Goal: Task Accomplishment & Management: Complete application form

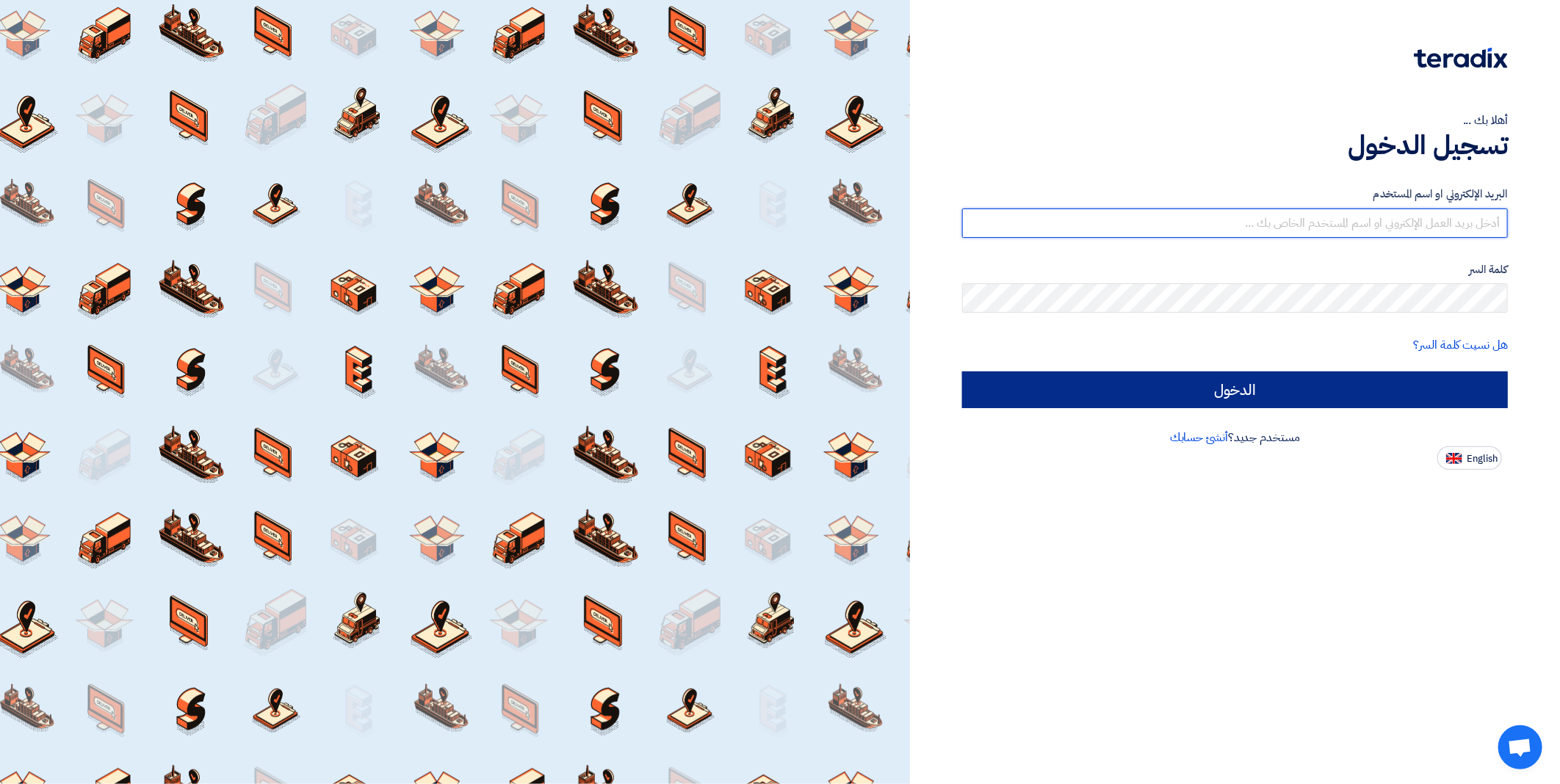
type input "haythem.ali@wadigroup.com.eg"
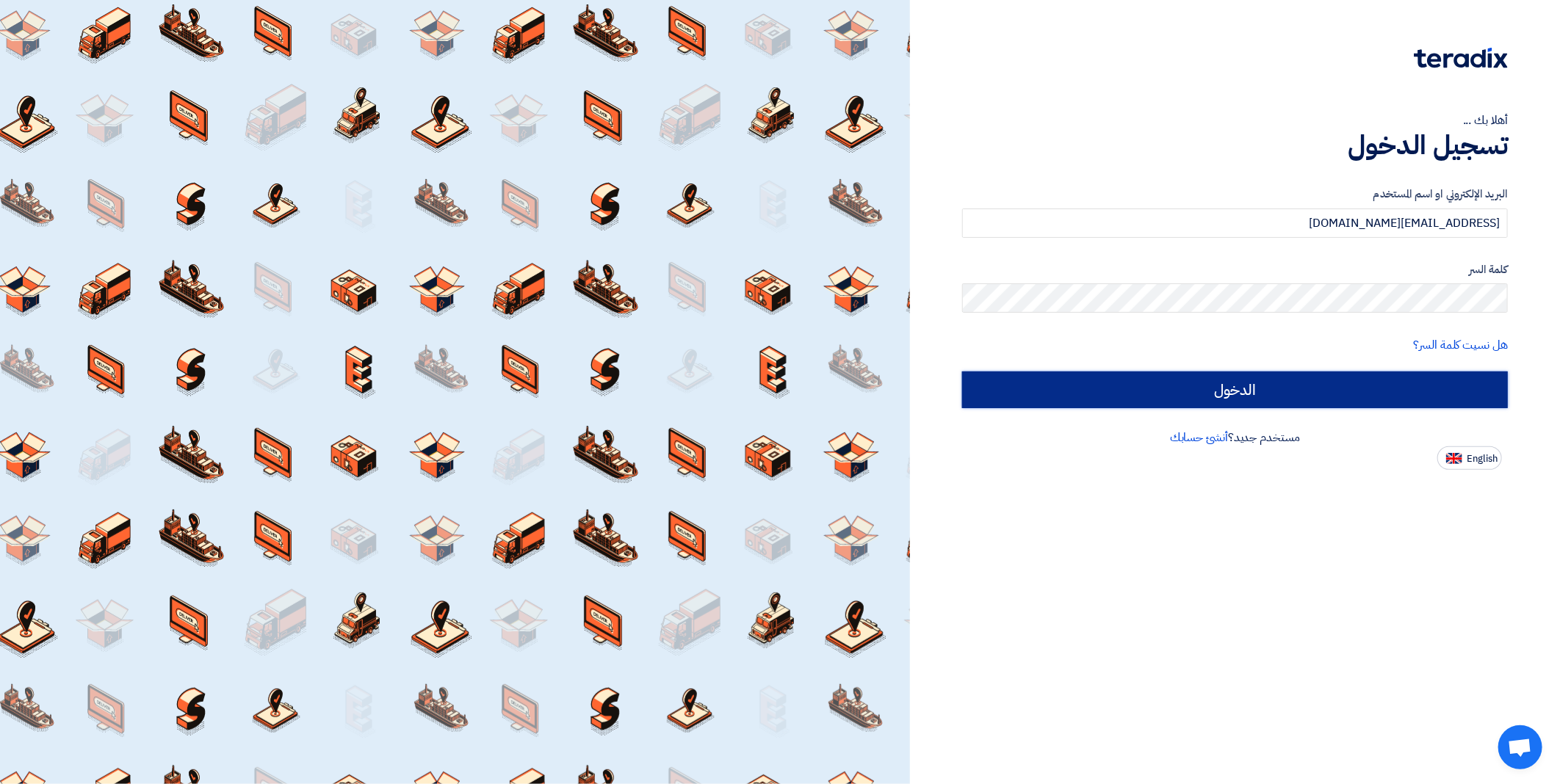
click at [1222, 387] on input "الدخول" at bounding box center [1235, 390] width 546 height 37
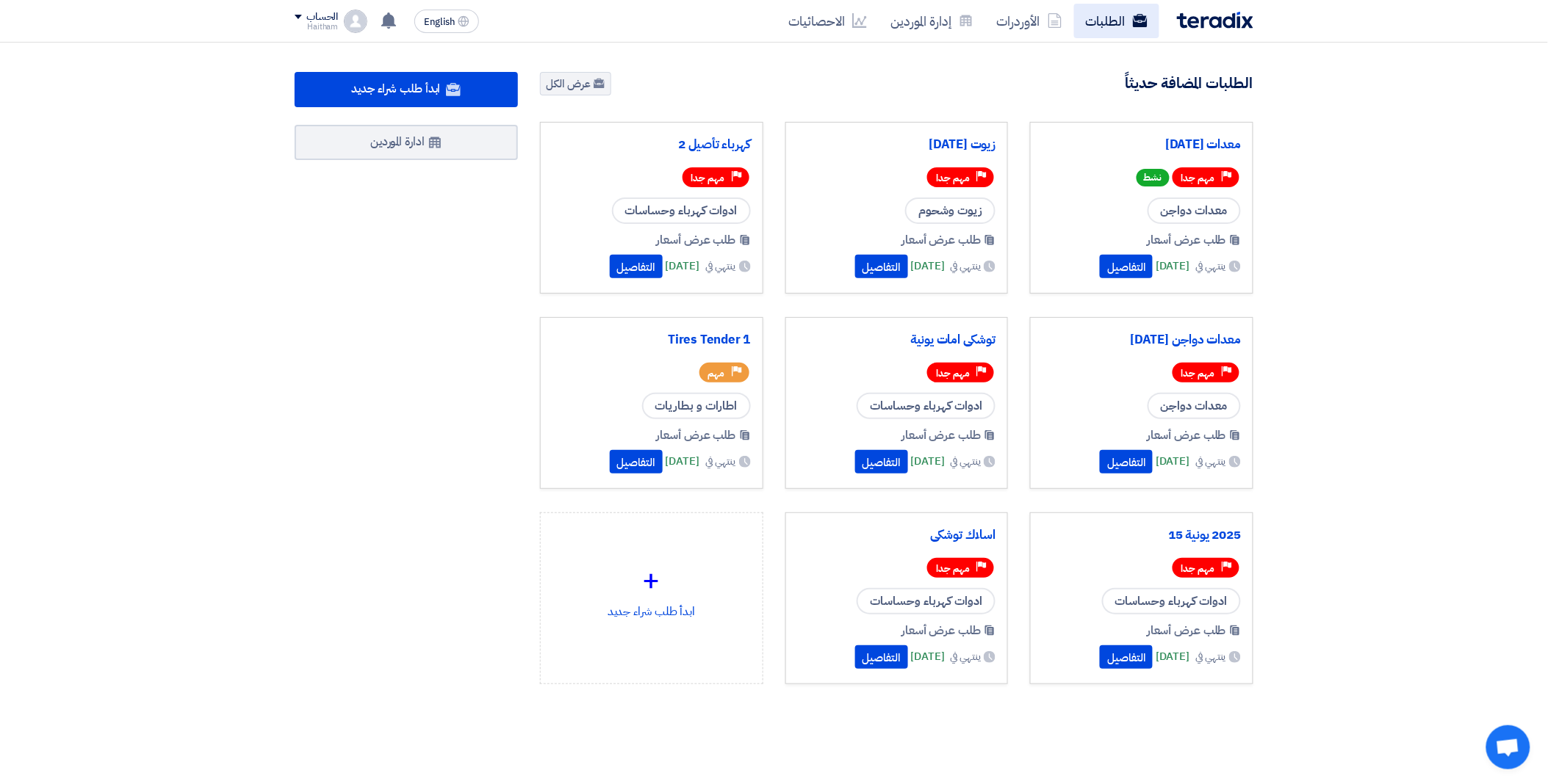
click at [1103, 18] on link "الطلبات" at bounding box center [1117, 21] width 85 height 35
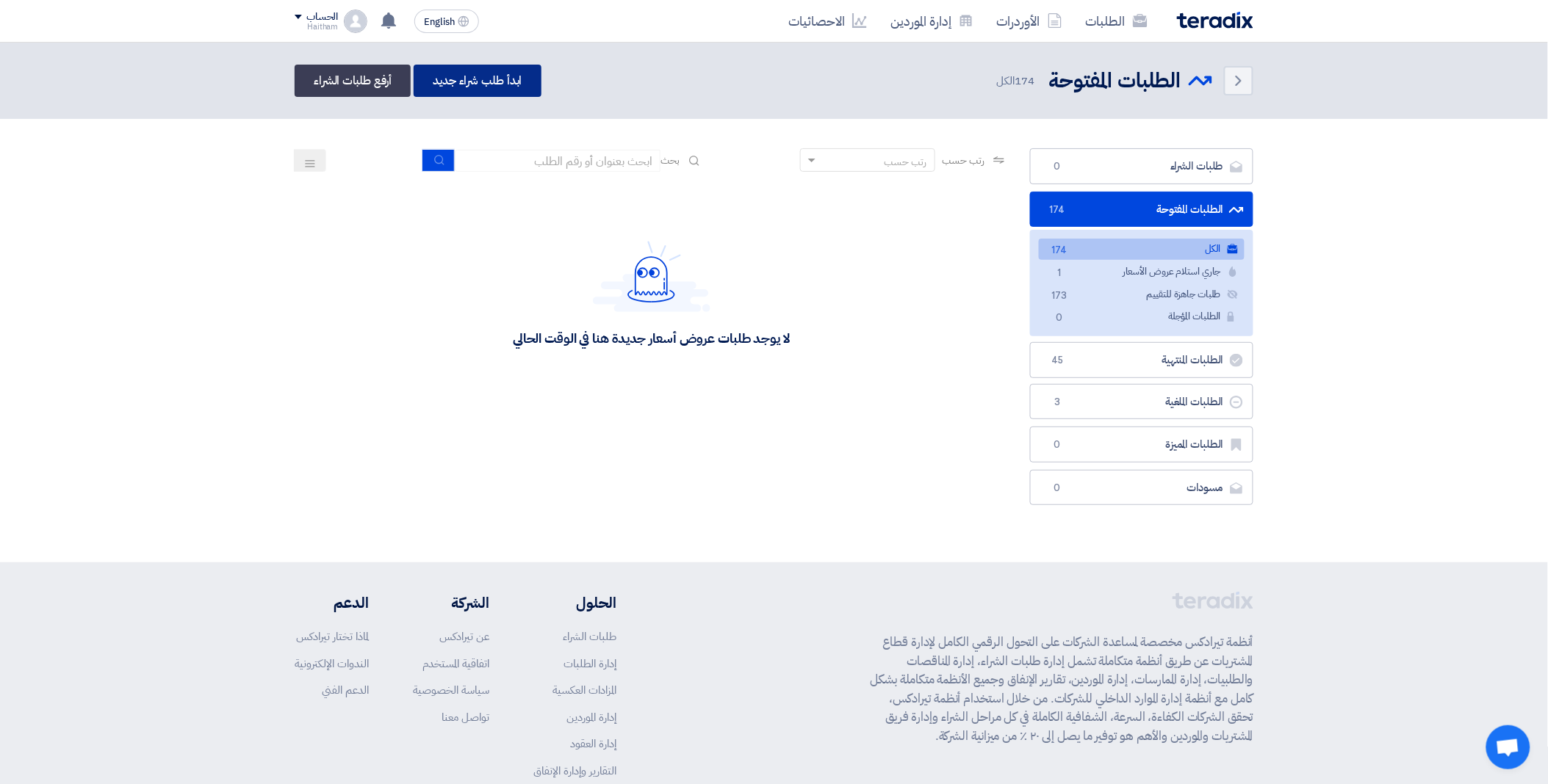
click at [503, 83] on link "ابدأ طلب شراء جديد" at bounding box center [477, 81] width 127 height 32
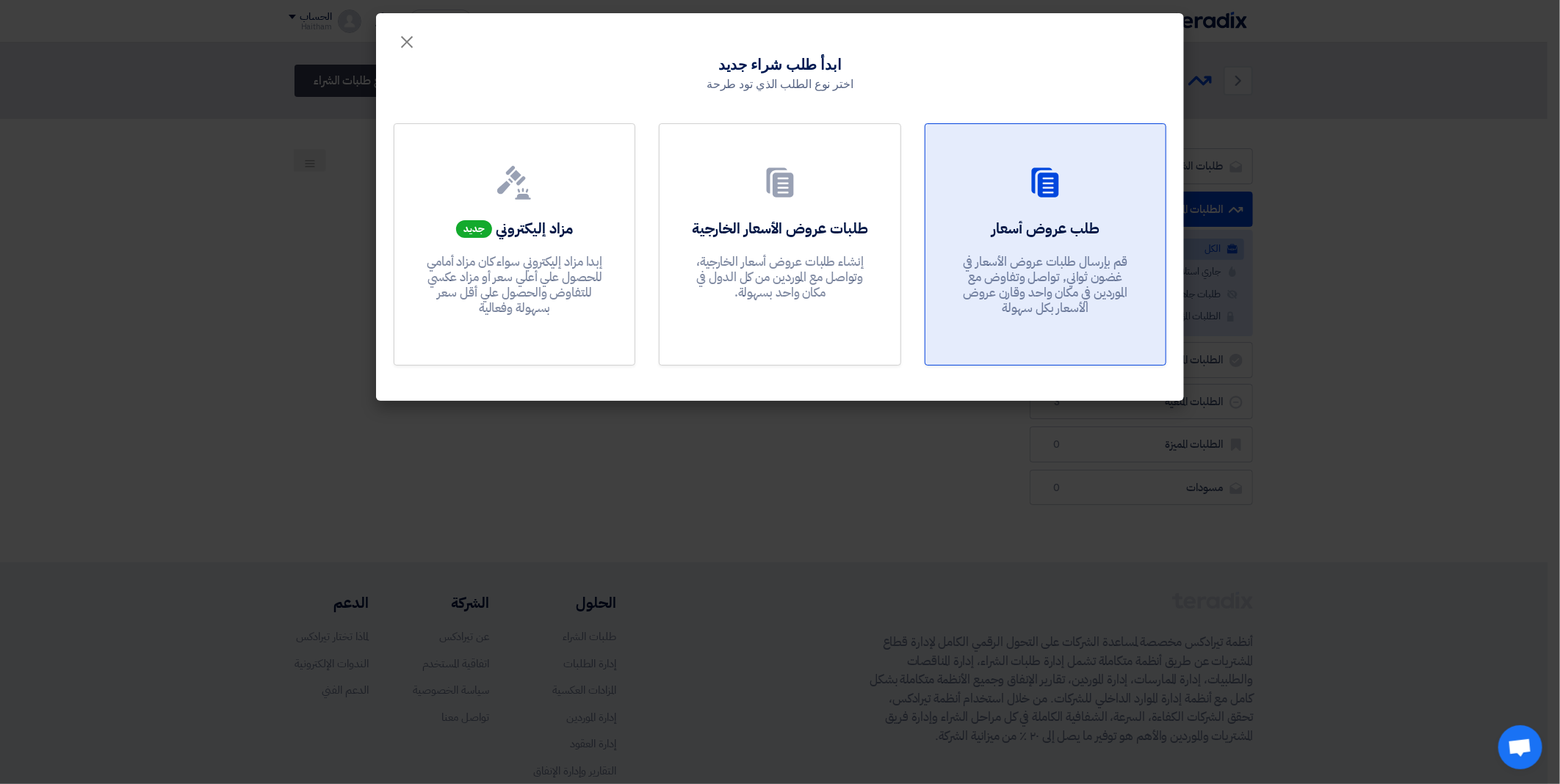
click at [1012, 255] on p "قم بإرسال طلبات عروض الأسعار في غضون ثواني, تواصل وتفاوض مع الموردين في مكان وا…" at bounding box center [1045, 285] width 176 height 62
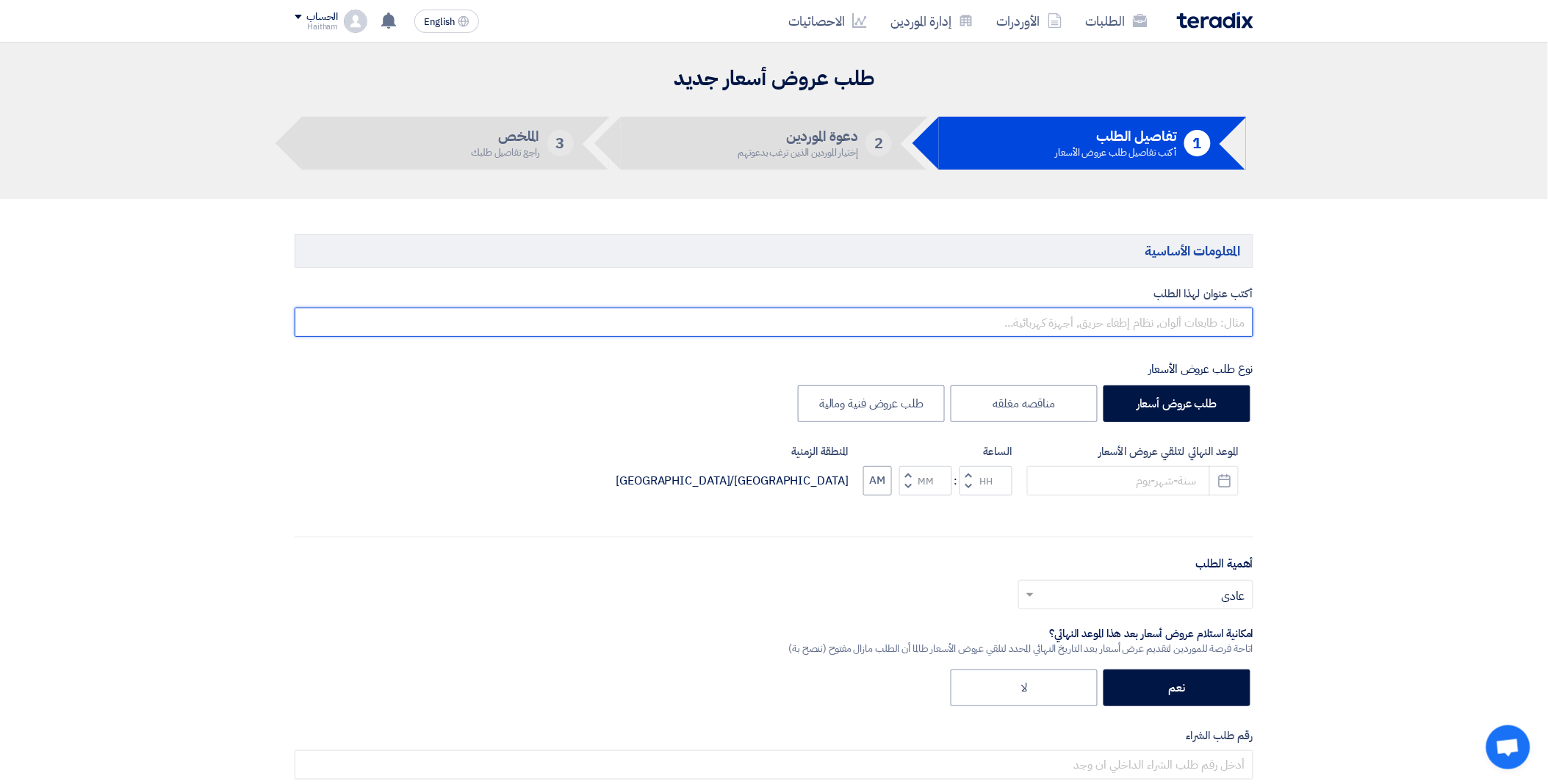
click at [1037, 321] on input "text" at bounding box center [774, 322] width 959 height 29
type input "توشكى موقع الامات"
click at [1140, 411] on label "طلب عروض أسعار" at bounding box center [1177, 404] width 147 height 37
click at [1208, 407] on input "طلب عروض أسعار" at bounding box center [1213, 403] width 9 height 9
click at [1221, 478] on icon "Pick a date" at bounding box center [1224, 481] width 15 height 15
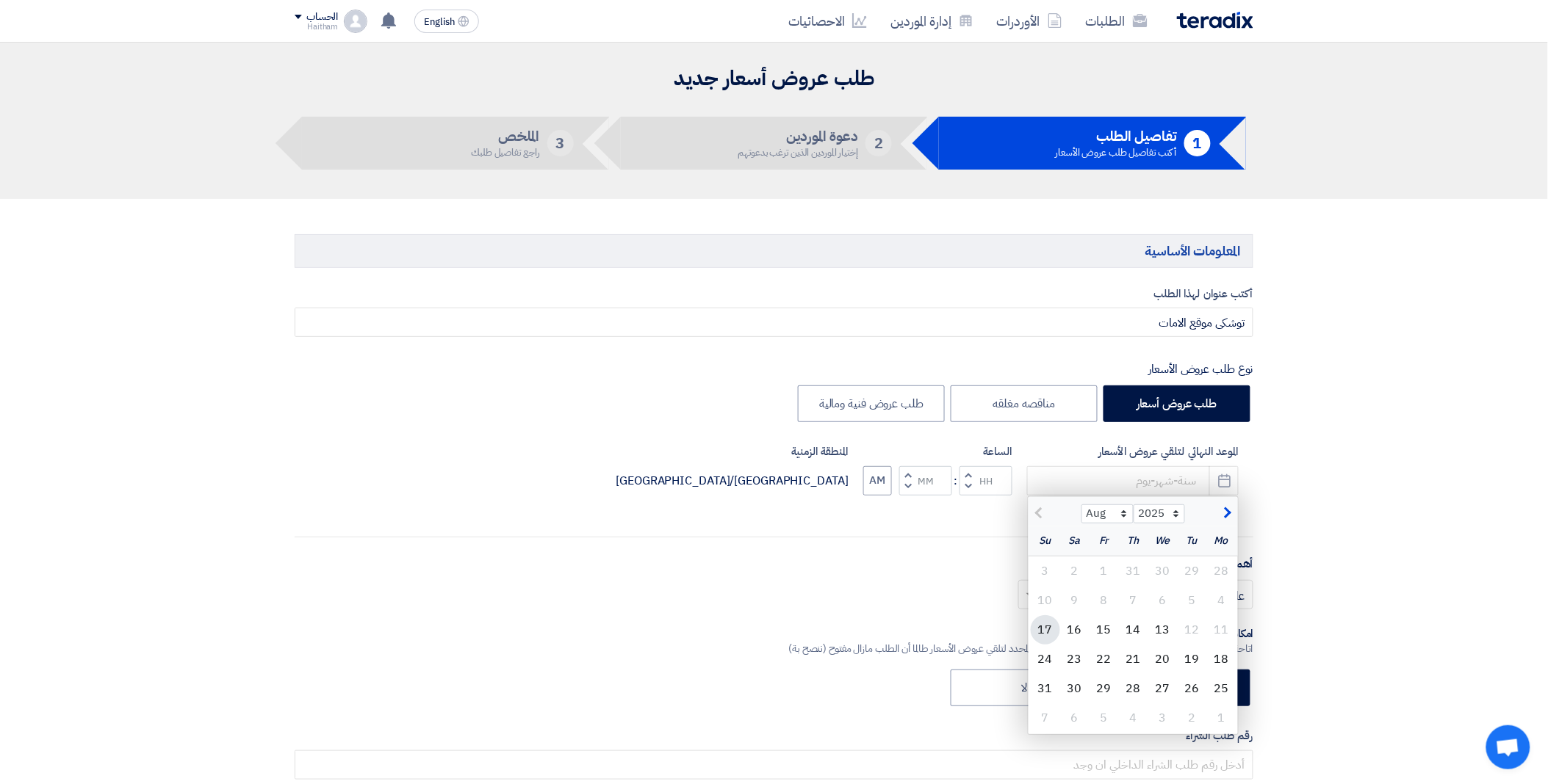
click at [1048, 635] on div "17" at bounding box center [1045, 630] width 29 height 29
type input "8/17/2025"
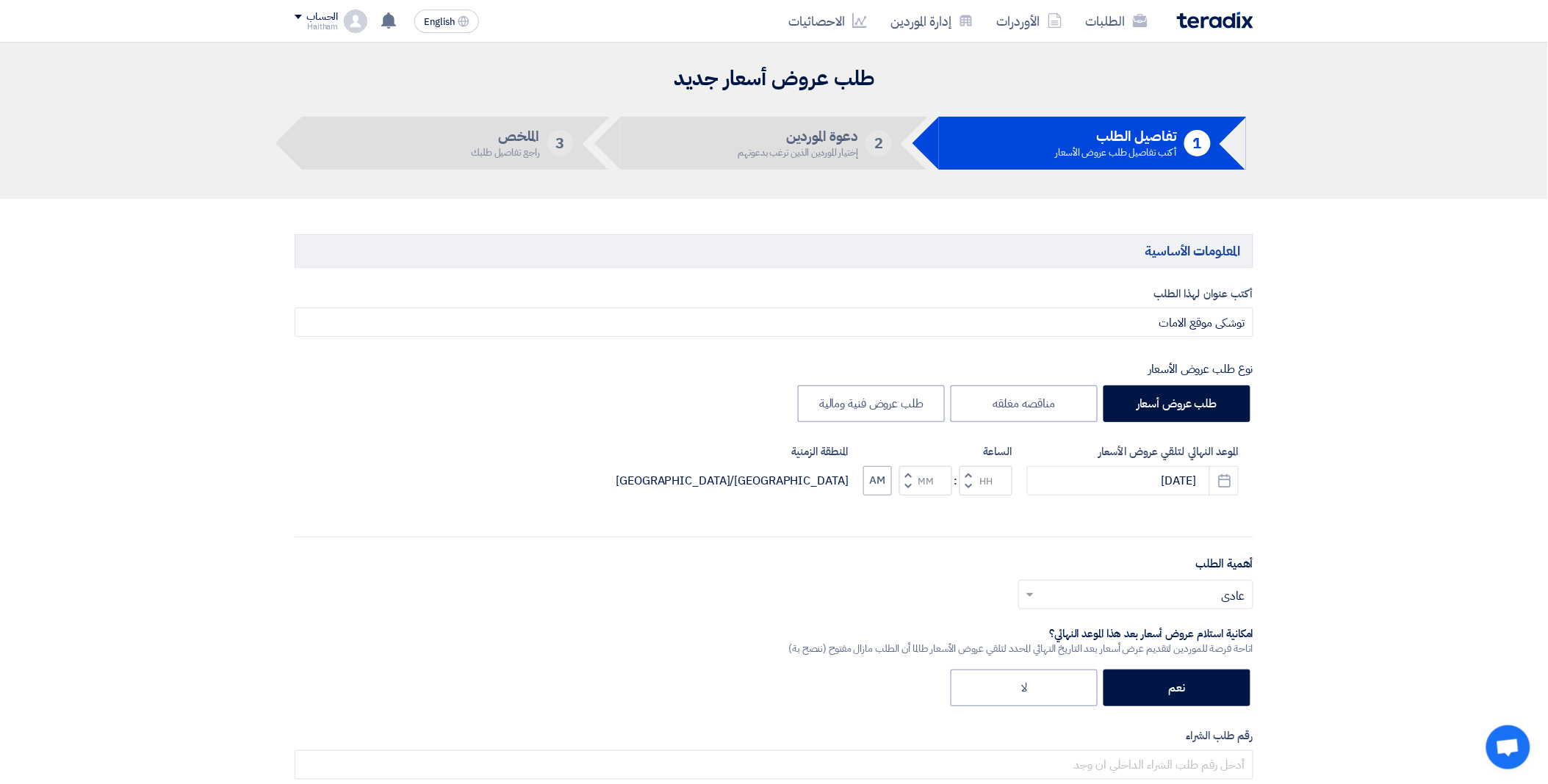
click at [974, 486] on button "Decrement hours" at bounding box center [968, 486] width 18 height 18
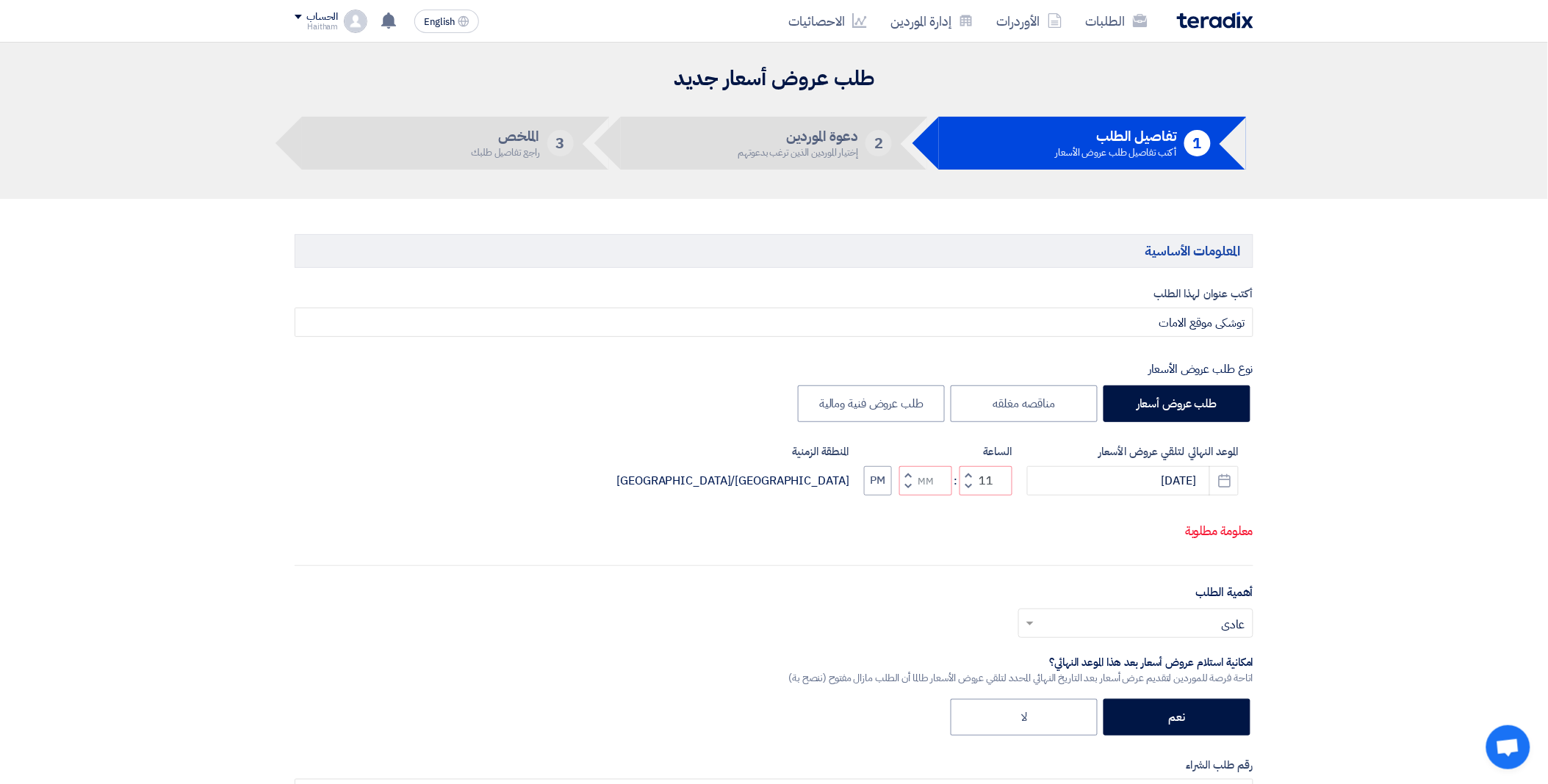
click at [907, 487] on span "button" at bounding box center [908, 486] width 5 height 11
type input "10"
type input "59"
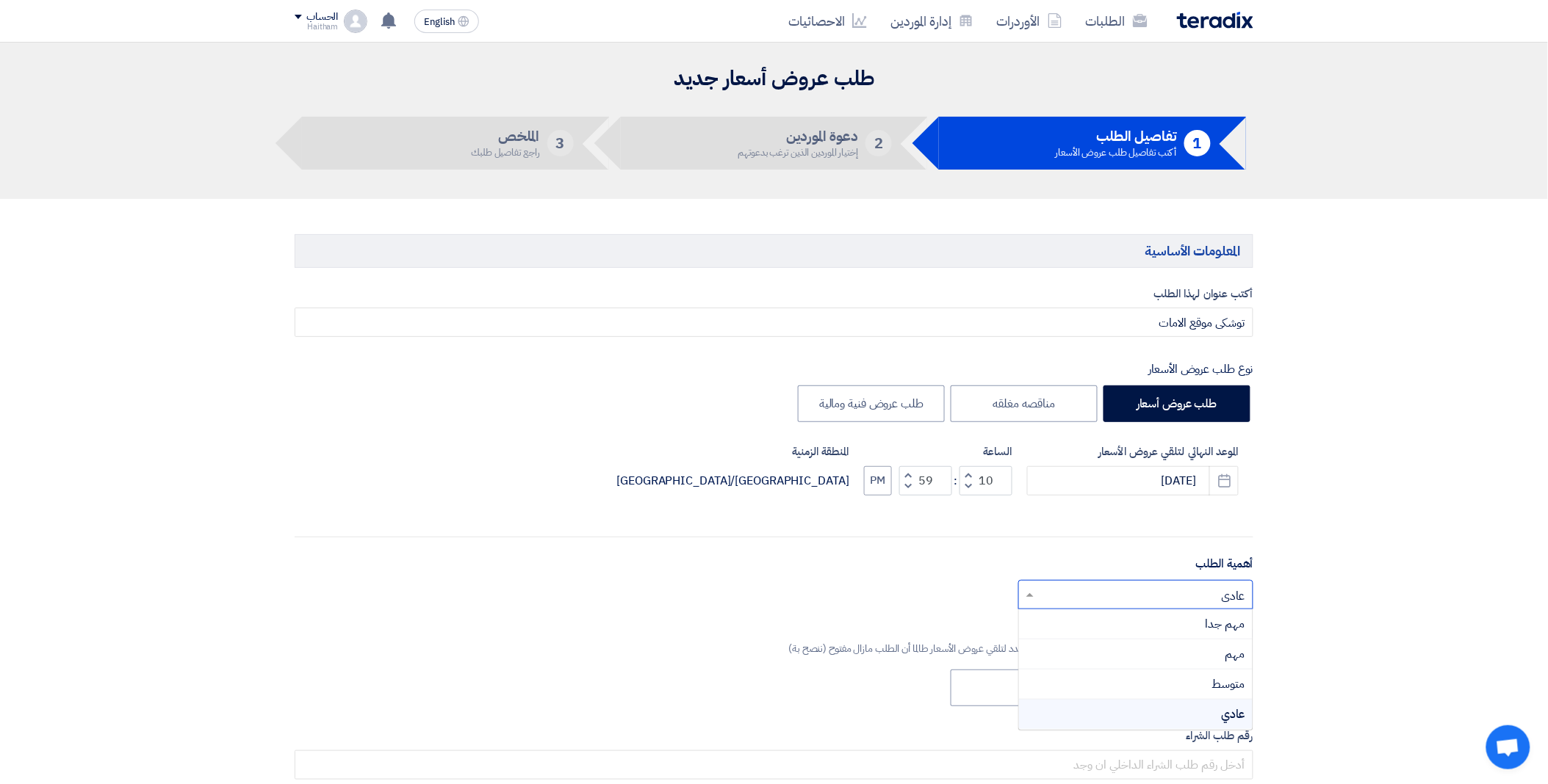
click at [1154, 592] on input "text" at bounding box center [1144, 596] width 206 height 25
click at [1163, 621] on div "مهم جدا" at bounding box center [1136, 624] width 233 height 30
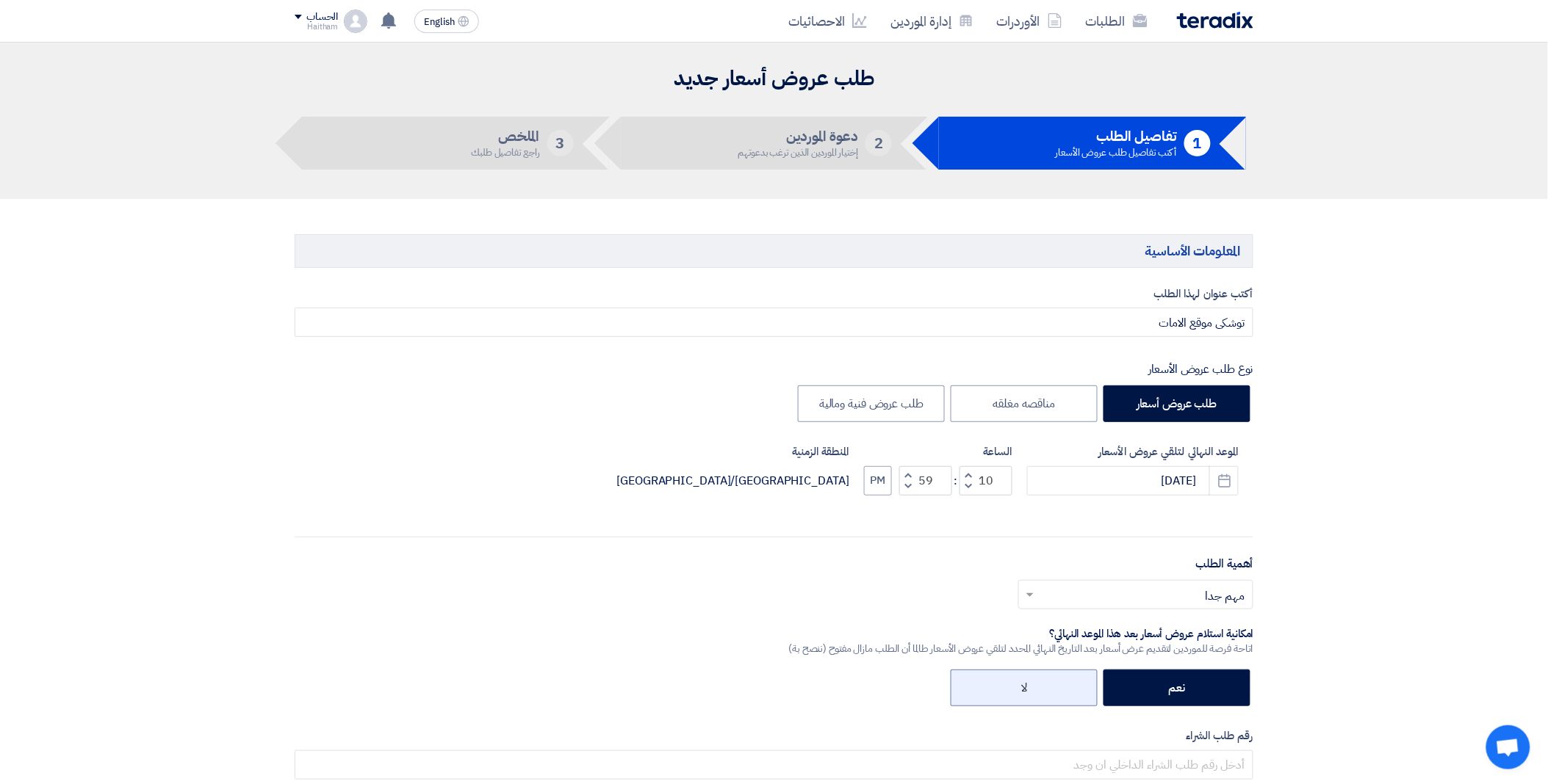
click at [1071, 681] on label "لا" at bounding box center [1024, 688] width 147 height 37
click at [1027, 682] on input "لا" at bounding box center [1022, 687] width 9 height 9
radio input "true"
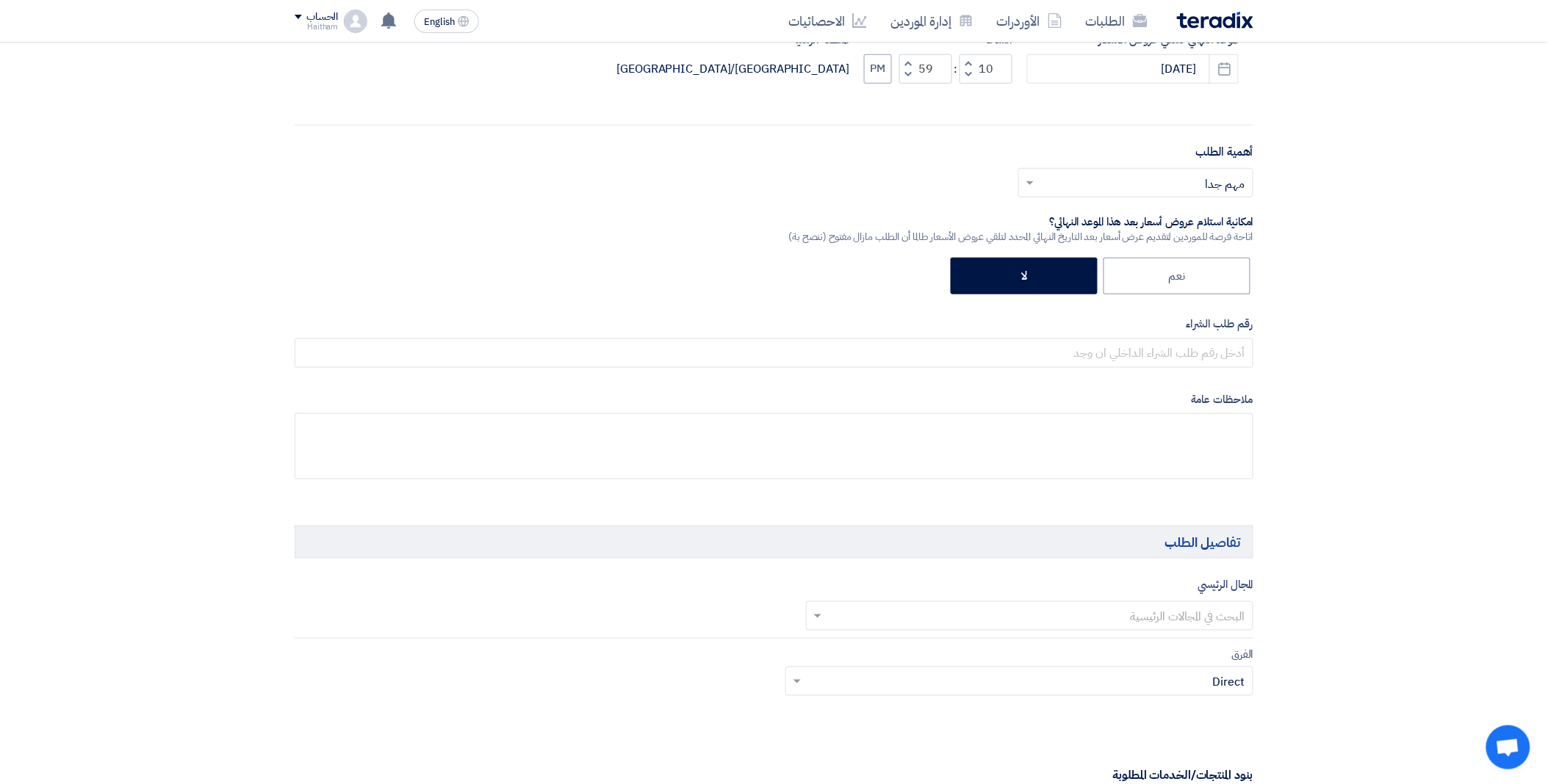
scroll to position [463, 0]
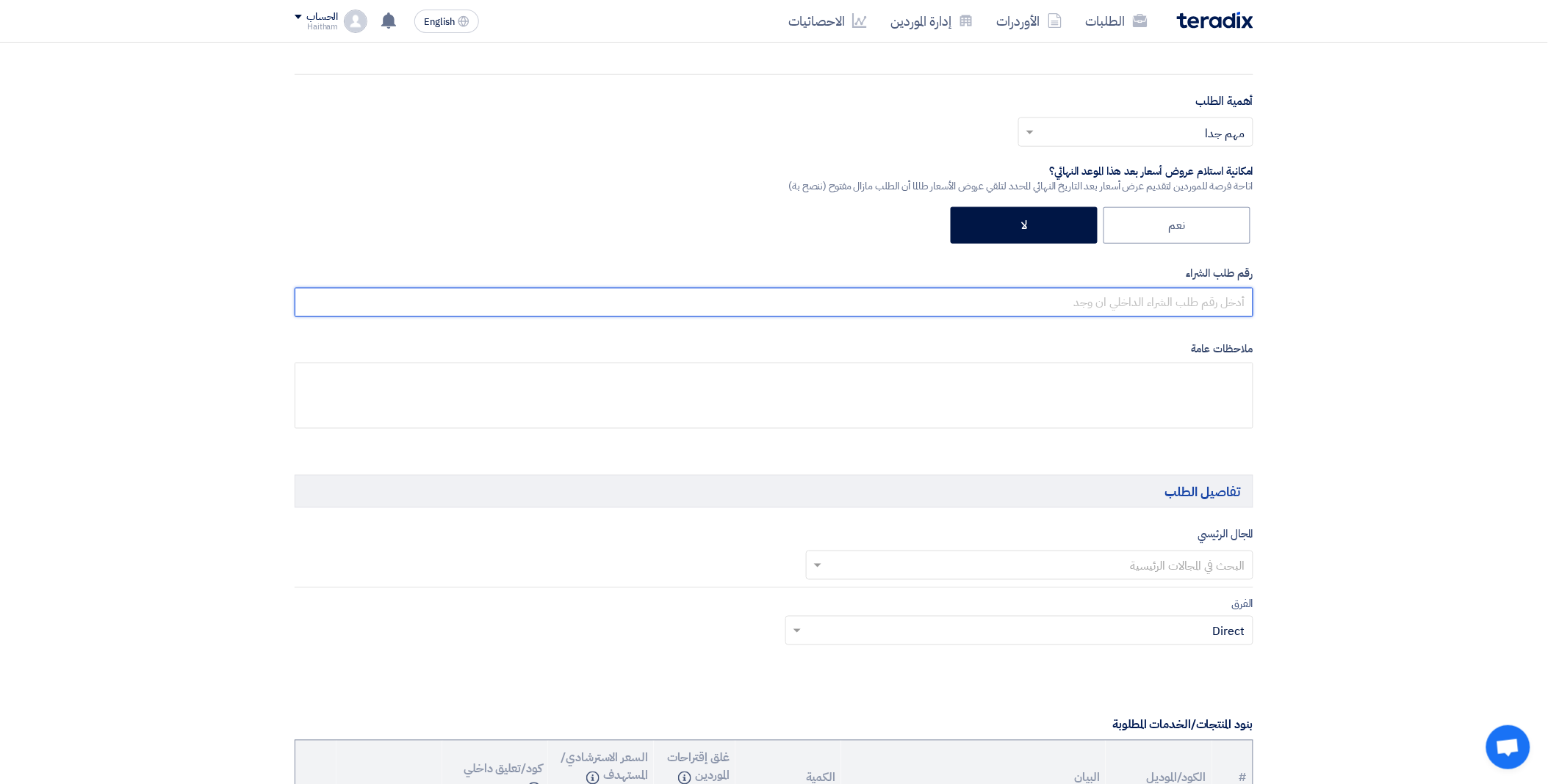
click at [1230, 303] on input "text" at bounding box center [774, 302] width 959 height 29
type input "ص"
type input "wp 2511"
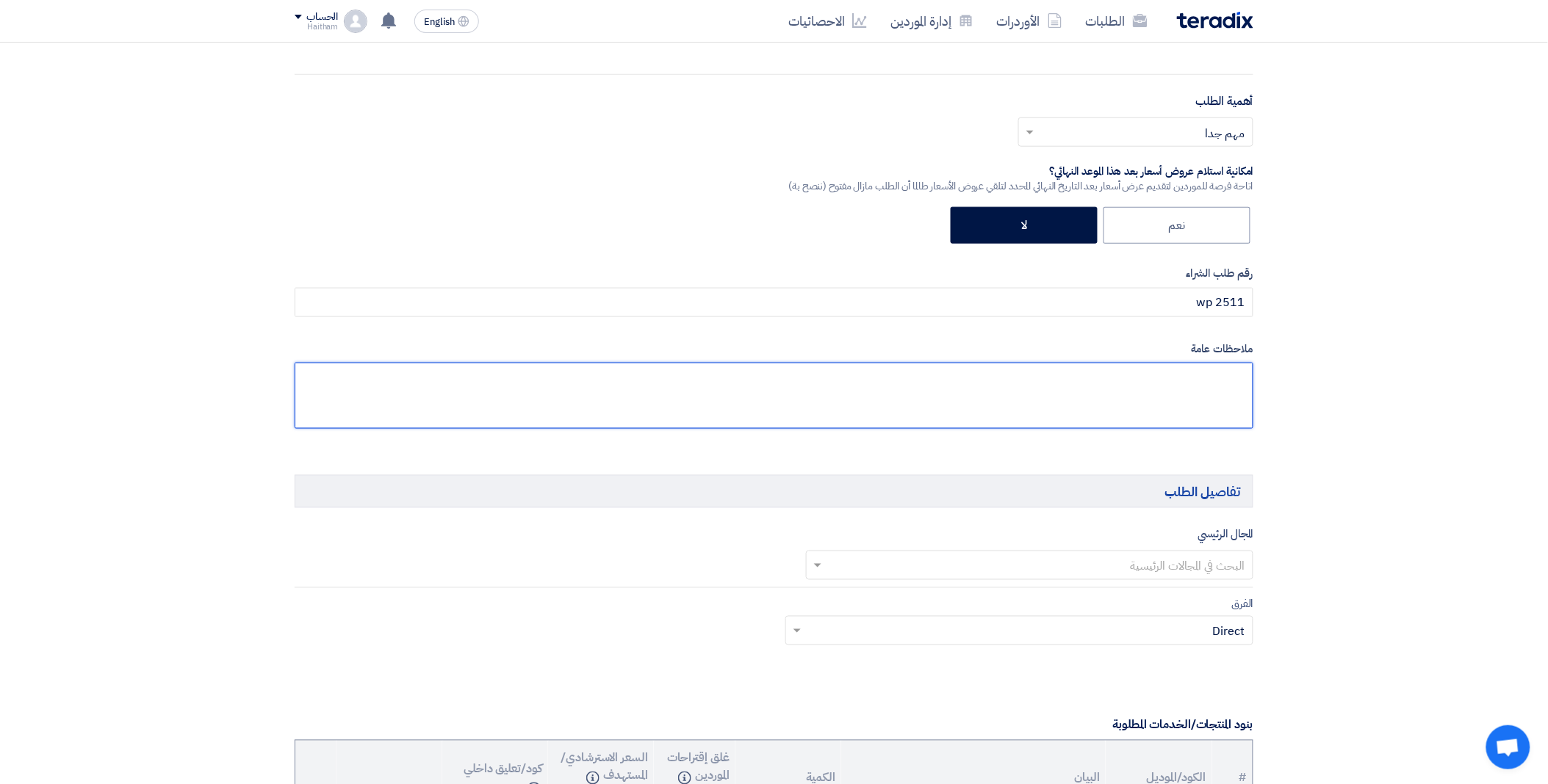
click at [1196, 364] on textarea at bounding box center [774, 396] width 959 height 66
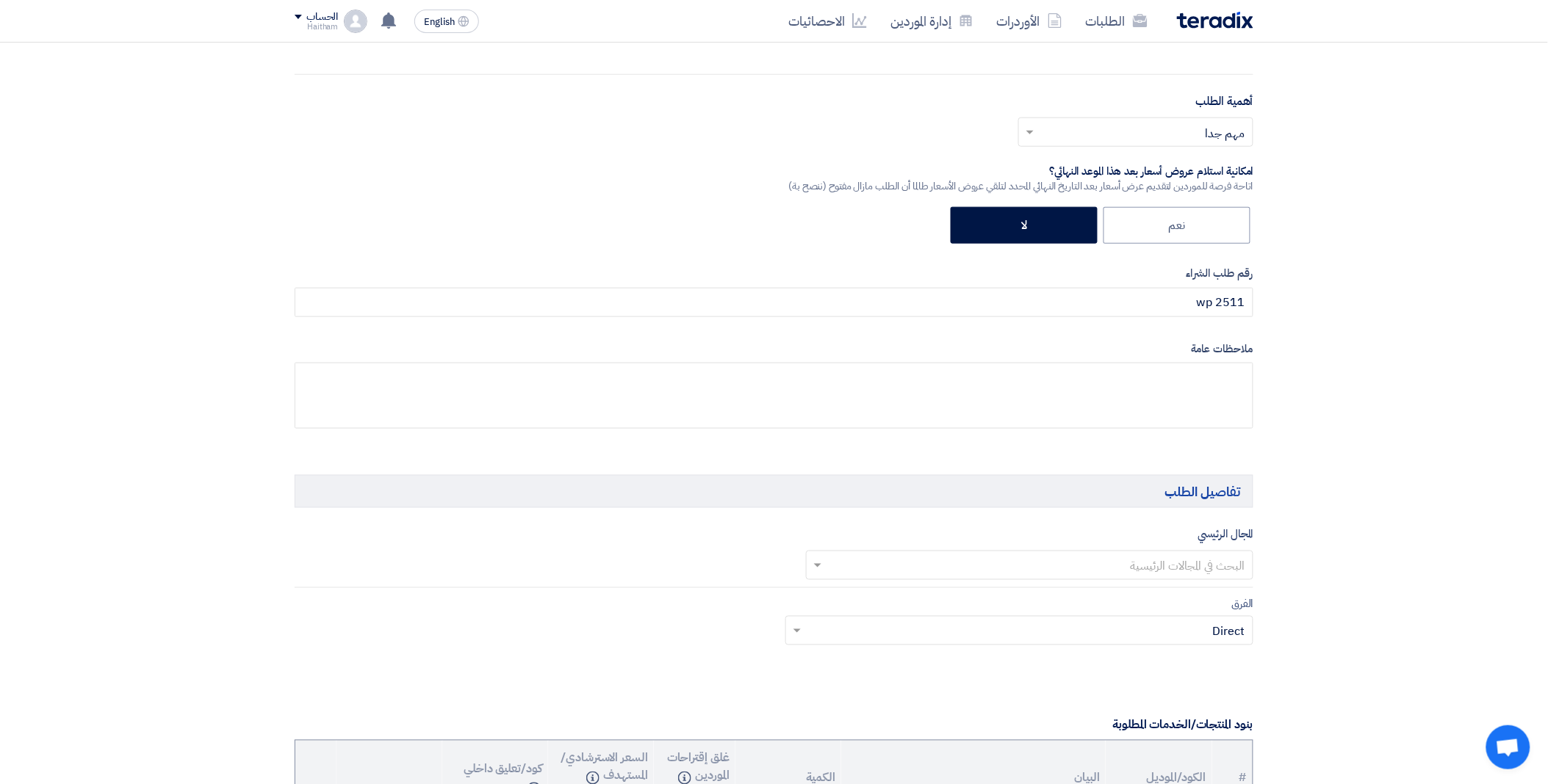
click at [1187, 564] on input "text" at bounding box center [1038, 567] width 419 height 25
click at [1198, 626] on span "ادوات كهرباء وحساسات" at bounding box center [1193, 624] width 104 height 18
click at [713, 575] on input "text" at bounding box center [529, 568] width 454 height 25
click at [1103, 637] on input "text" at bounding box center [1028, 635] width 440 height 25
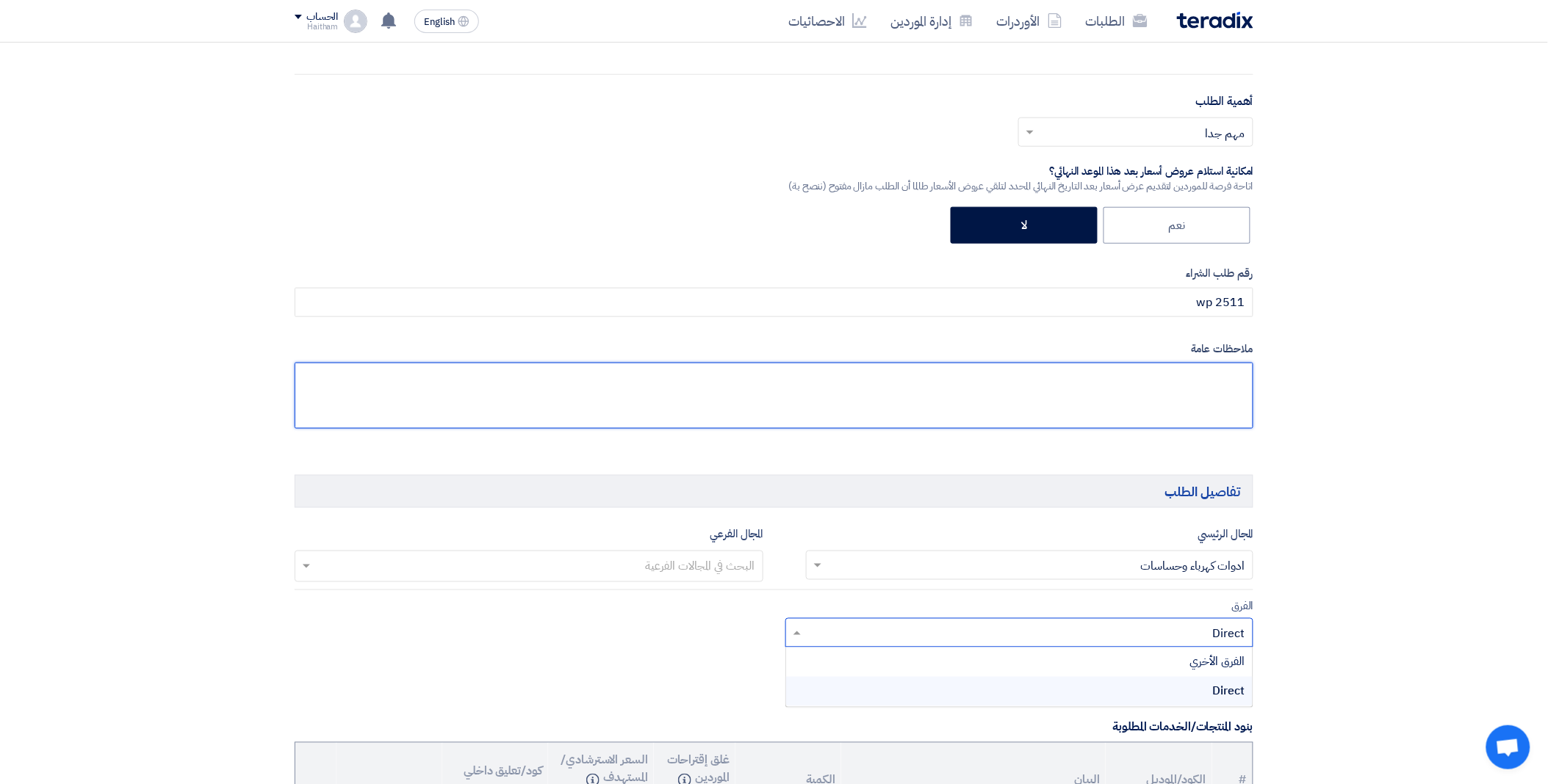
click at [1136, 387] on textarea at bounding box center [774, 396] width 959 height 66
type textarea "v"
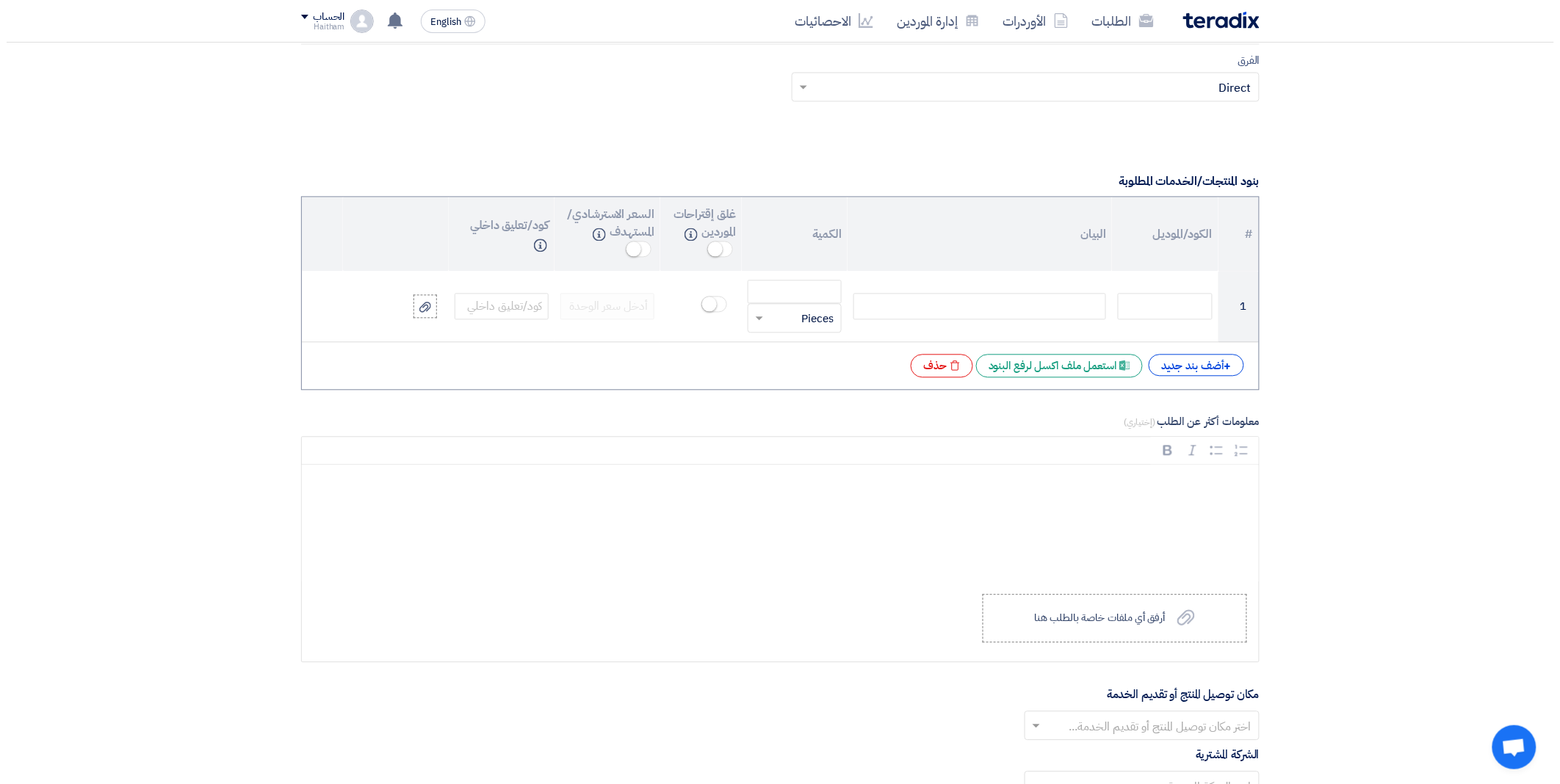
scroll to position [1026, 0]
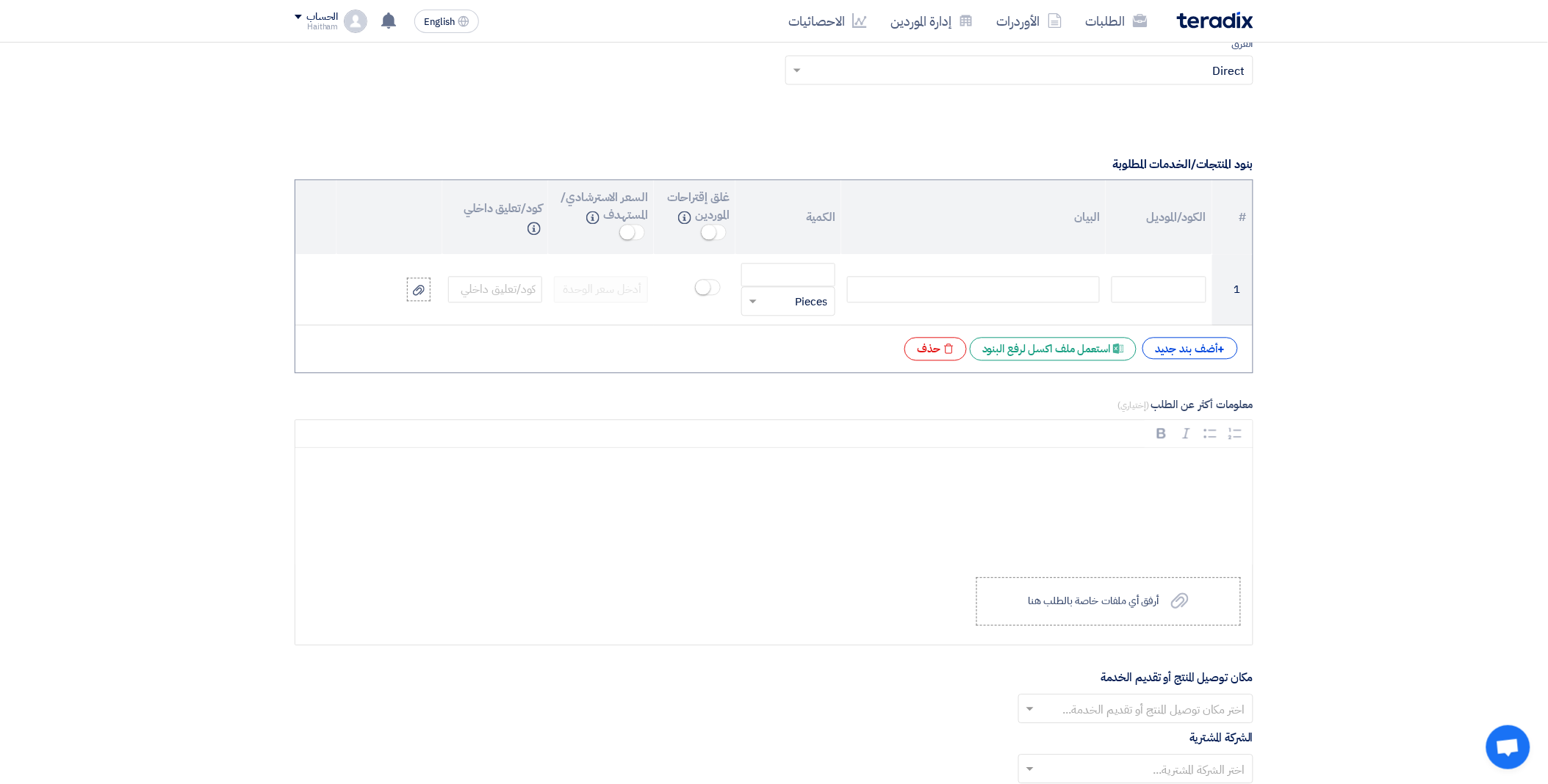
type textarea "رجاء الالتزام بالمواصفات والبرند بدون اى تعديلات"
click at [1015, 348] on div "Excel file استعمل ملف اكسل لرفع البنود" at bounding box center [1053, 348] width 167 height 24
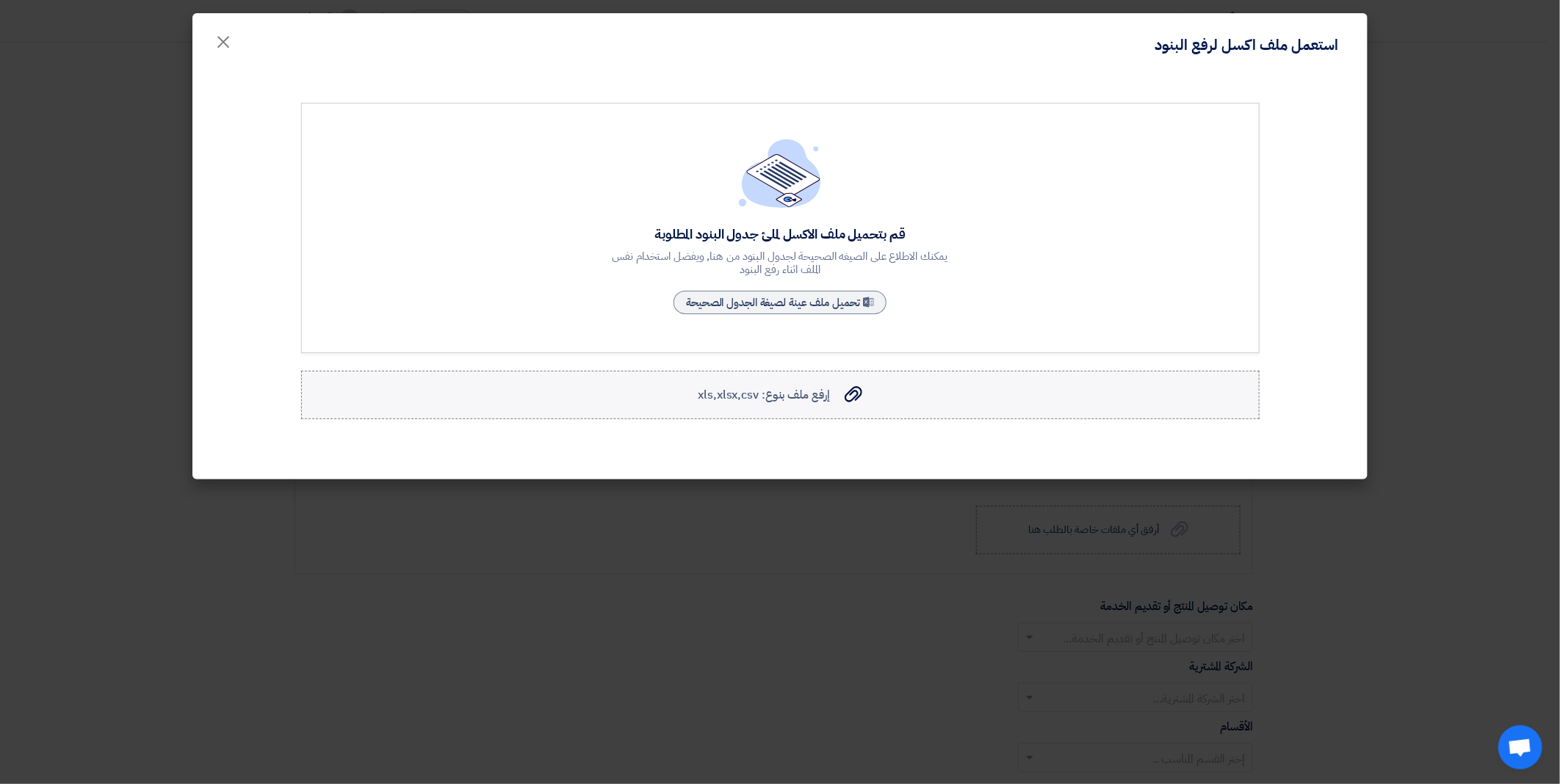
click at [799, 393] on span "إرفع ملف بنوع: xls,xlsx,csv" at bounding box center [764, 395] width 131 height 18
click at [0, 0] on input "إرفع ملف بنوع: xls,xlsx,csv إرفع ملف بنوع: xls,xlsx,csv" at bounding box center [0, 0] width 0 height 0
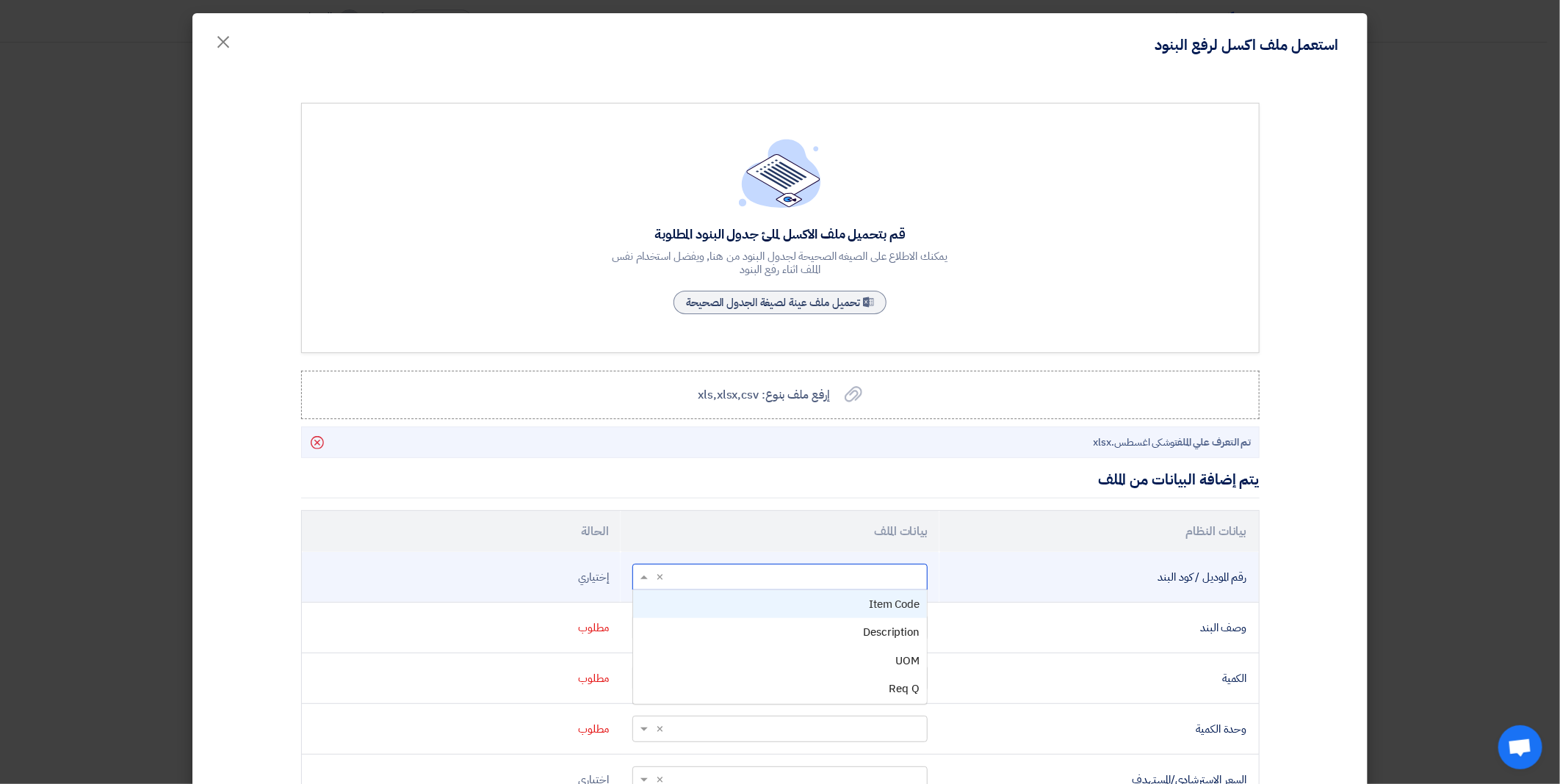
click at [648, 571] on span at bounding box center [642, 578] width 18 height 17
click at [691, 594] on div "Item Code" at bounding box center [780, 604] width 294 height 28
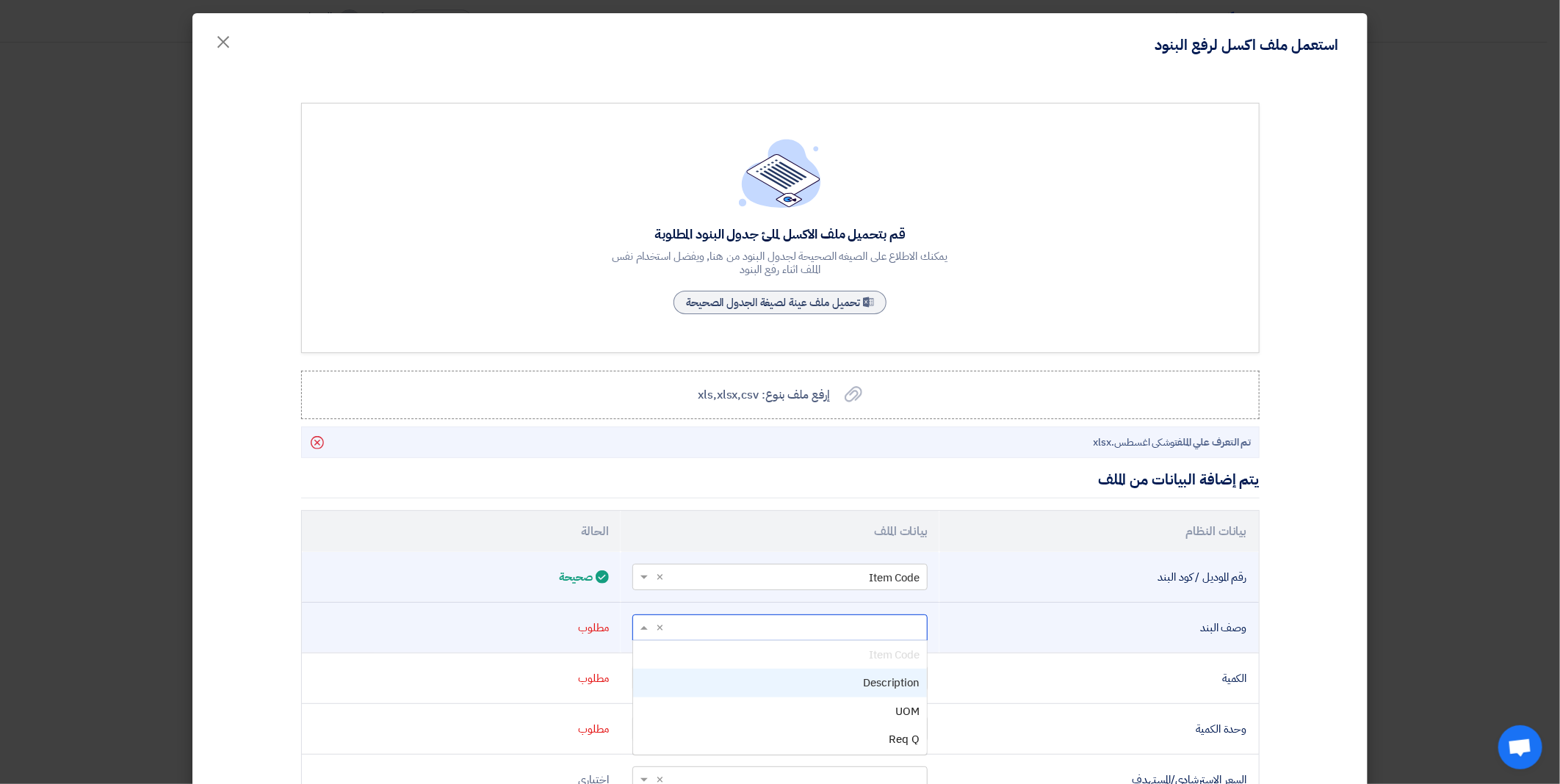
click at [648, 625] on span at bounding box center [642, 628] width 18 height 17
click at [718, 685] on div "Description" at bounding box center [780, 683] width 294 height 28
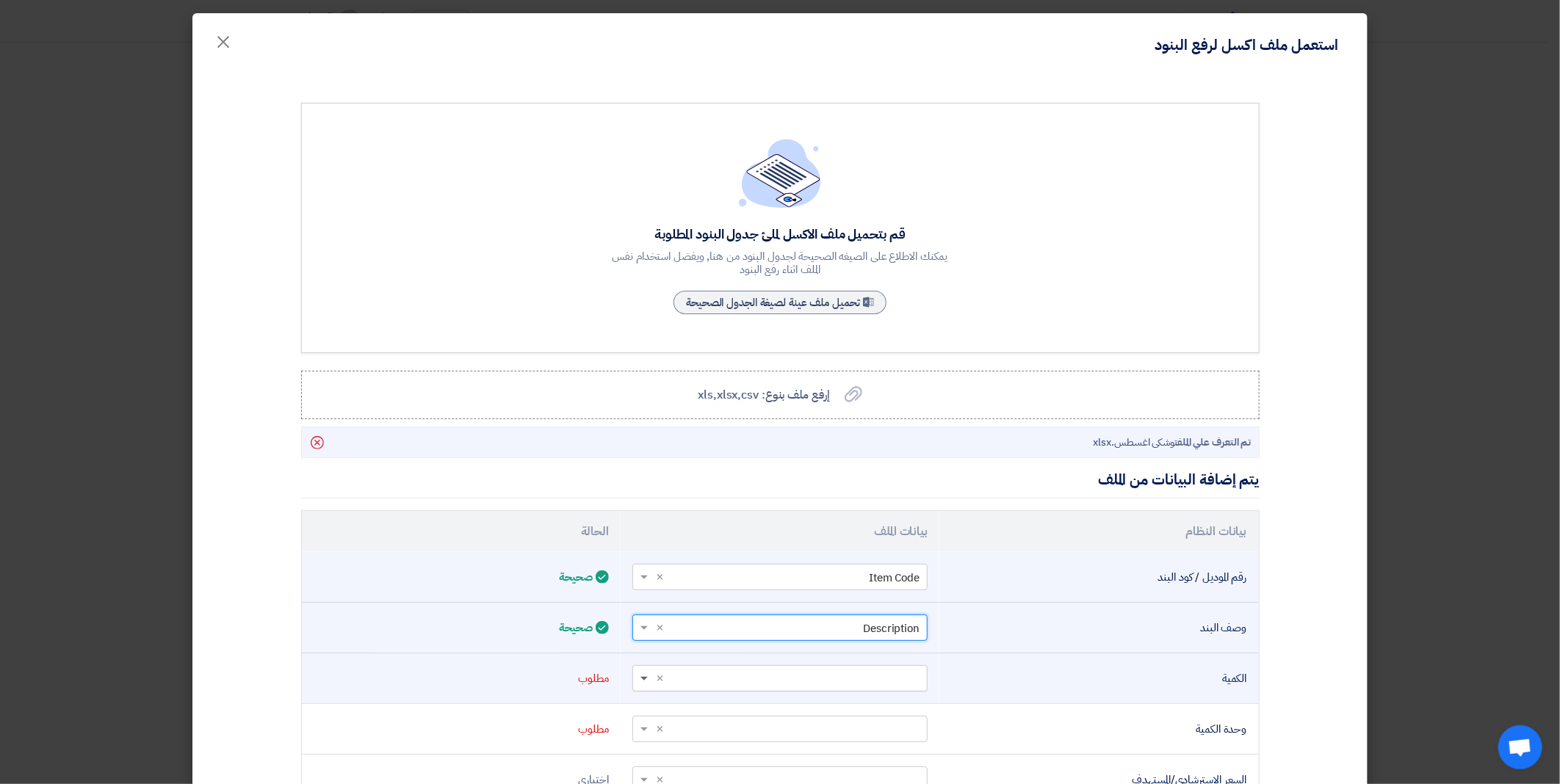
click at [648, 677] on span at bounding box center [645, 680] width 8 height 5
click at [685, 645] on div "Req Q" at bounding box center [780, 650] width 294 height 28
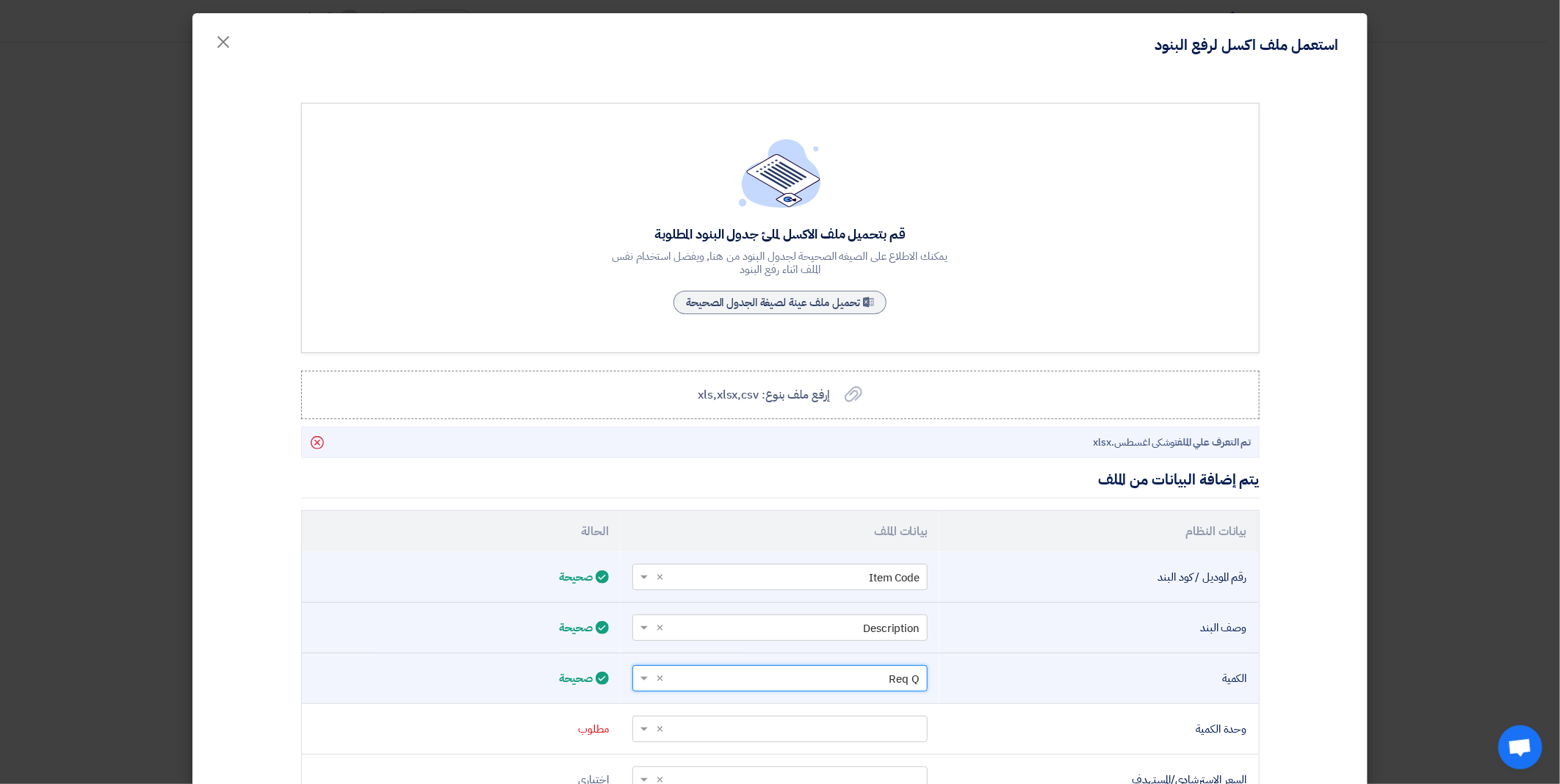
scroll to position [0, 0]
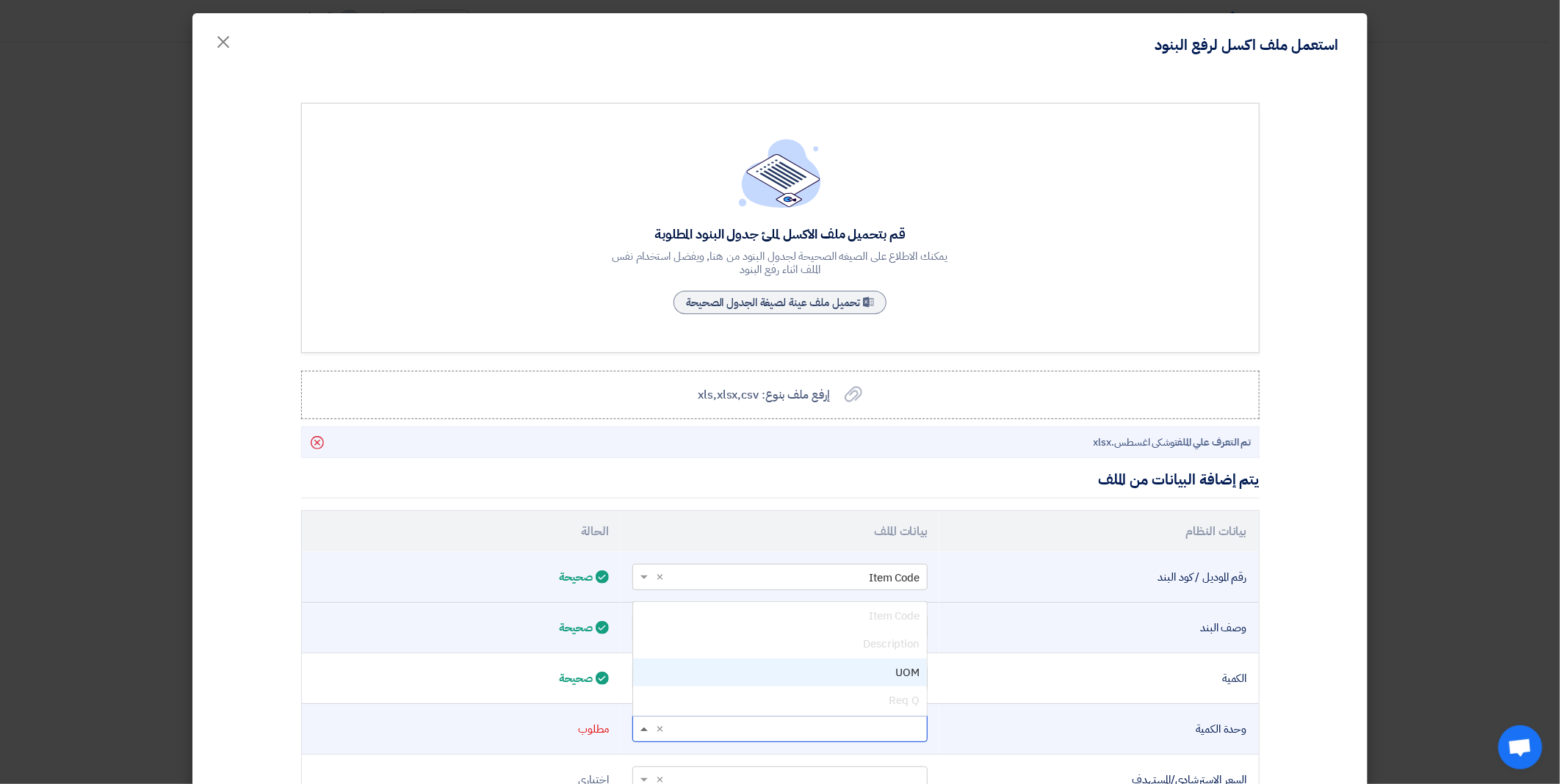
click at [650, 727] on span at bounding box center [642, 730] width 18 height 17
click at [717, 684] on div "UOM" at bounding box center [780, 673] width 294 height 28
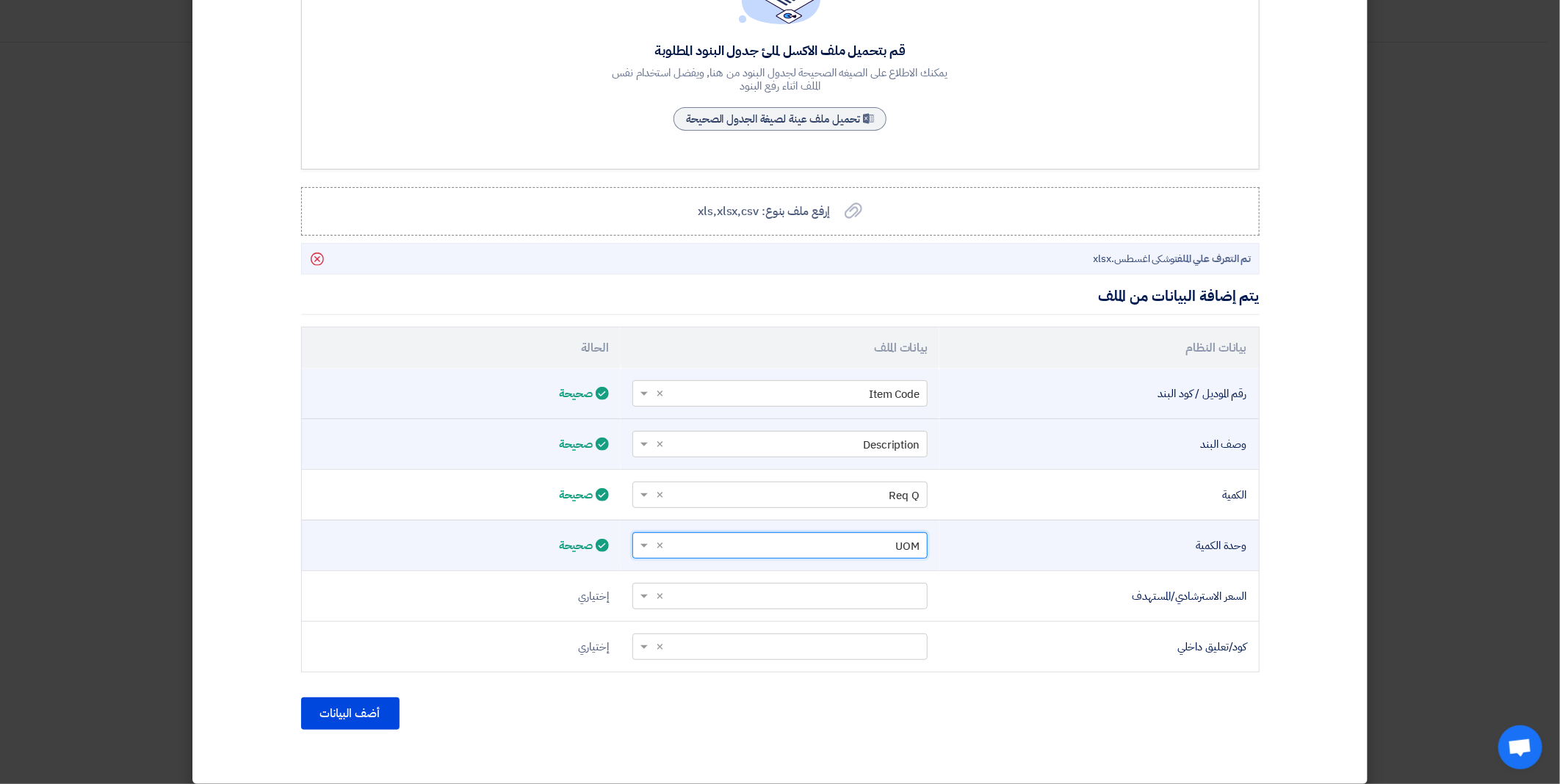
scroll to position [195, 0]
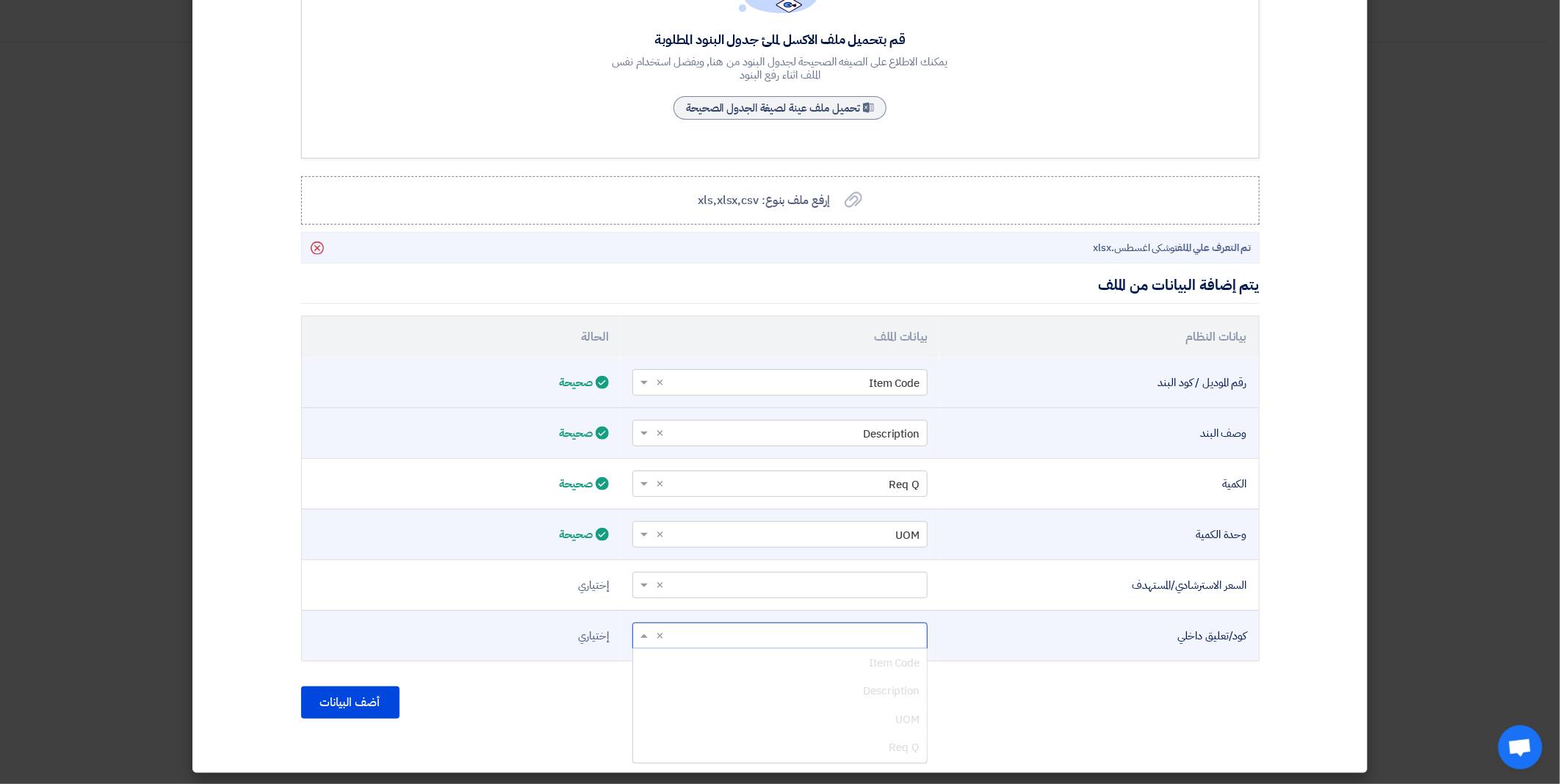
click at [721, 633] on input "text" at bounding box center [788, 636] width 266 height 25
type input "عبدالحليم قنديل"
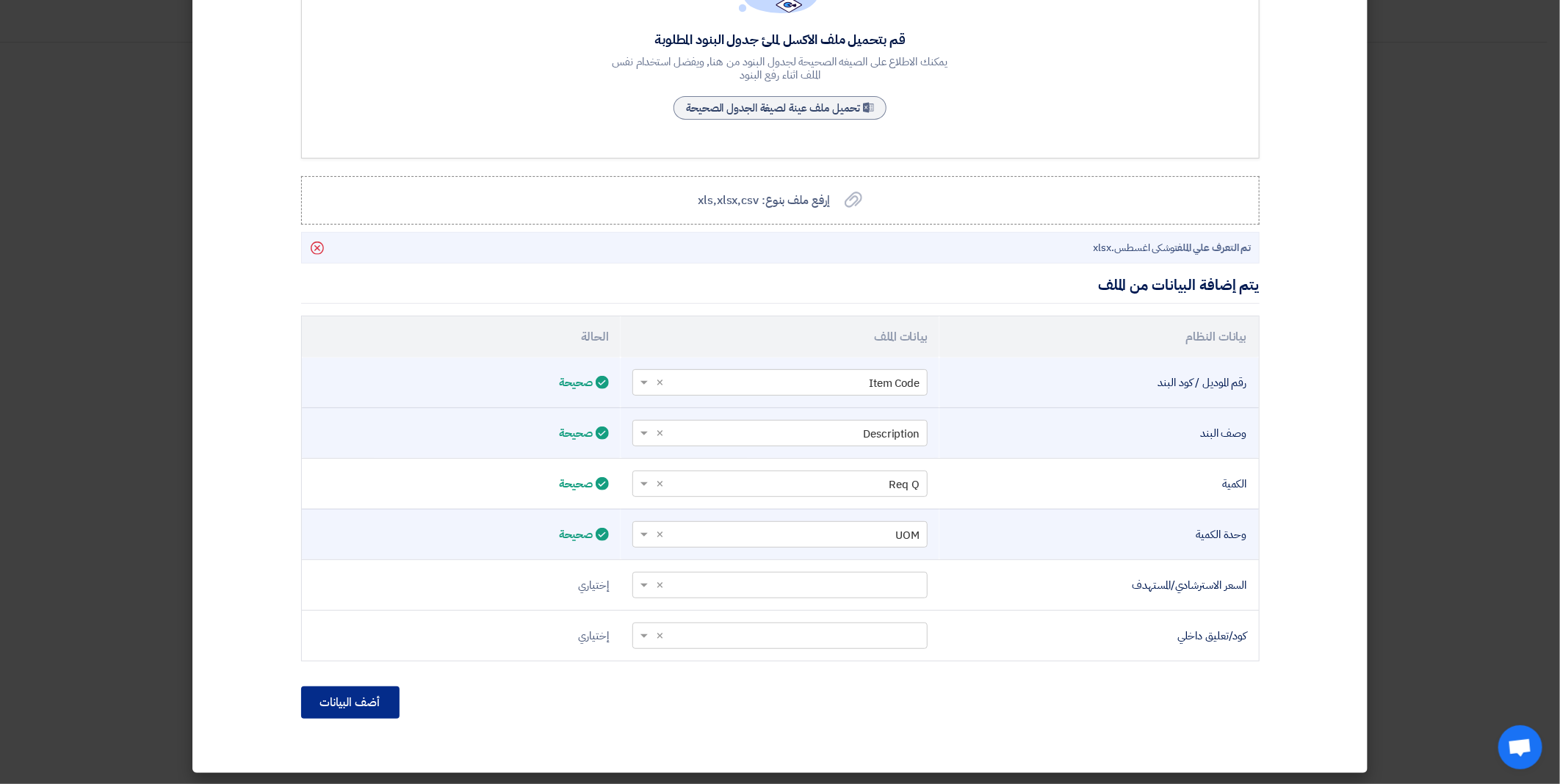
click at [362, 707] on button "أضف البيانات" at bounding box center [351, 703] width 98 height 32
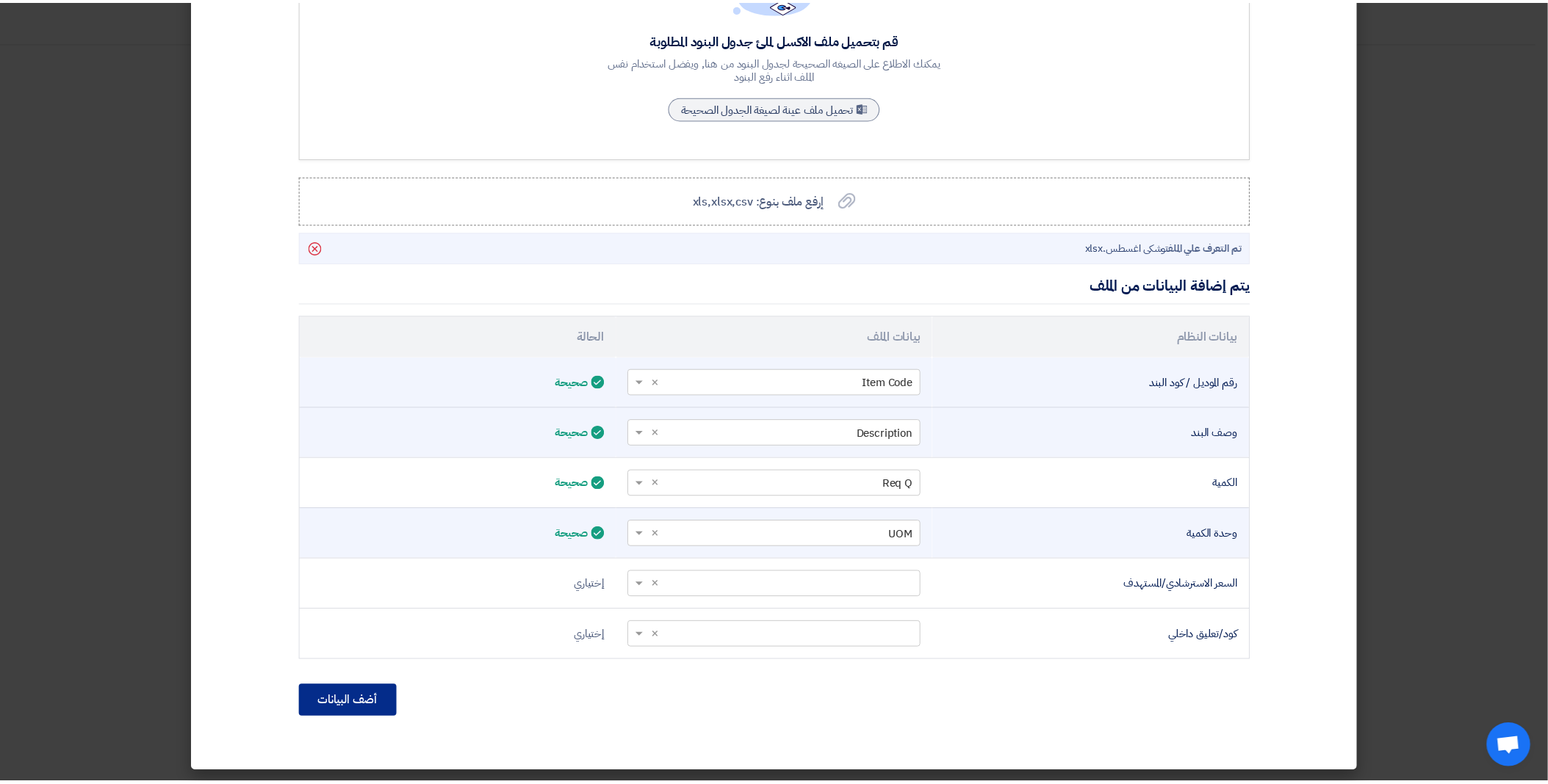
scroll to position [39, 0]
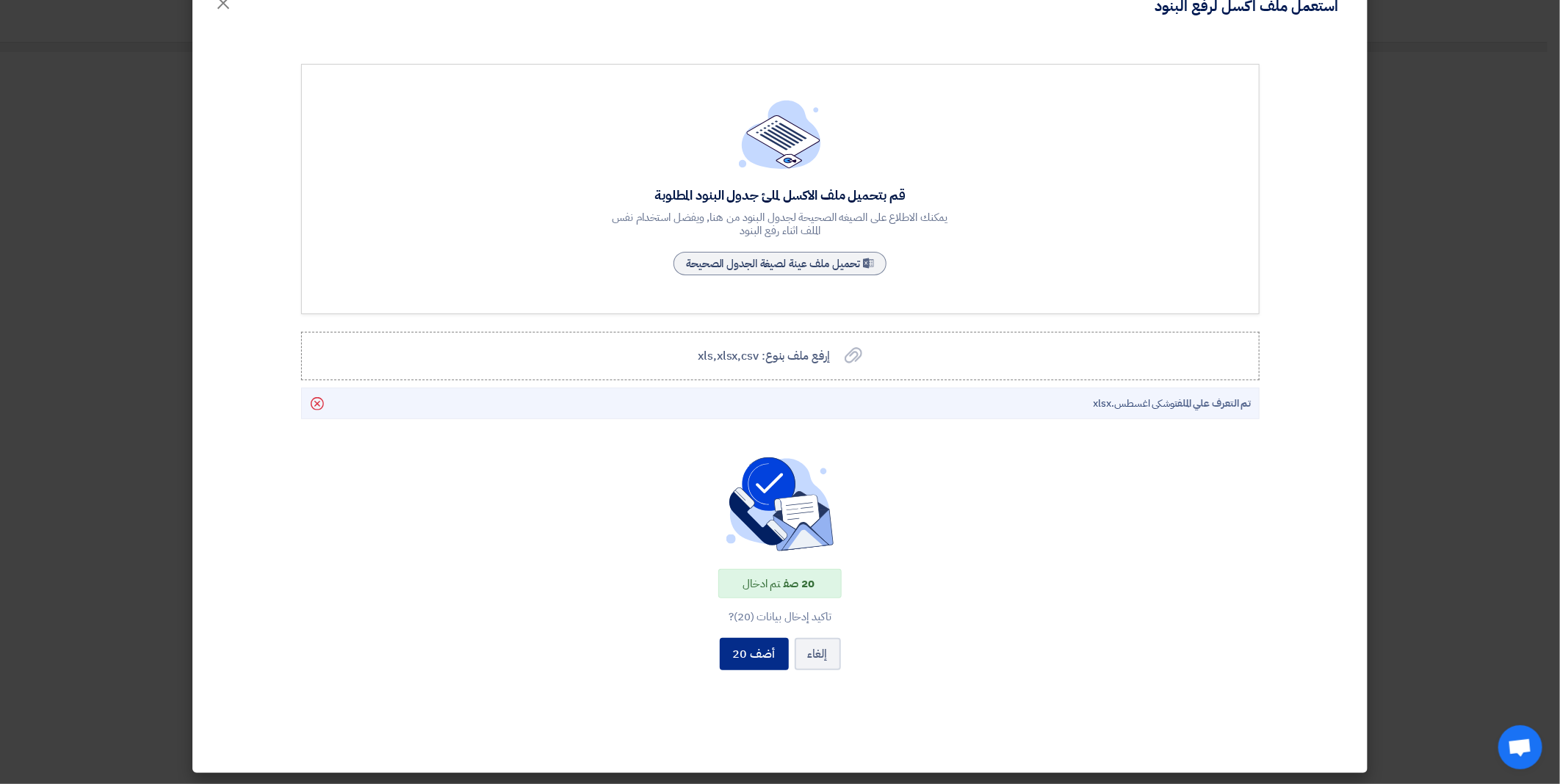
click at [760, 654] on button "أضف 20" at bounding box center [754, 654] width 69 height 32
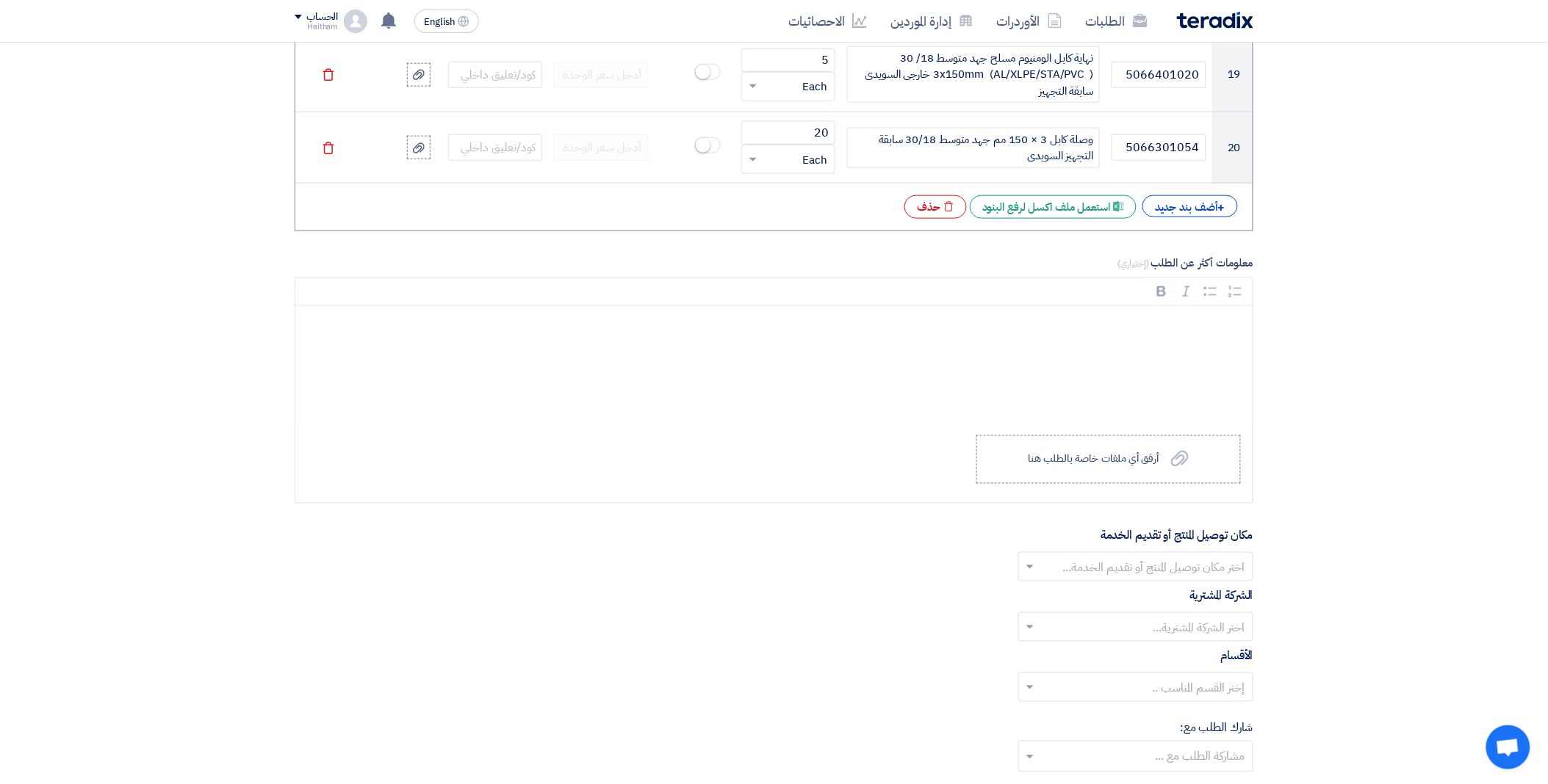
scroll to position [2535, 0]
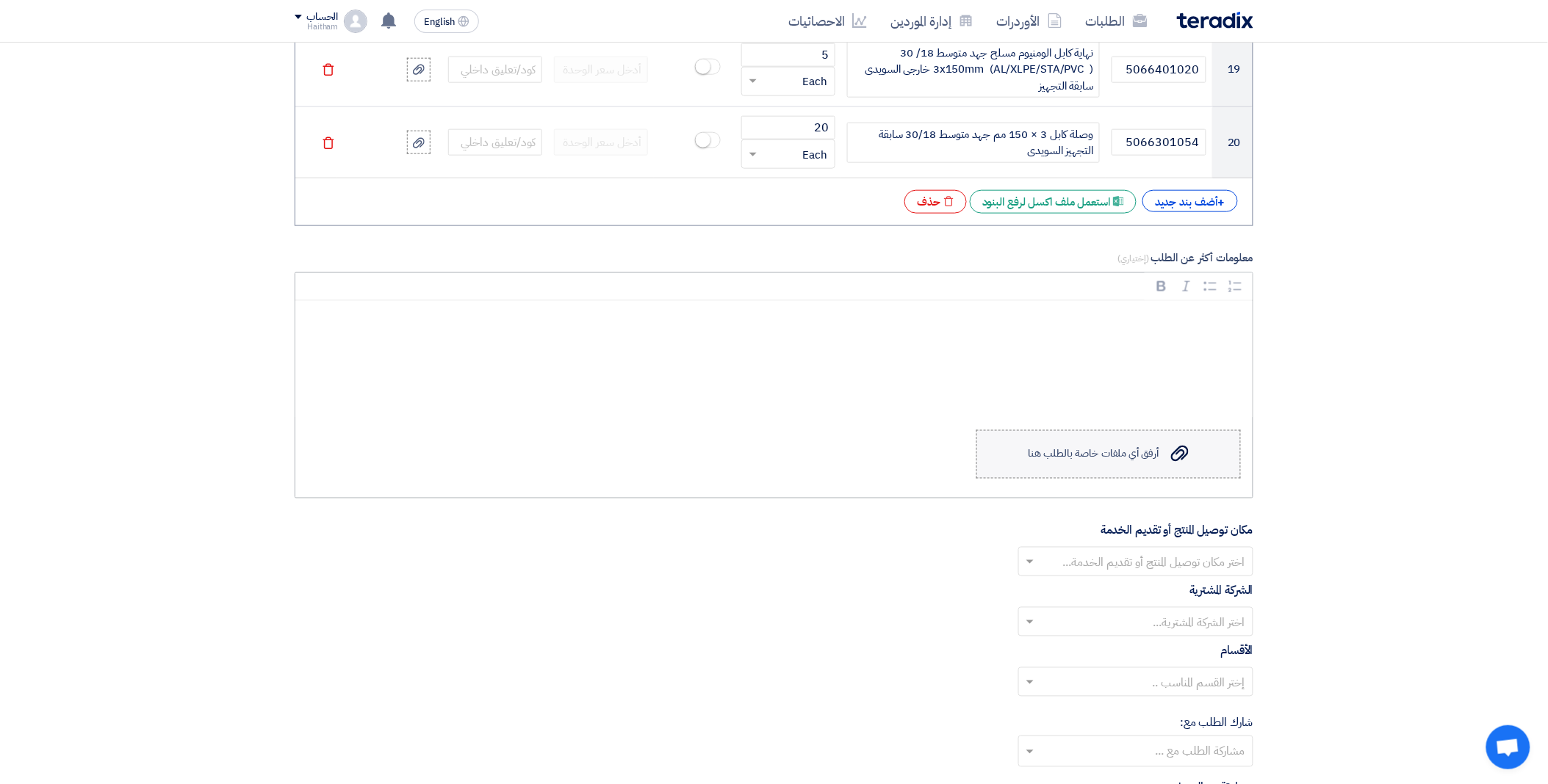
click at [1123, 459] on div "أرفق أي ملفات خاصة بالطلب هنا" at bounding box center [1094, 454] width 130 height 12
click at [0, 0] on input "Upload a file أرفق أي ملفات خاصة بالطلب هنا" at bounding box center [0, 0] width 0 height 0
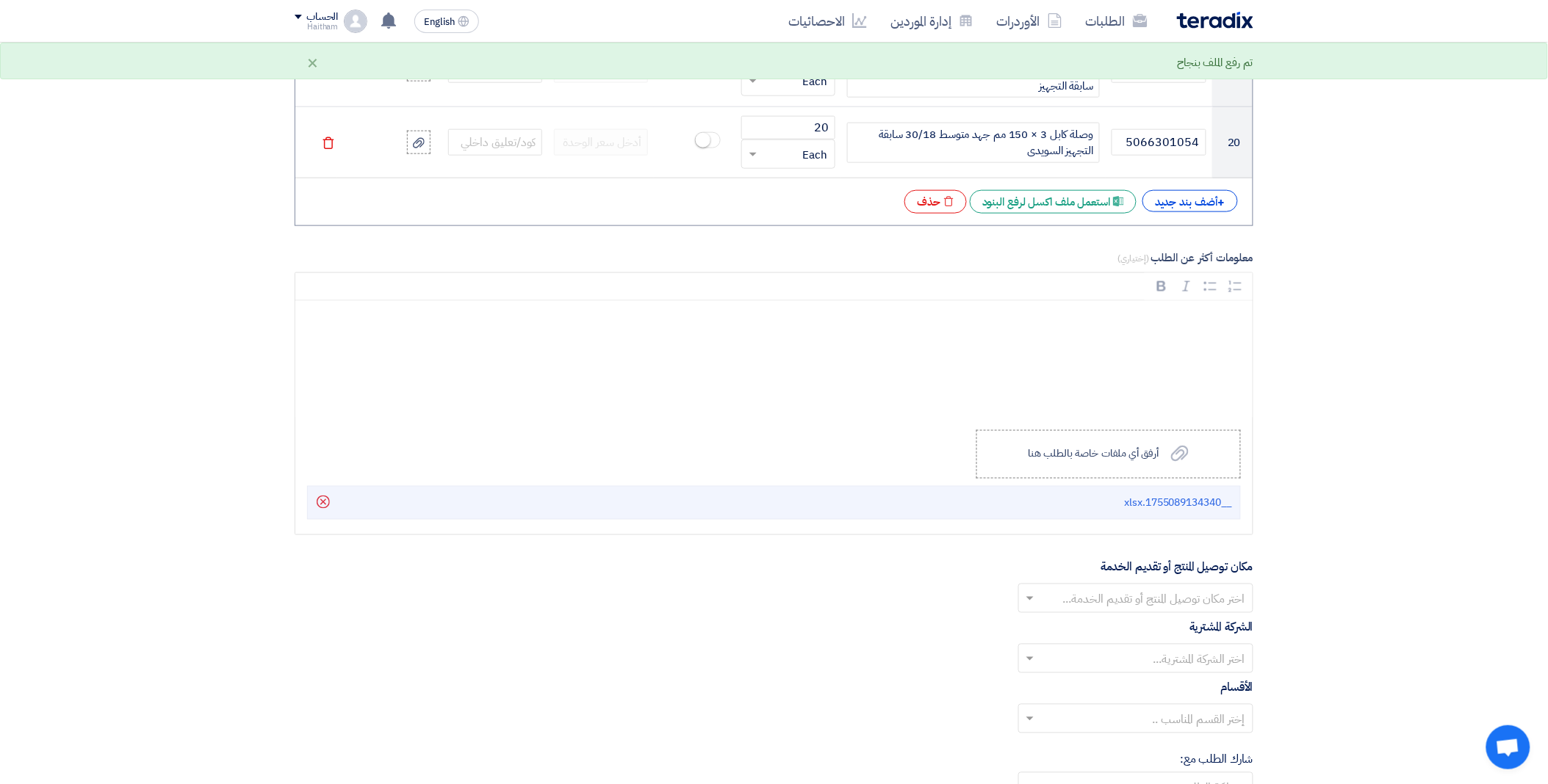
click at [1140, 604] on input "text" at bounding box center [1144, 601] width 206 height 25
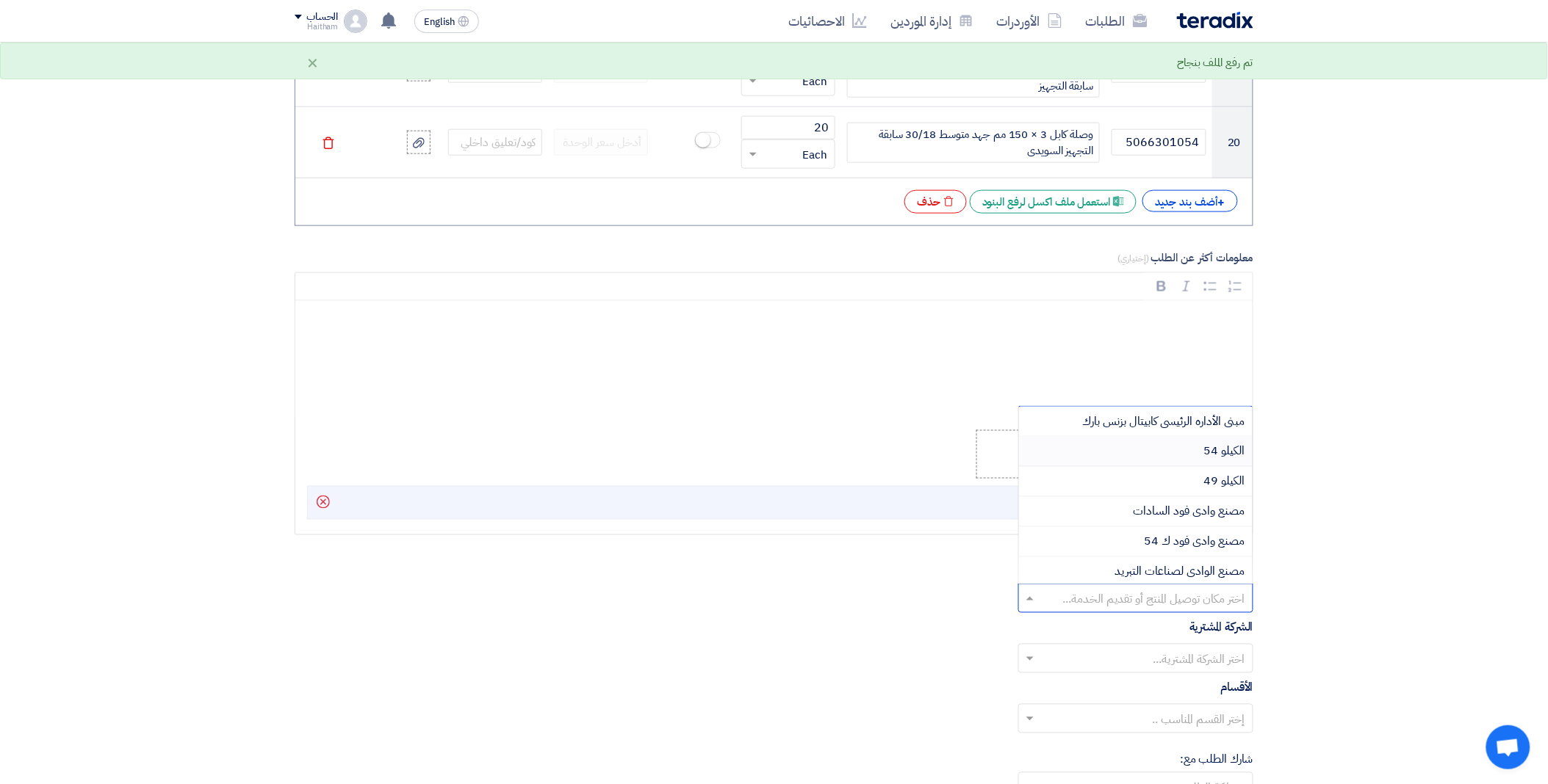
click at [1157, 456] on div "الكيلو 54" at bounding box center [1136, 452] width 233 height 30
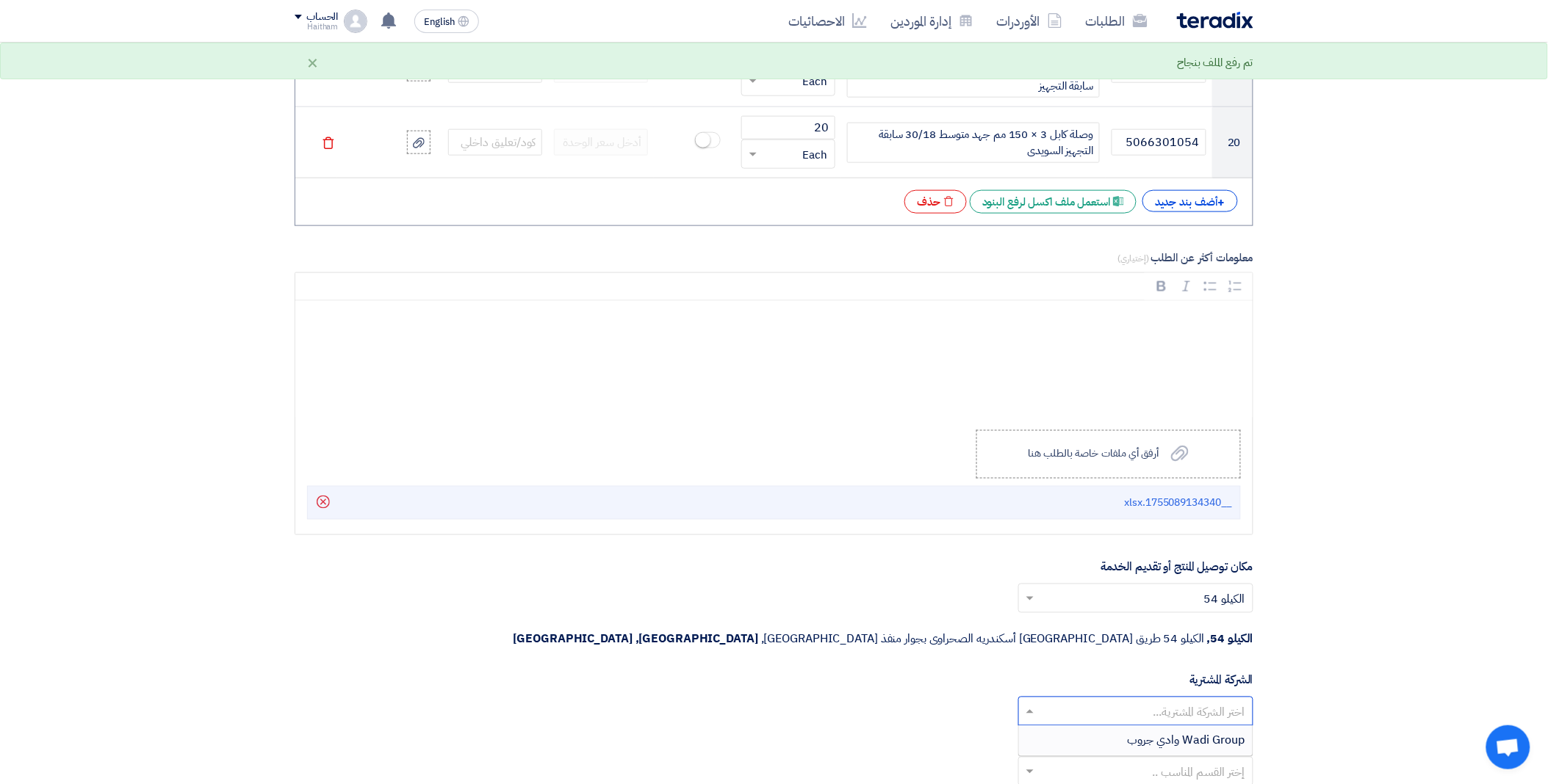
click at [1137, 701] on input "text" at bounding box center [1144, 713] width 206 height 25
click at [1144, 733] on span "Wadi Group وادي جروب" at bounding box center [1187, 741] width 117 height 18
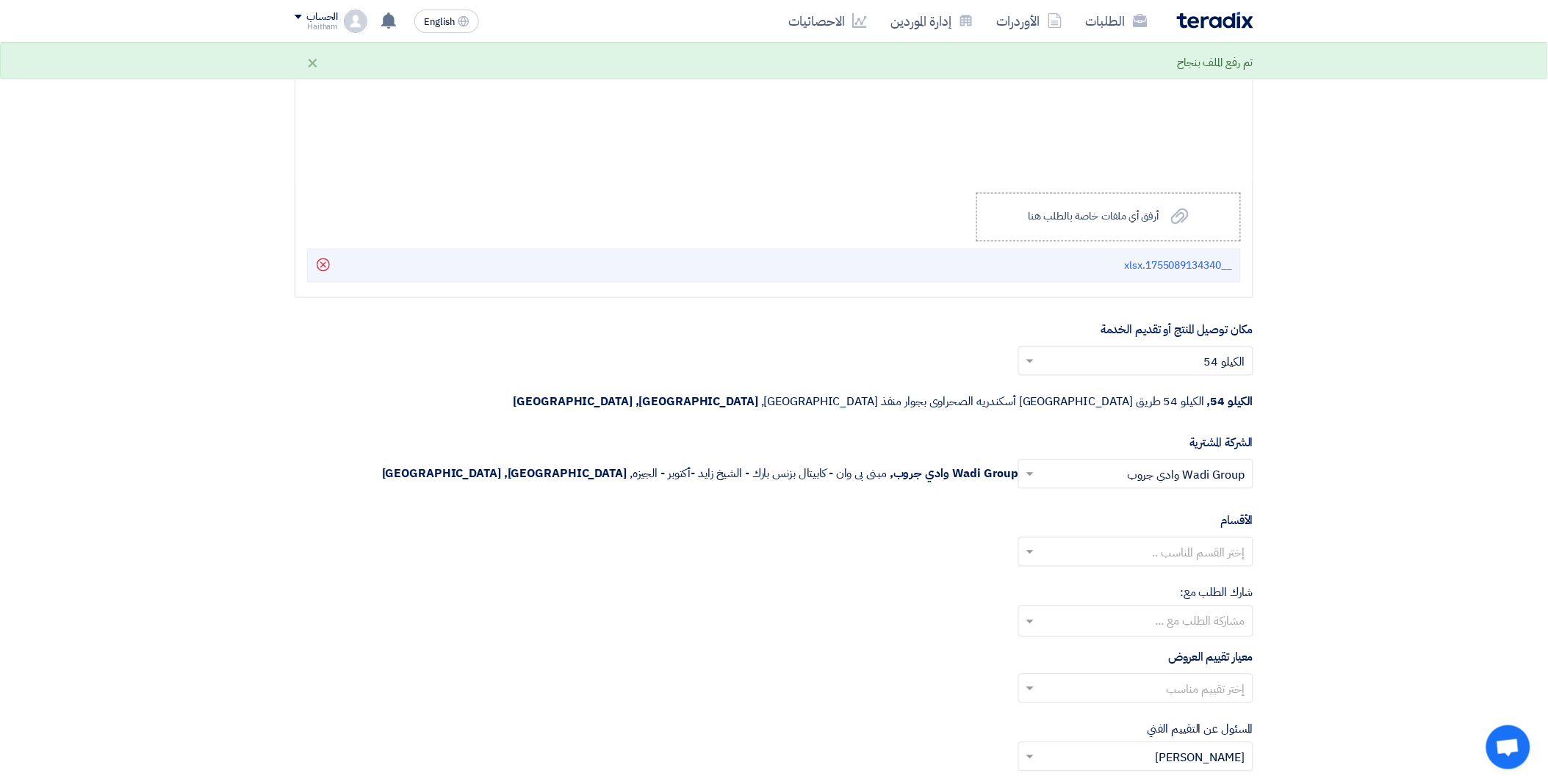
scroll to position [2779, 0]
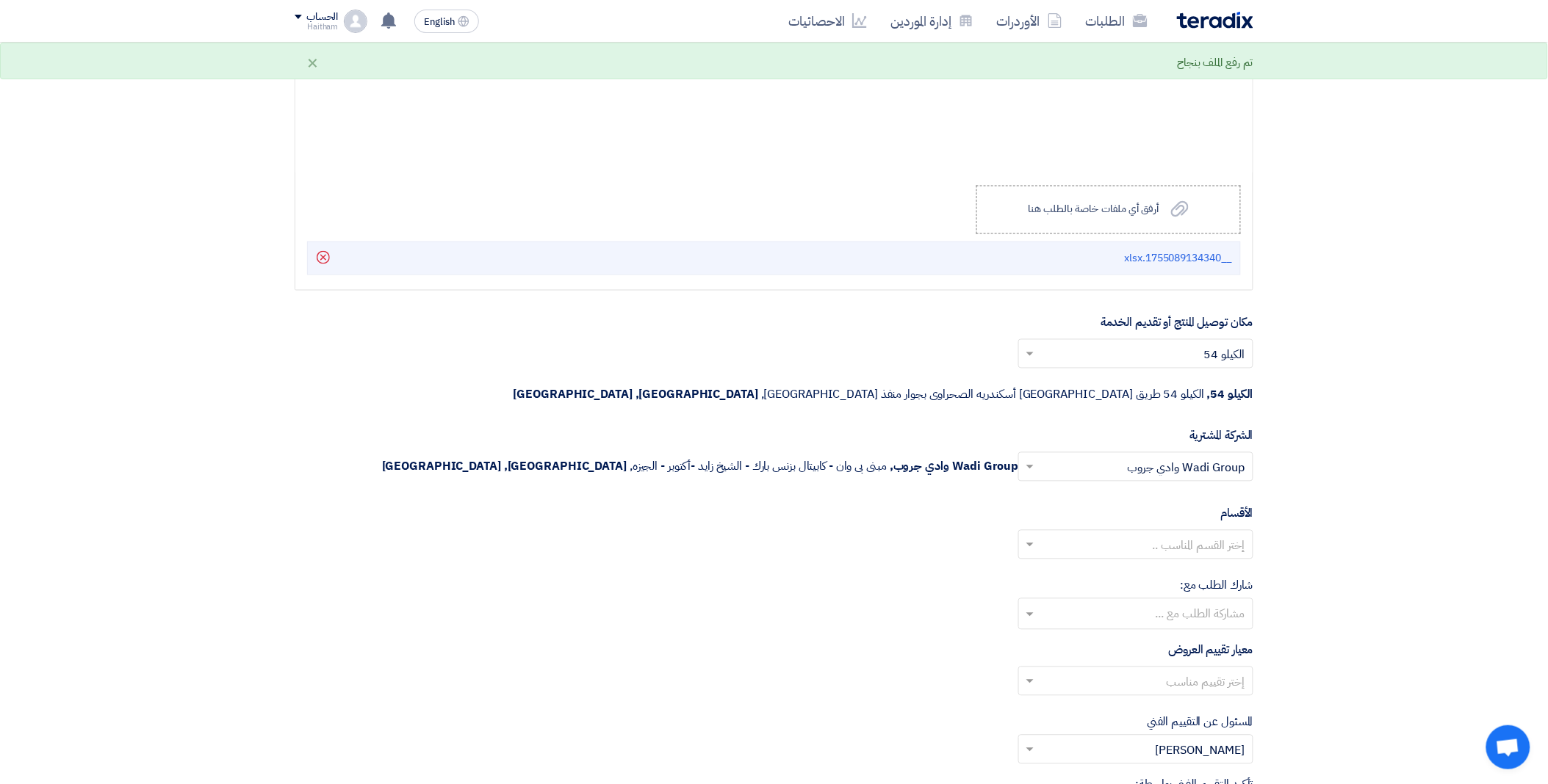
click at [1147, 535] on input "text" at bounding box center [1144, 547] width 206 height 25
click at [1181, 560] on div "--" at bounding box center [1136, 575] width 233 height 29
click at [1172, 604] on input "text" at bounding box center [1135, 616] width 220 height 25
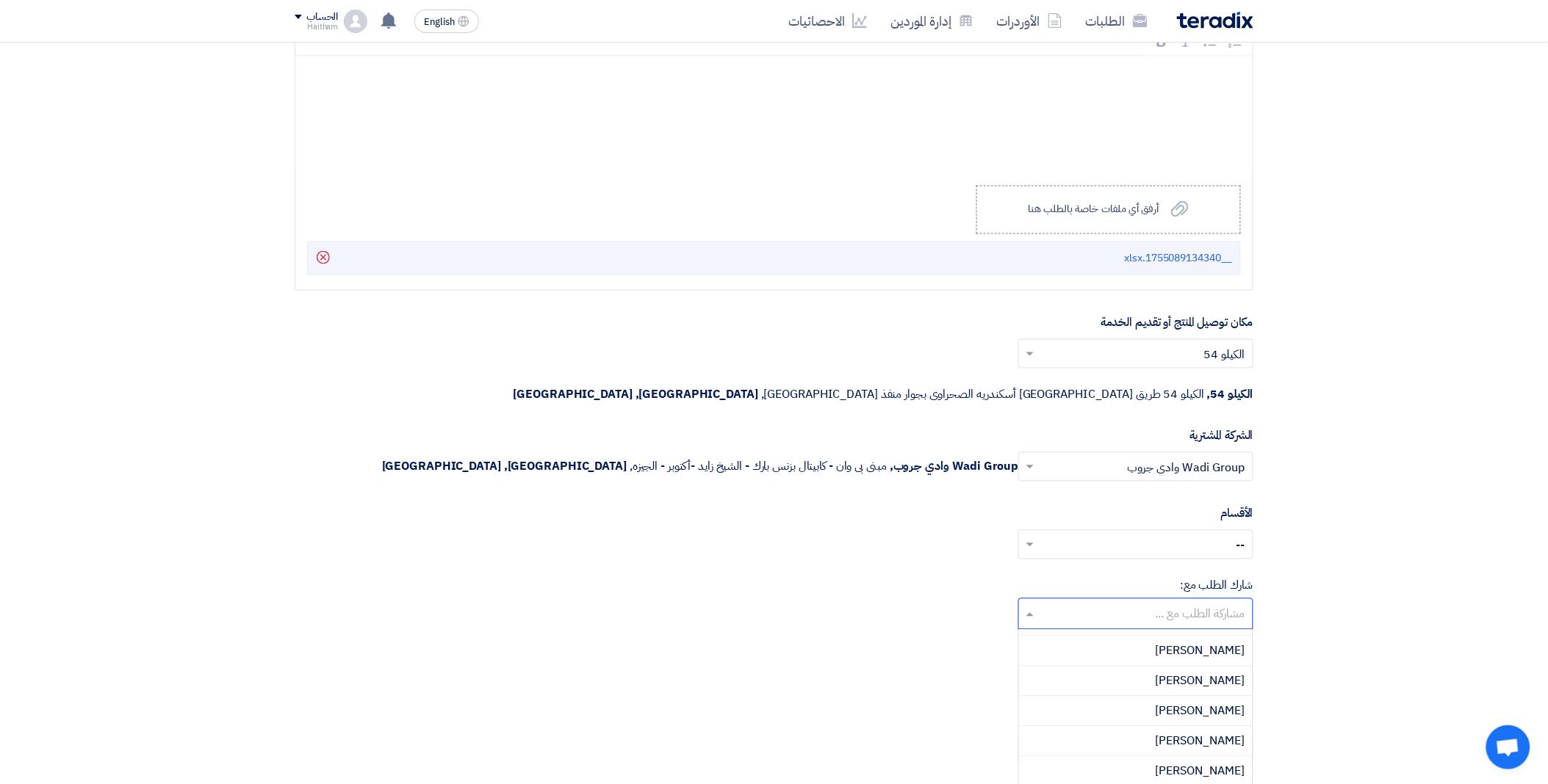
scroll to position [1029, 0]
click at [1061, 761] on div "Waheed Fareed" at bounding box center [1136, 792] width 233 height 29
click at [1030, 673] on span at bounding box center [1028, 681] width 18 height 18
click at [1035, 637] on div "waheed fareed" at bounding box center [1136, 651] width 233 height 29
click at [1041, 740] on input "text" at bounding box center [1144, 752] width 206 height 25
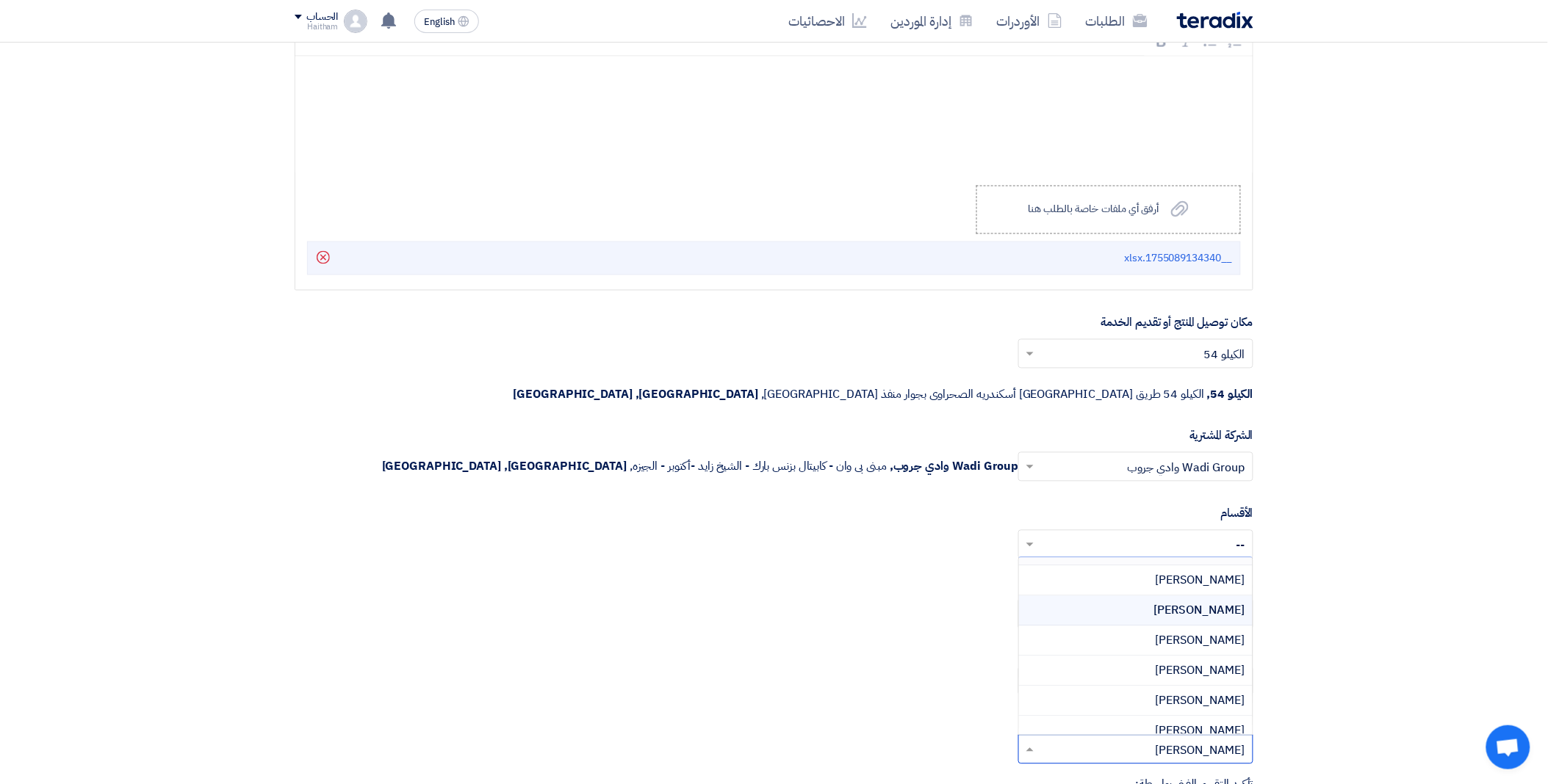
scroll to position [125, 0]
click at [1058, 705] on div "Waheed Fareed" at bounding box center [1136, 720] width 233 height 29
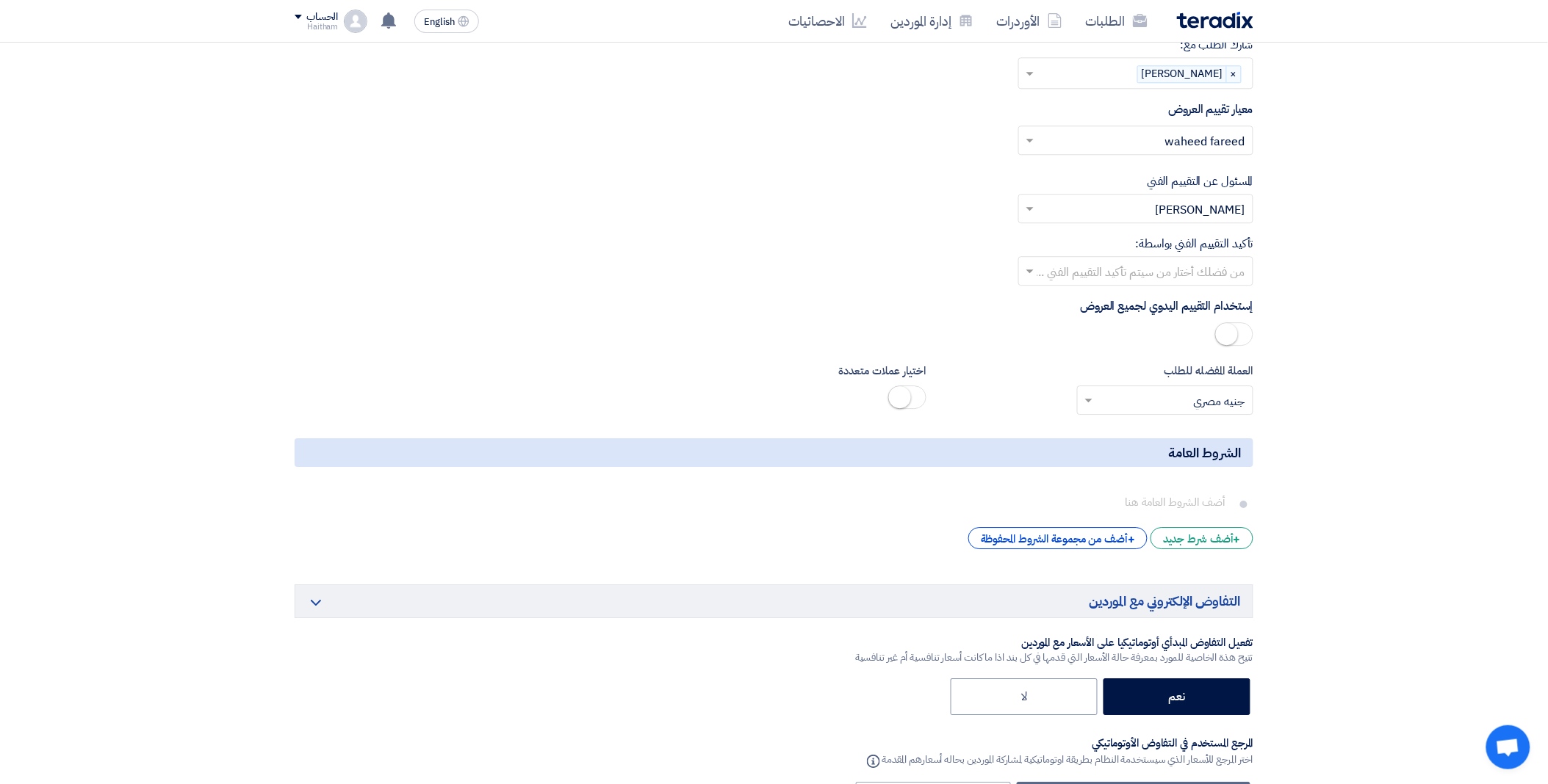
scroll to position [3345, 0]
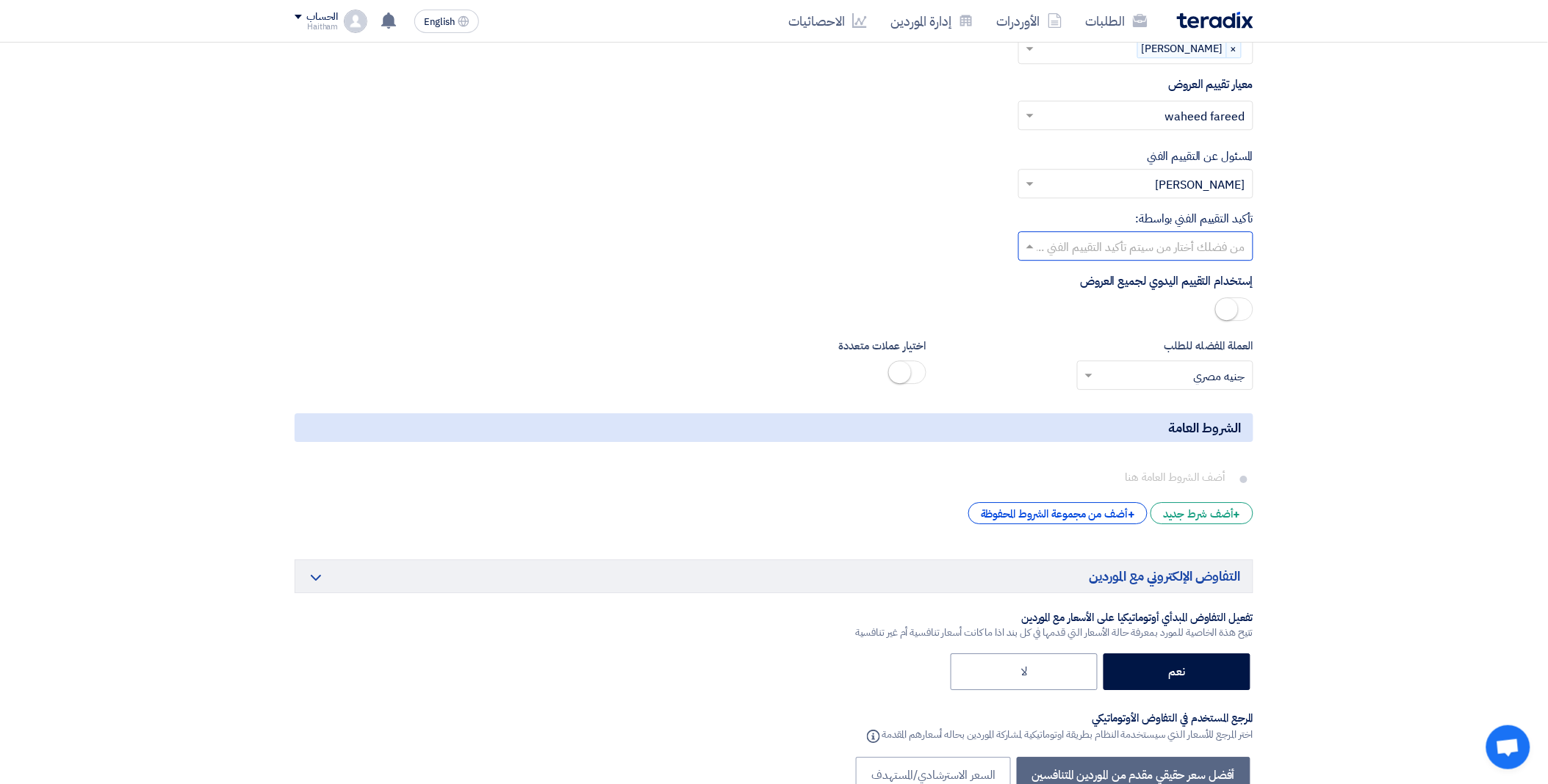
click at [1236, 236] on input "text" at bounding box center [1144, 248] width 206 height 25
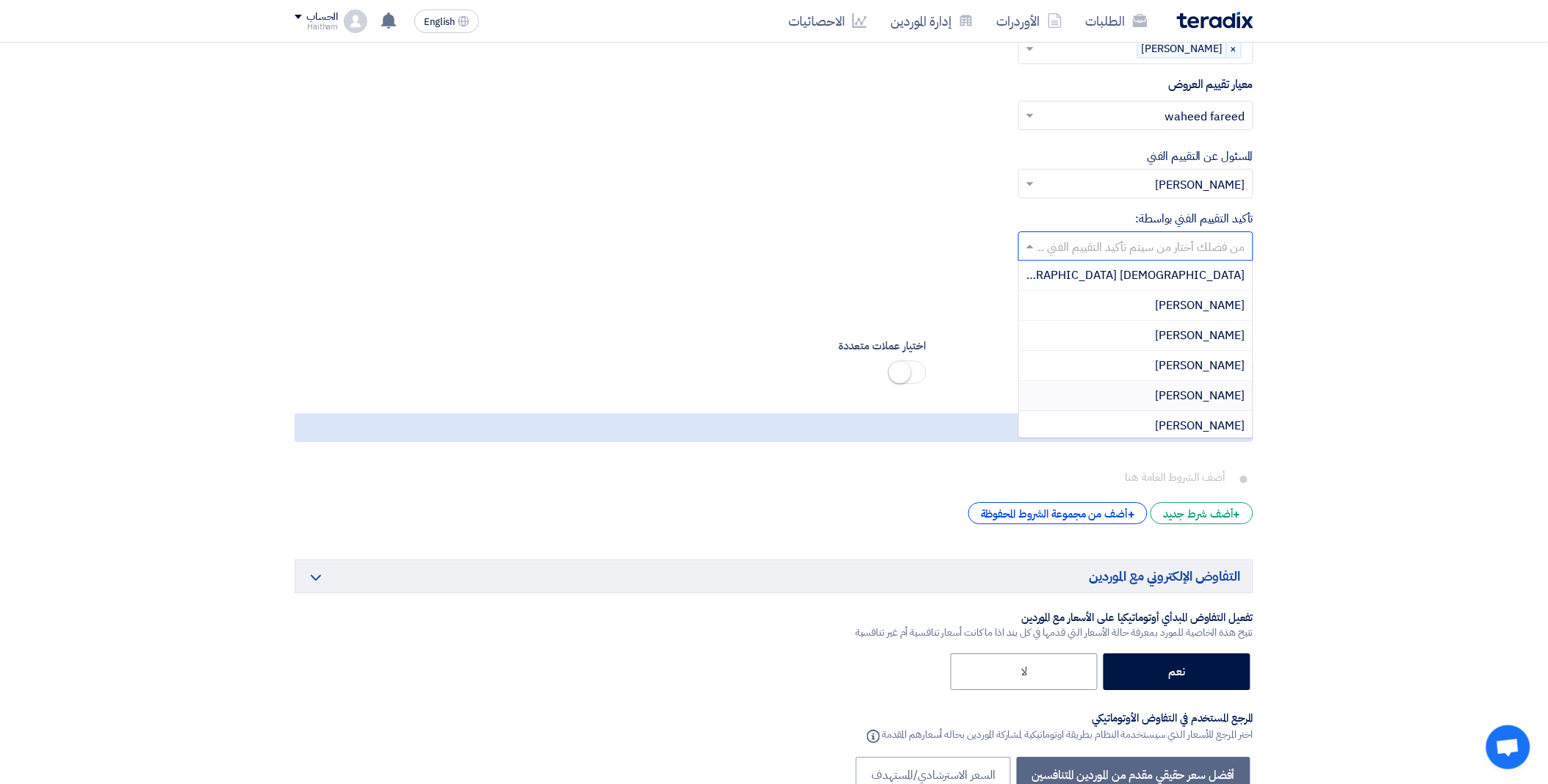
click at [1209, 387] on span "Haitham Ali" at bounding box center [1200, 396] width 90 height 18
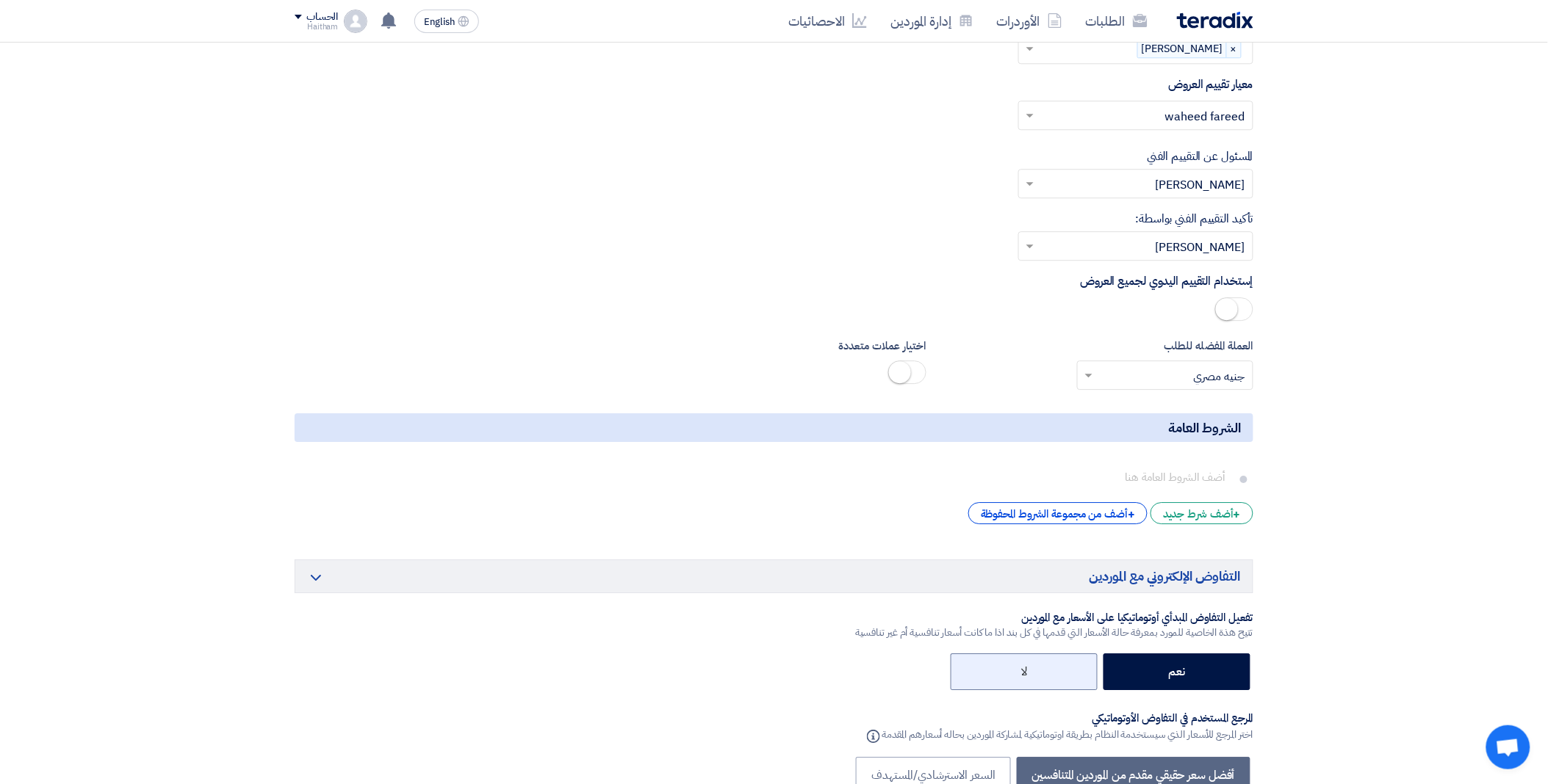
click at [1071, 654] on label "لا" at bounding box center [1024, 672] width 147 height 37
click at [1027, 666] on input "لا" at bounding box center [1022, 670] width 9 height 9
radio input "true"
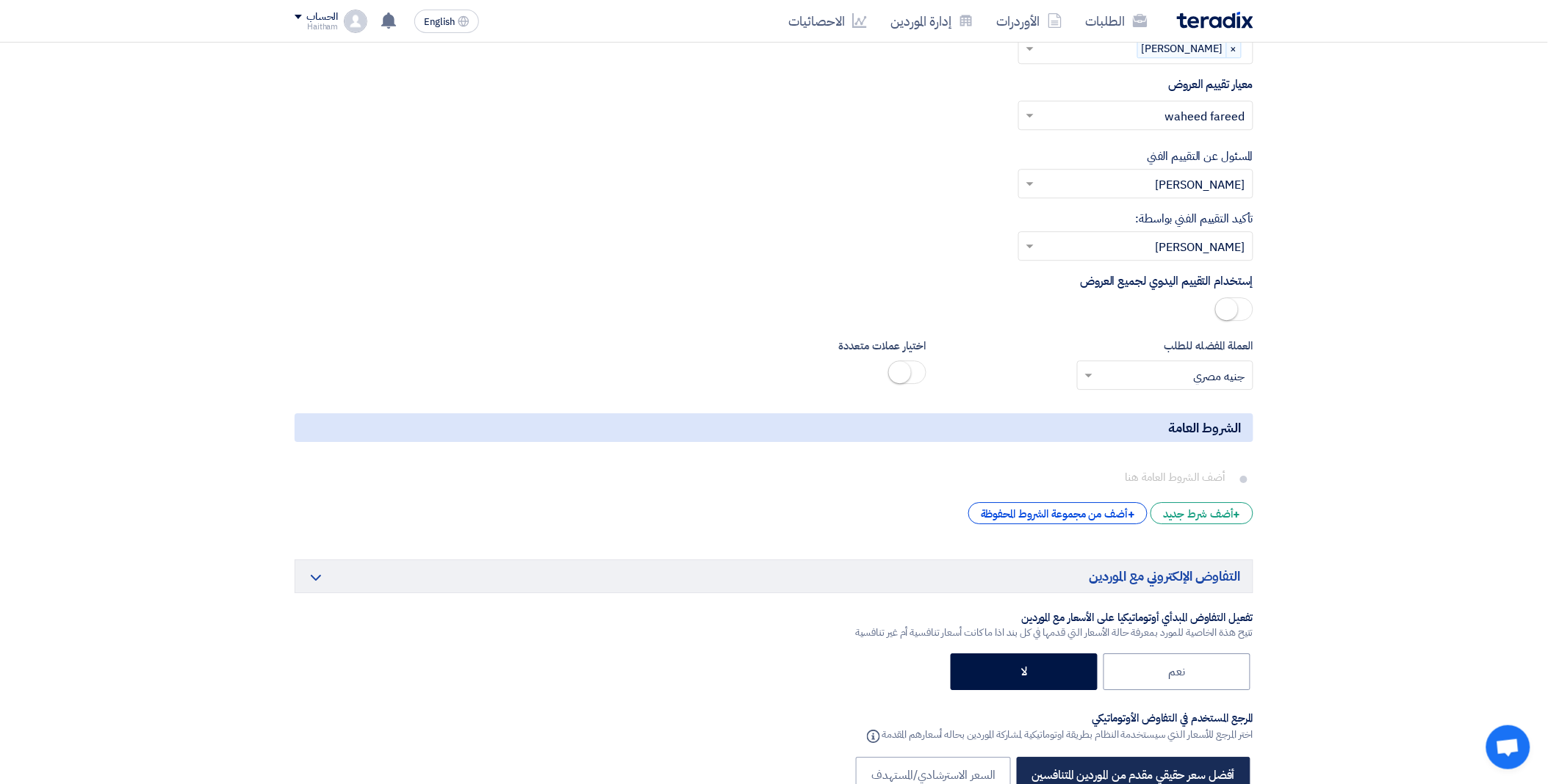
click at [1063, 757] on label "أفضل سعر حقيقي مقدم من الموردين المتنافسين" at bounding box center [1134, 776] width 233 height 37
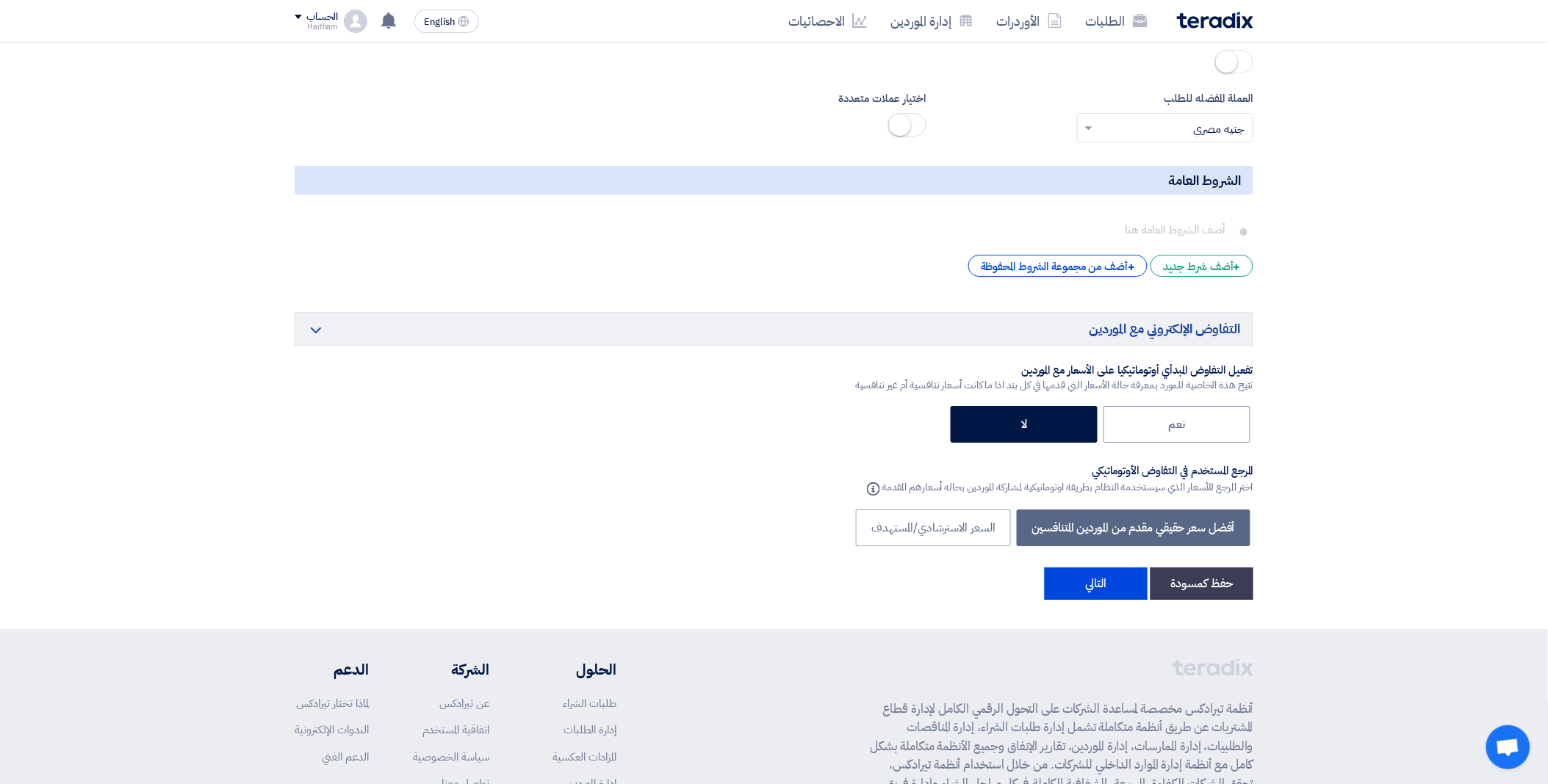
scroll to position [3612, 0]
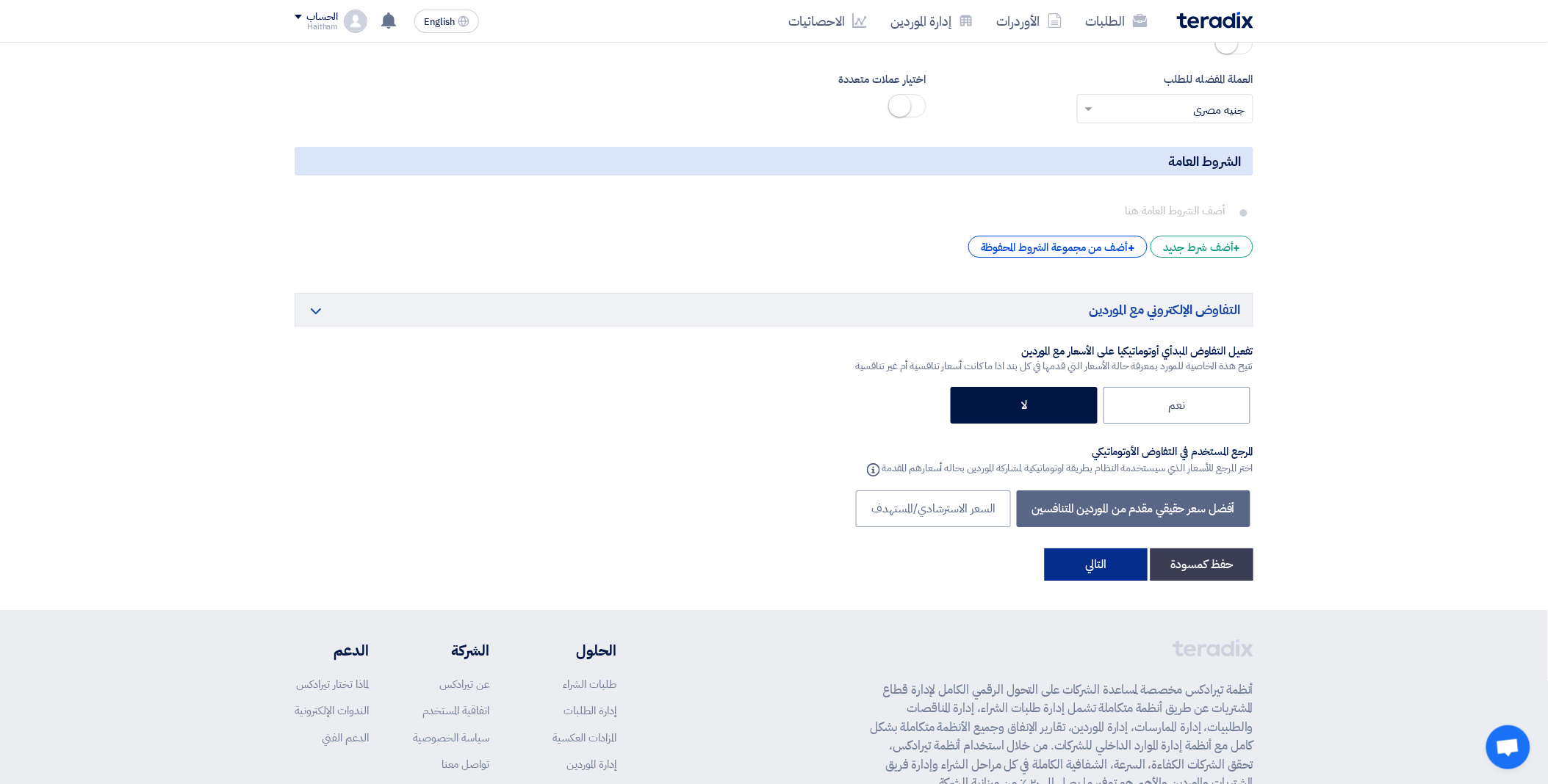
click at [1117, 548] on button "التالي" at bounding box center [1096, 565] width 103 height 32
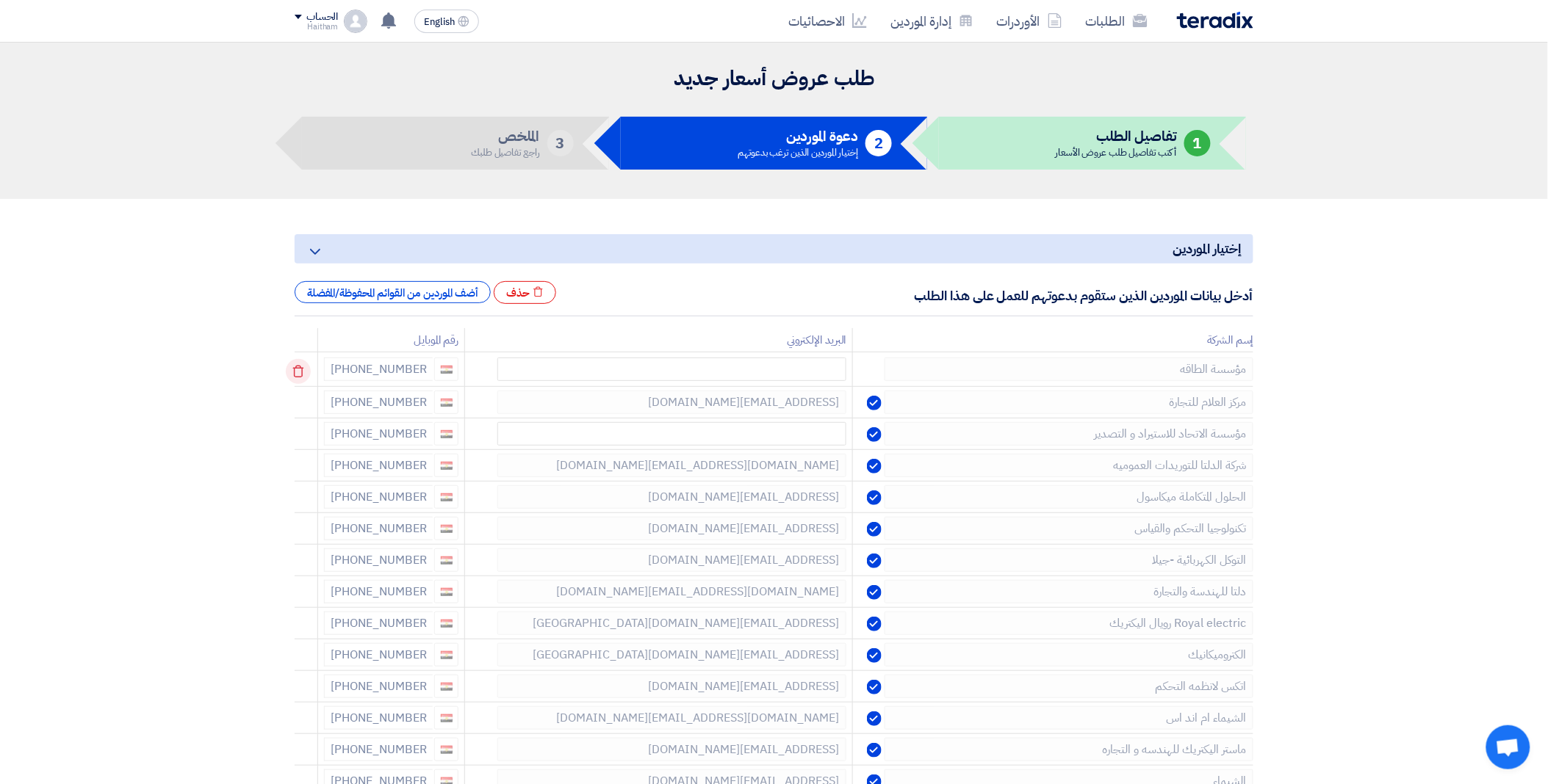
click at [302, 371] on icon at bounding box center [298, 371] width 25 height 25
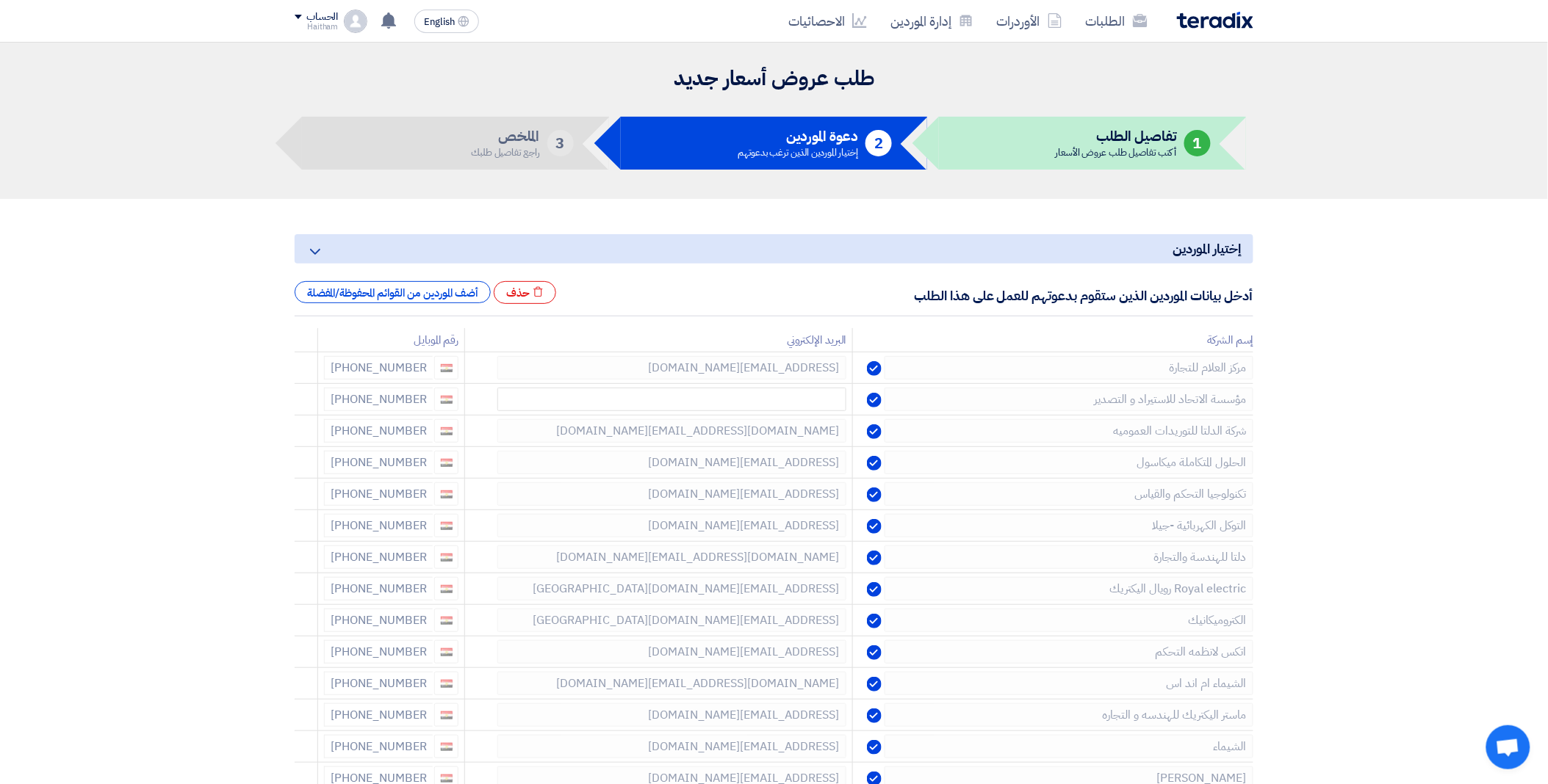
click at [0, 0] on icon at bounding box center [0, 0] width 0 height 0
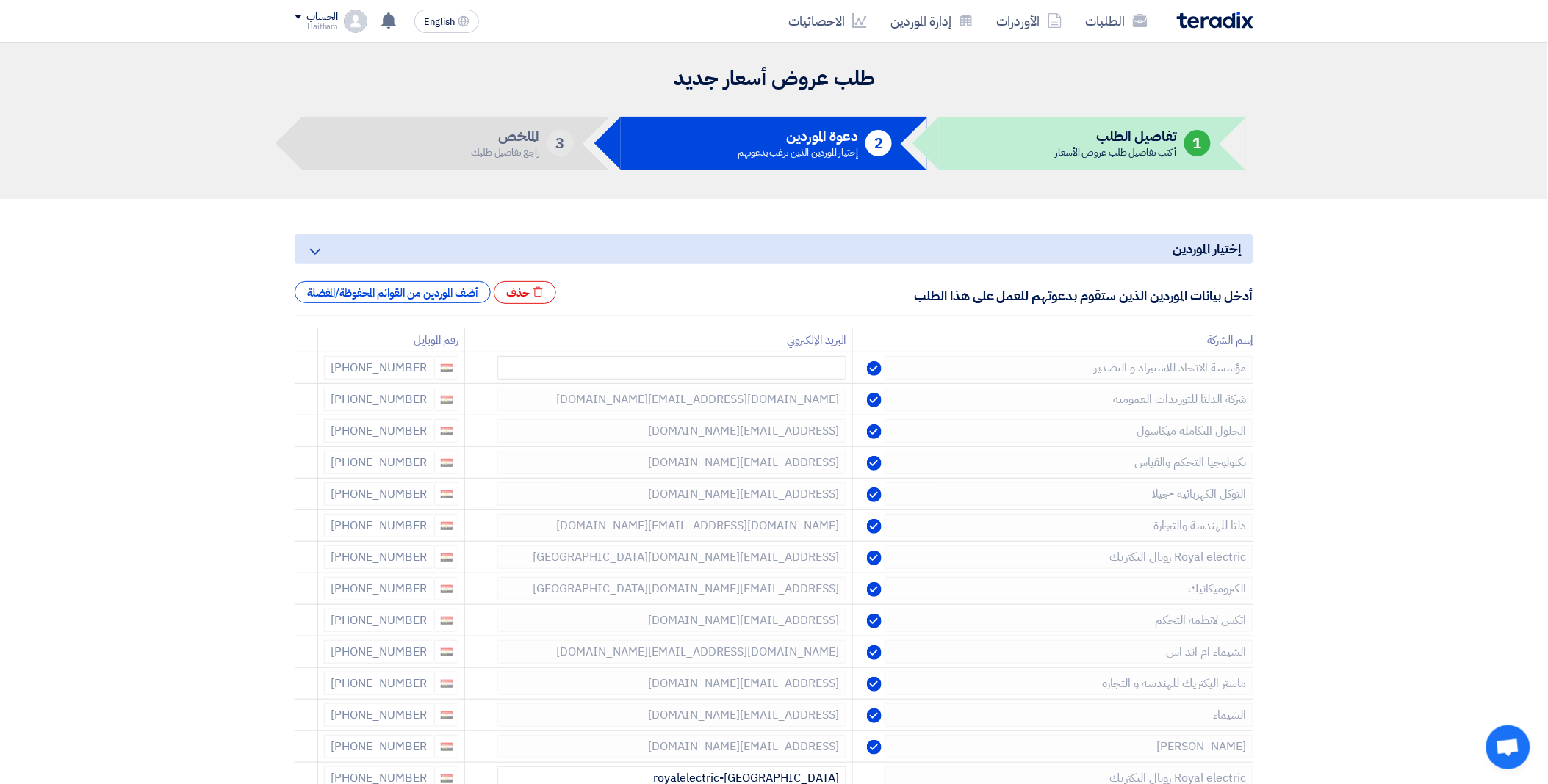
click at [0, 0] on icon at bounding box center [0, 0] width 0 height 0
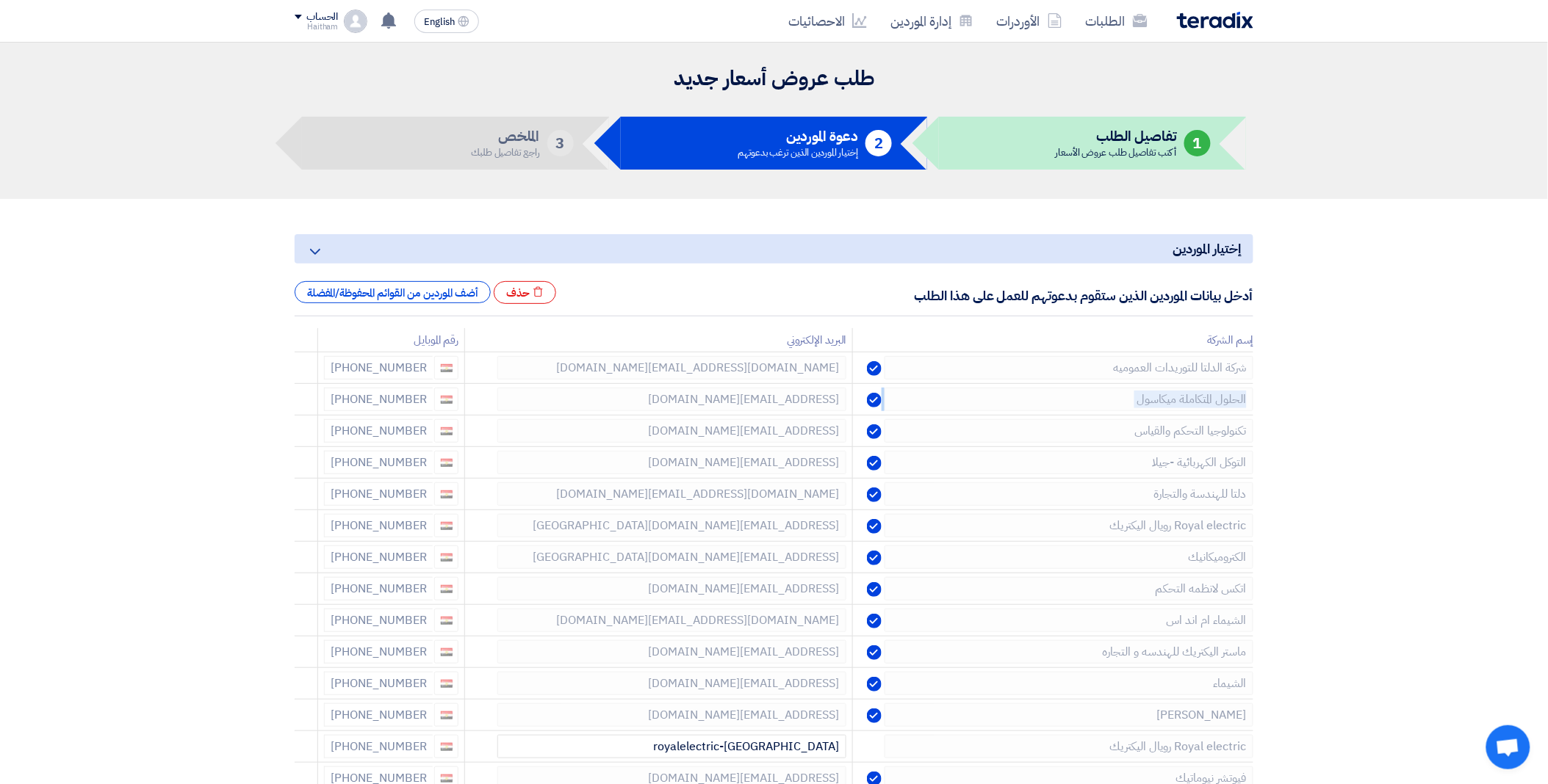
click at [0, 0] on icon at bounding box center [0, 0] width 0 height 0
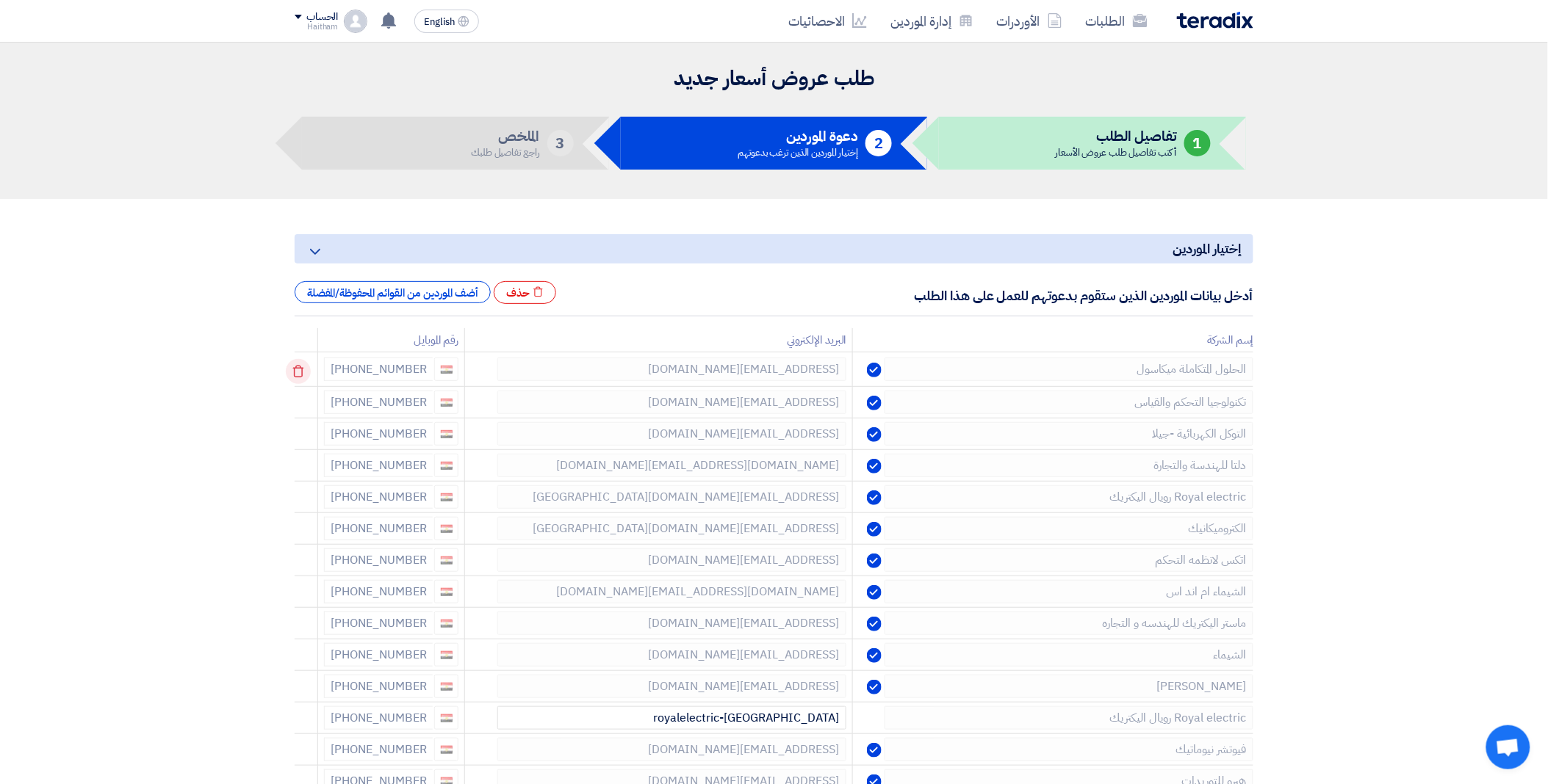
click at [302, 371] on td at bounding box center [306, 370] width 24 height 35
click at [302, 371] on icon at bounding box center [298, 371] width 25 height 25
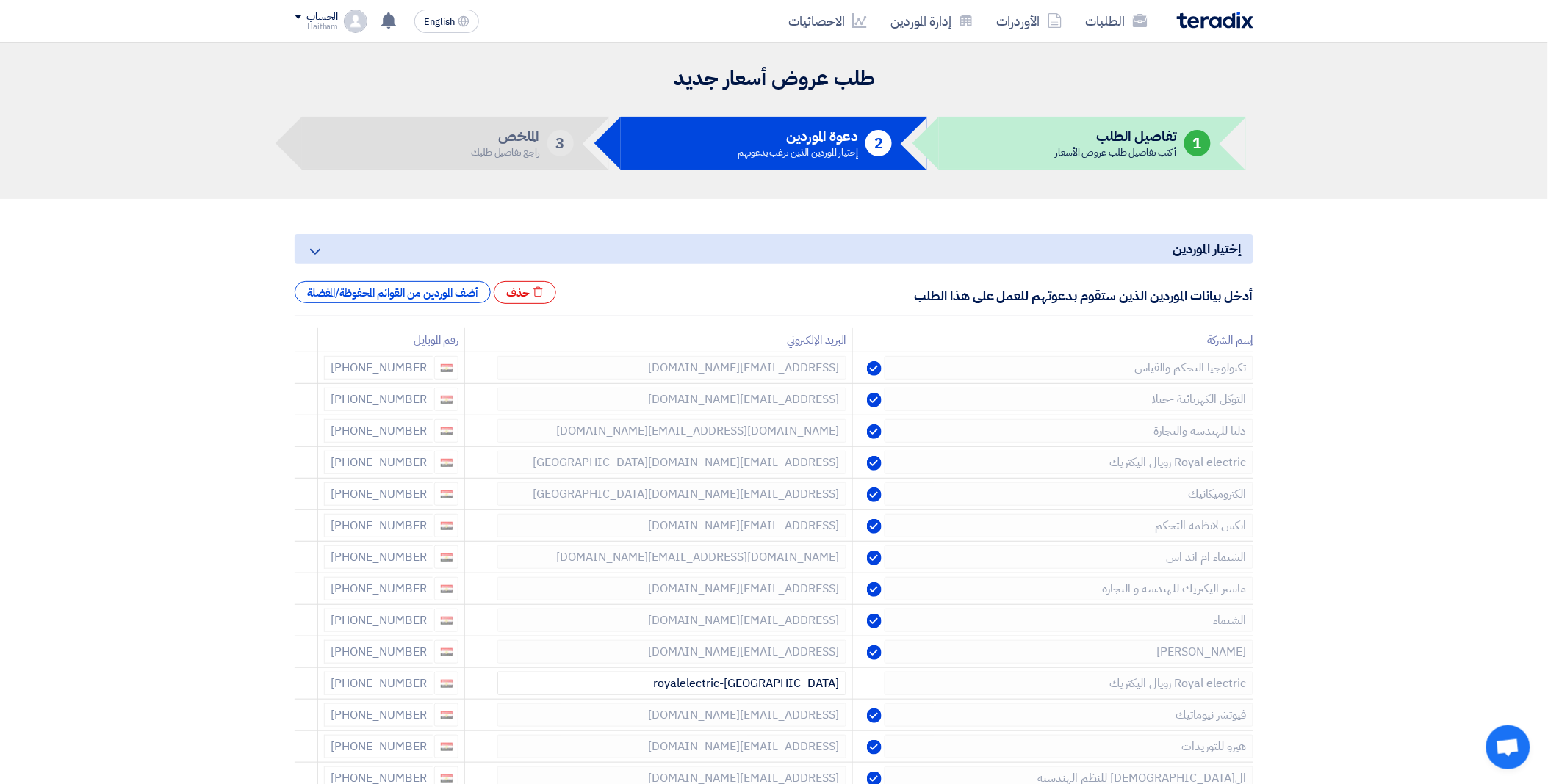
click at [0, 0] on icon at bounding box center [0, 0] width 0 height 0
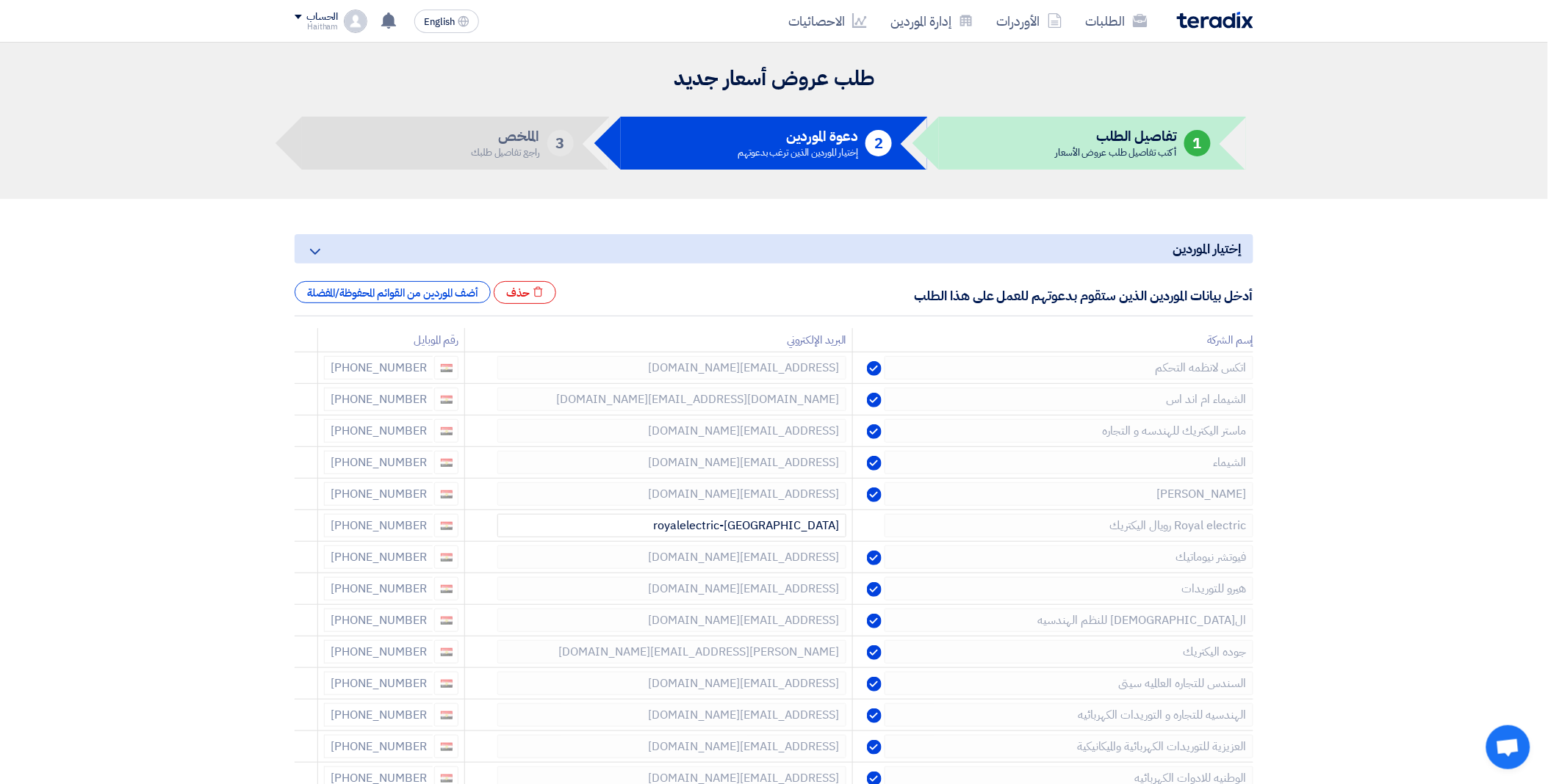
click at [0, 0] on icon at bounding box center [0, 0] width 0 height 0
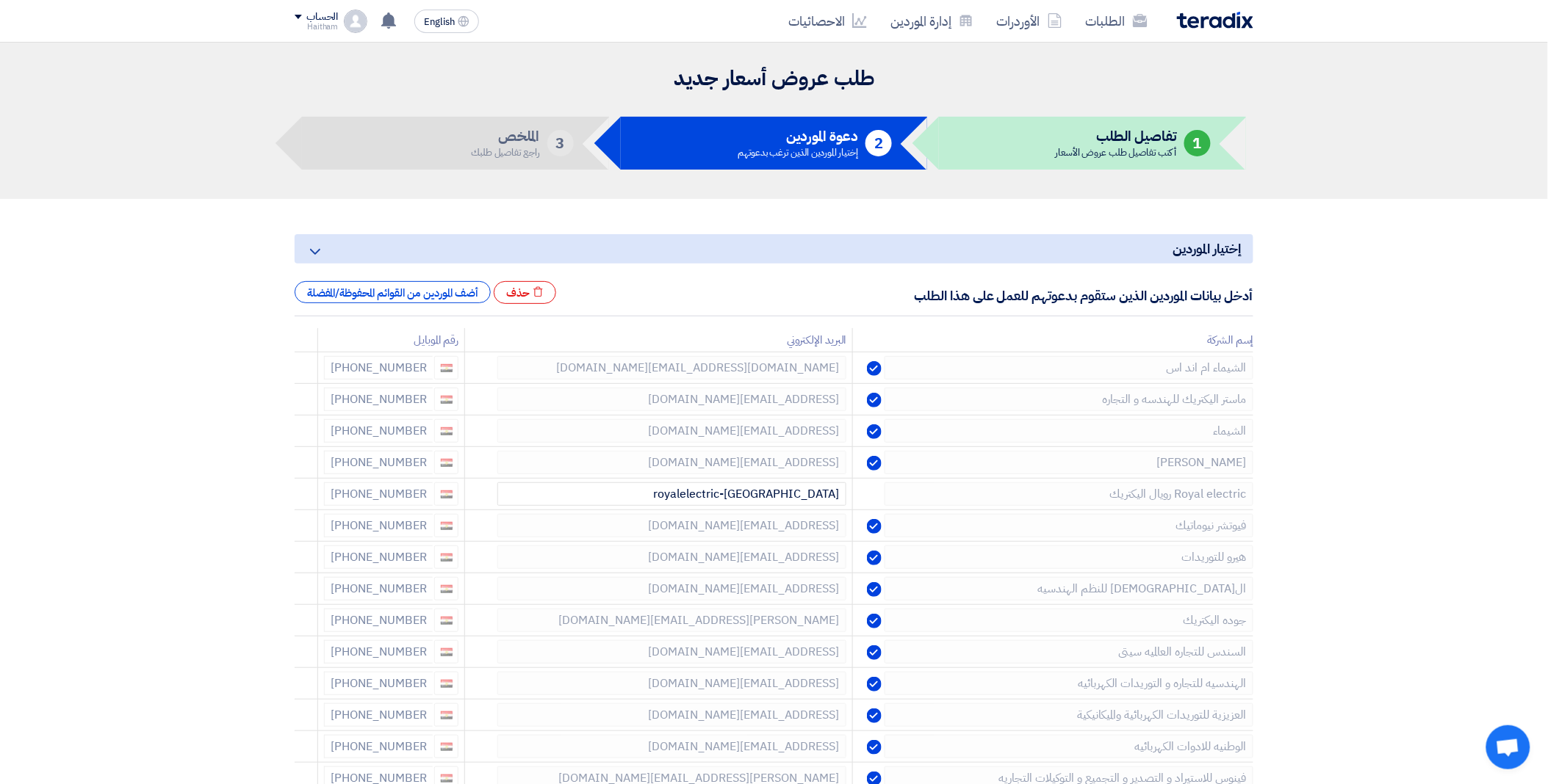
click at [0, 0] on icon at bounding box center [0, 0] width 0 height 0
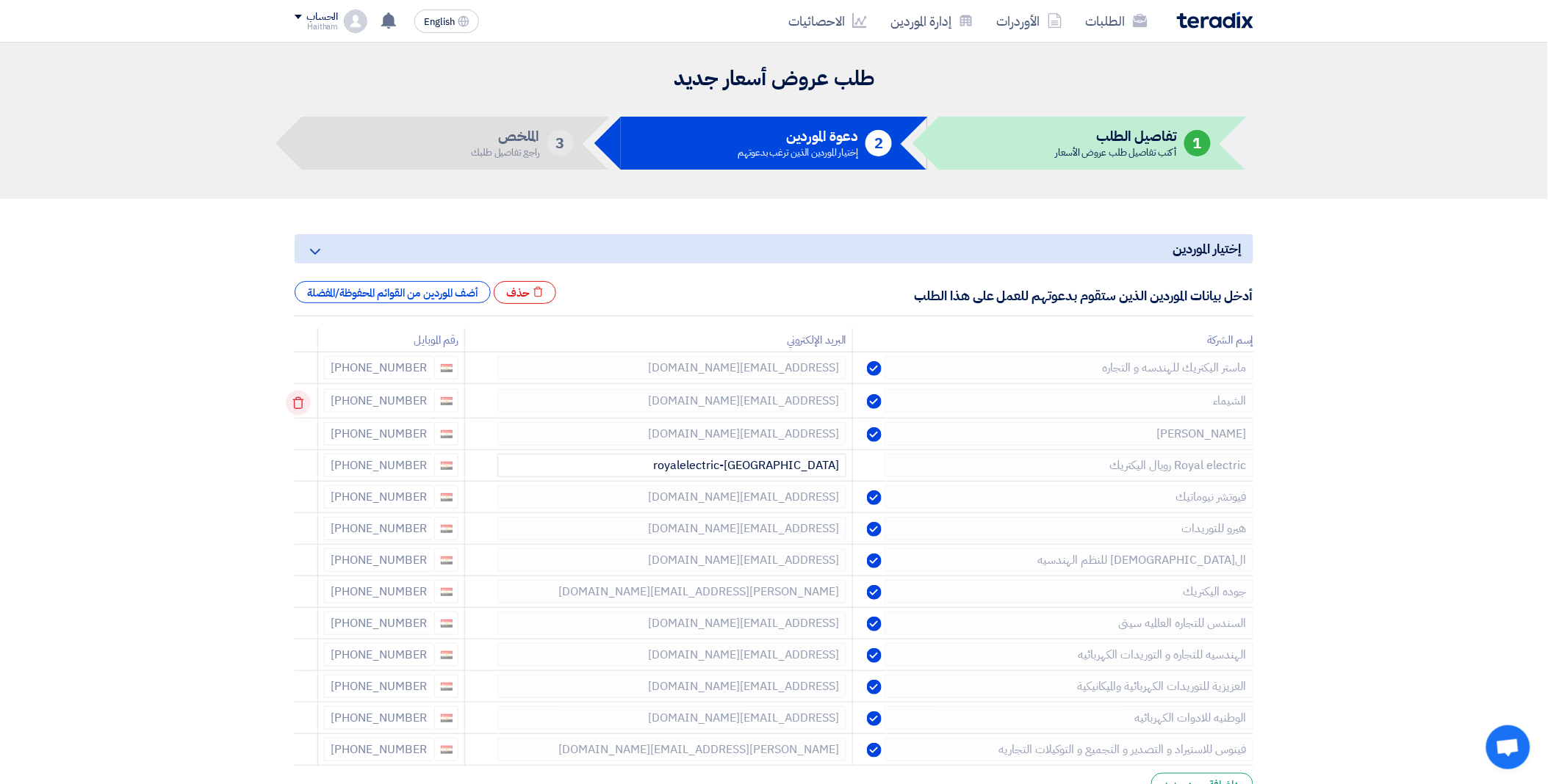
click at [297, 399] on icon at bounding box center [298, 403] width 25 height 25
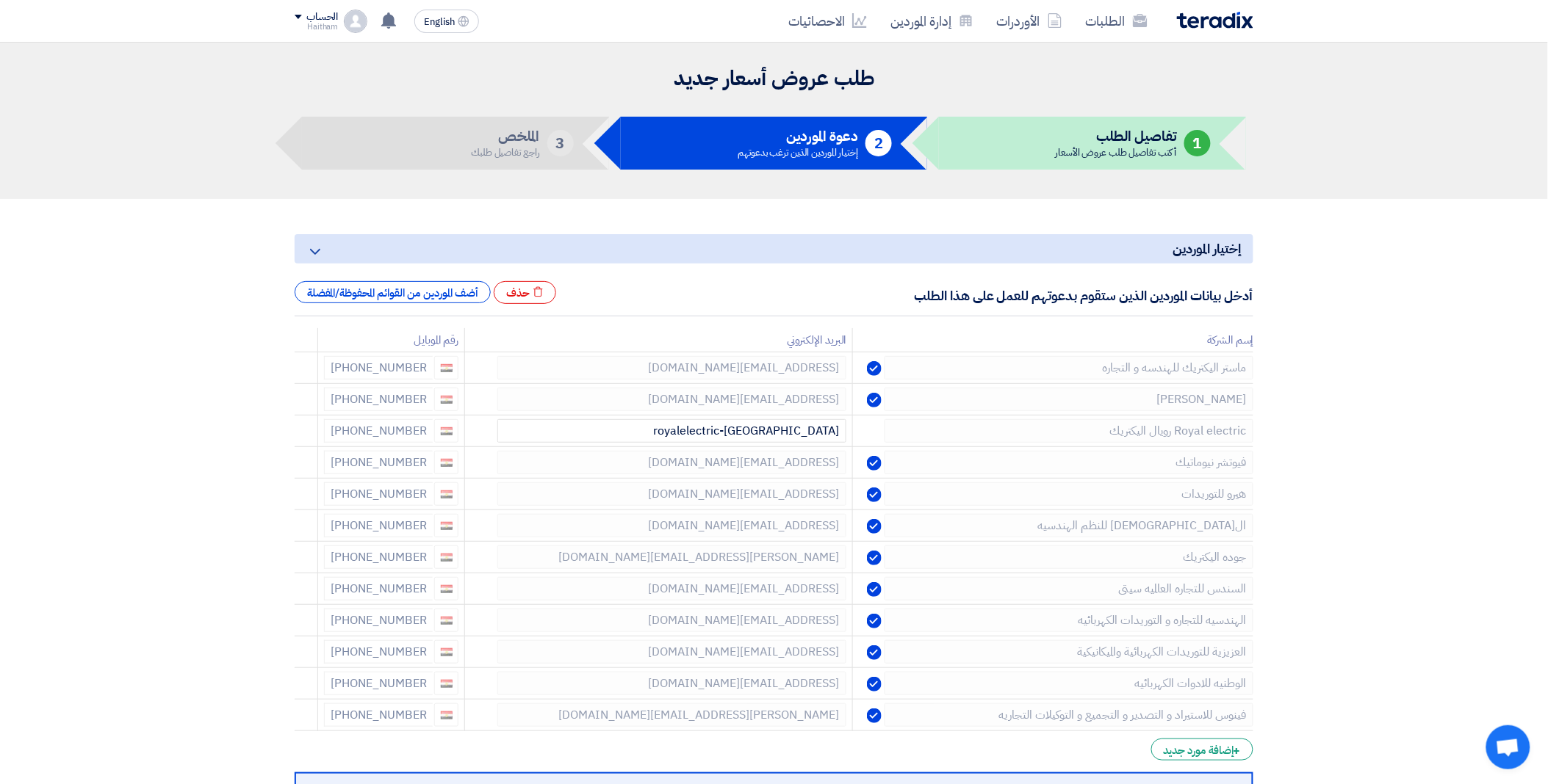
click at [0, 0] on icon at bounding box center [0, 0] width 0 height 0
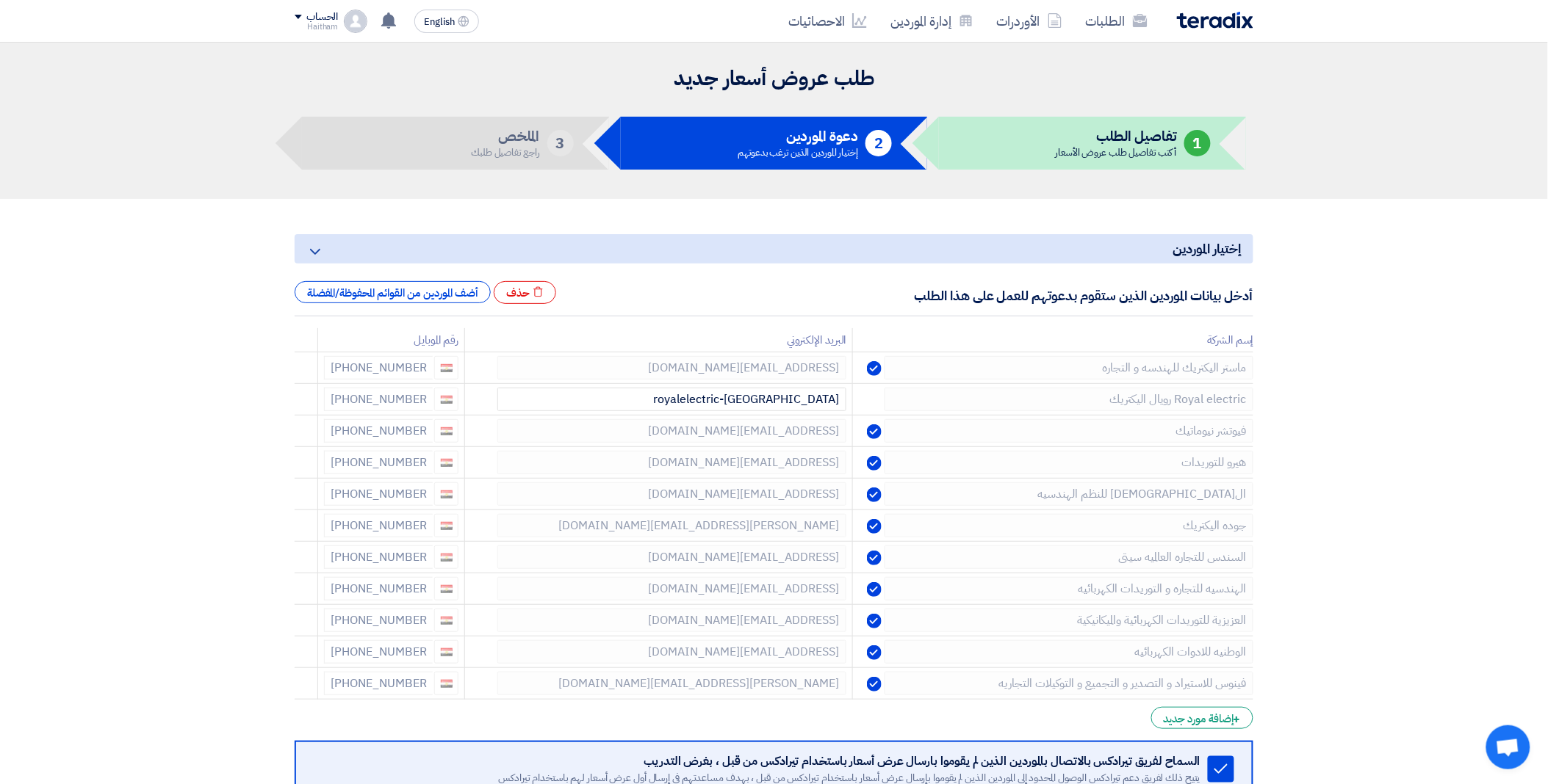
click at [0, 0] on icon at bounding box center [0, 0] width 0 height 0
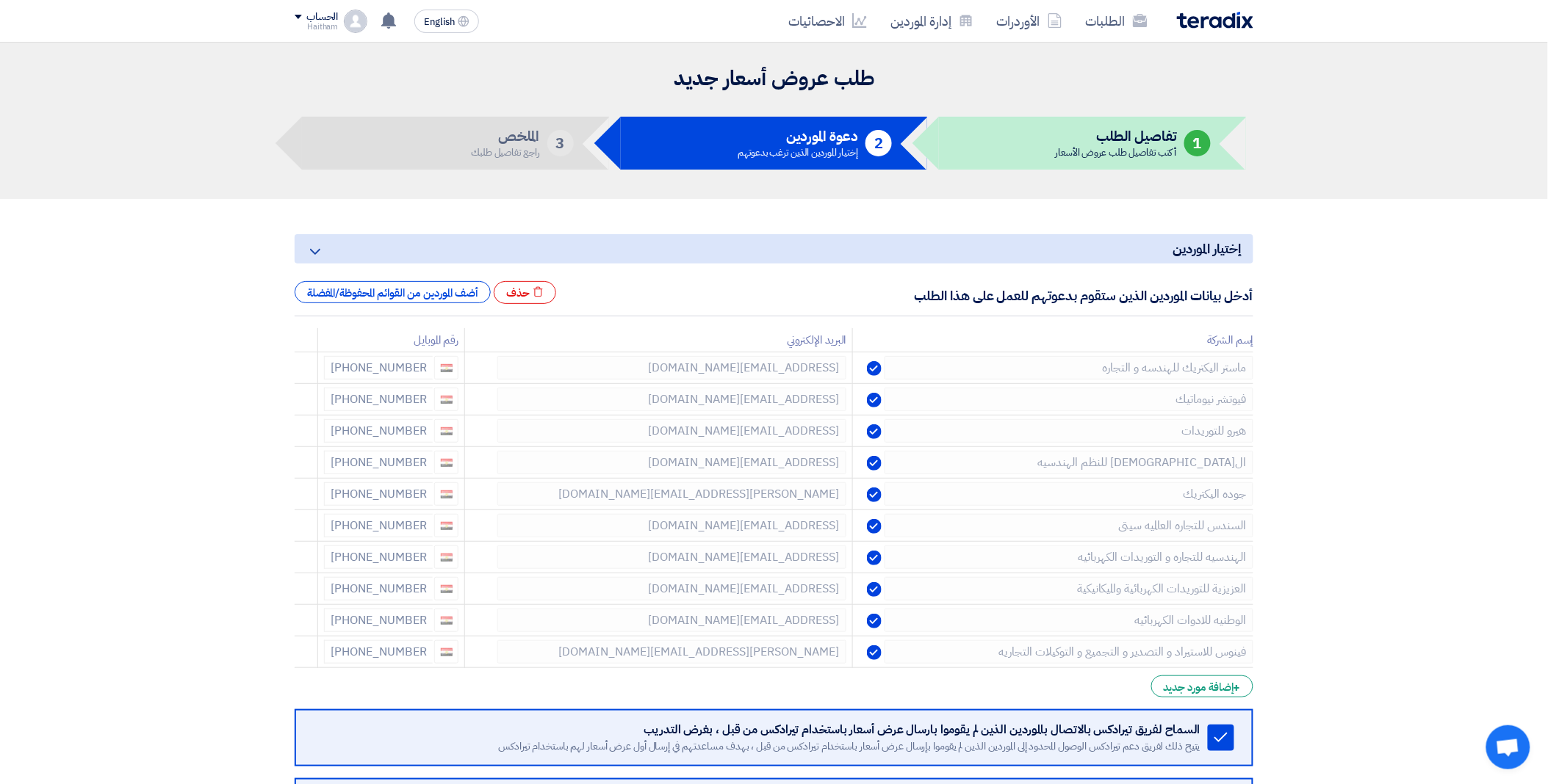
click at [0, 0] on icon at bounding box center [0, 0] width 0 height 0
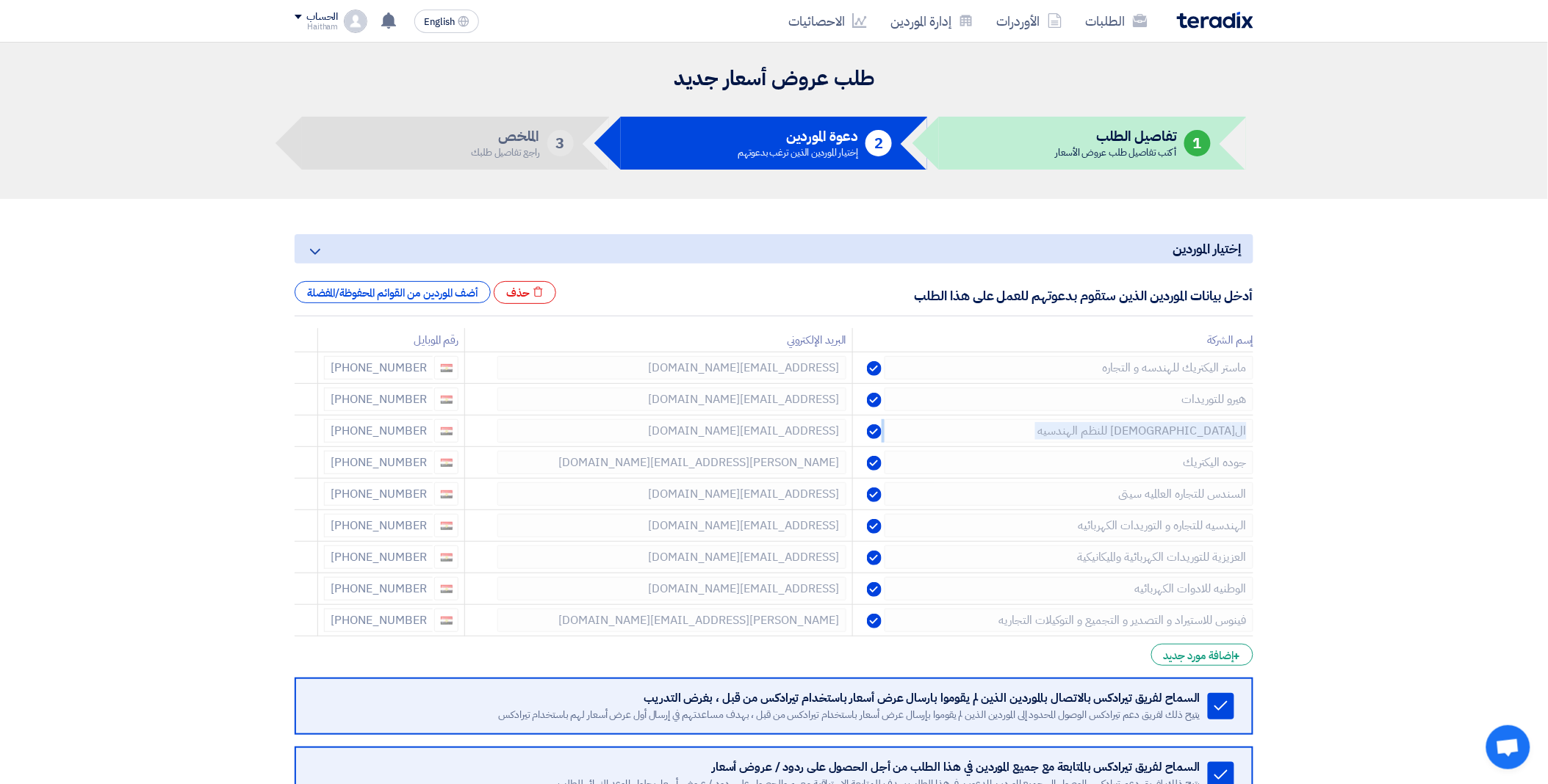
click at [0, 0] on icon at bounding box center [0, 0] width 0 height 0
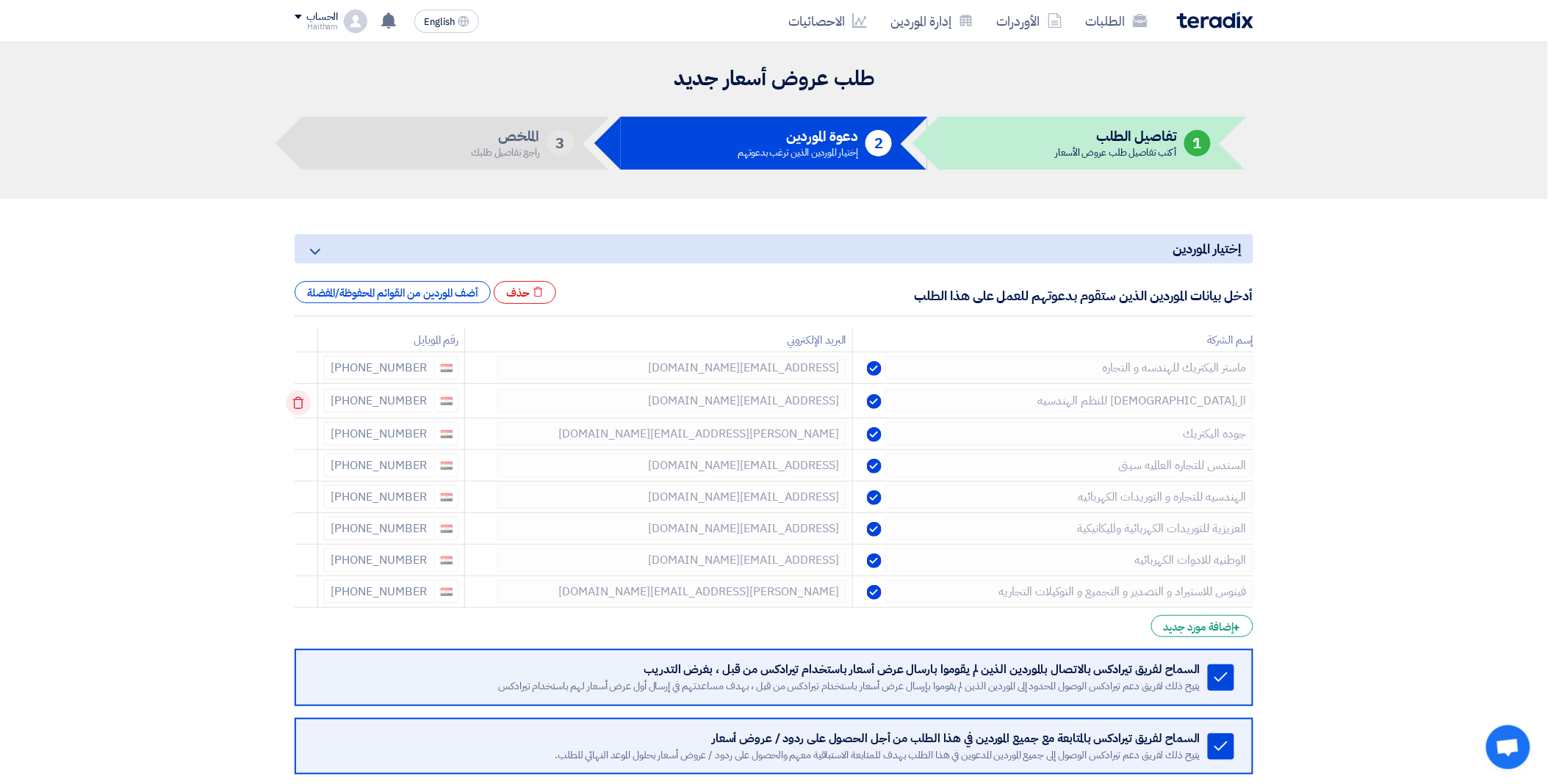
click at [297, 399] on td at bounding box center [306, 401] width 24 height 35
click at [302, 400] on use at bounding box center [299, 404] width 11 height 12
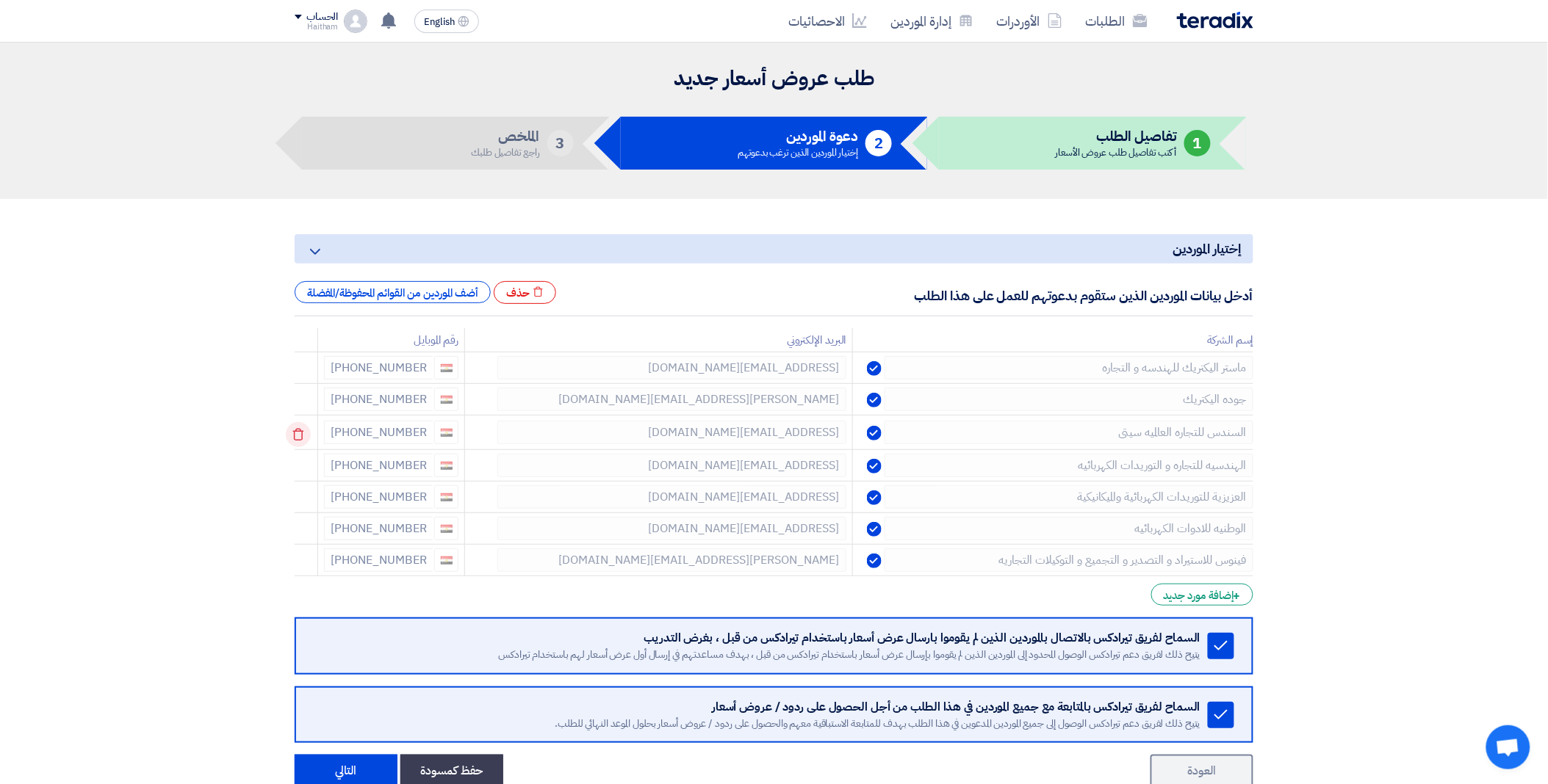
click at [302, 440] on use at bounding box center [299, 435] width 11 height 12
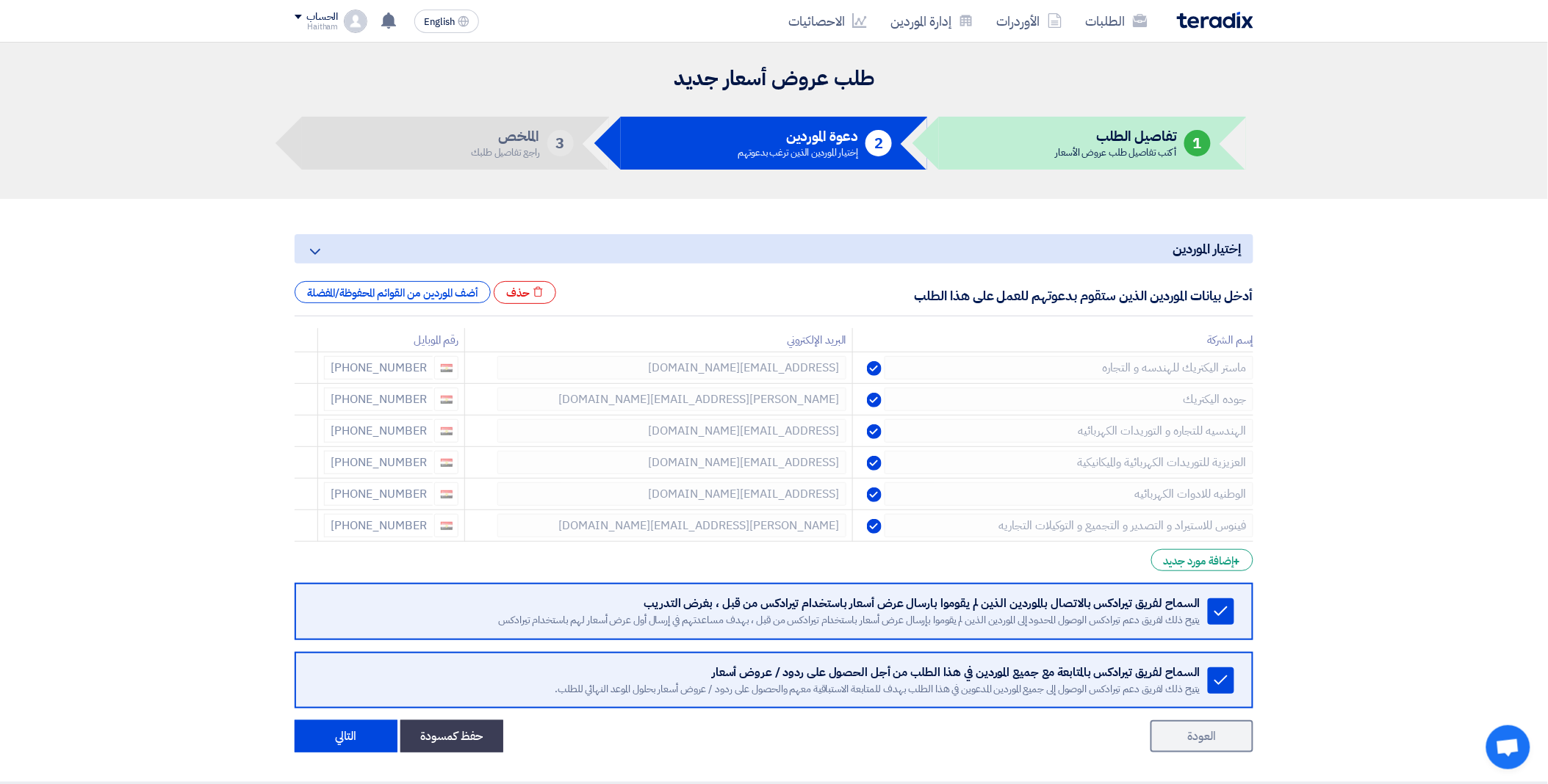
click at [0, 0] on use at bounding box center [0, 0] width 0 height 0
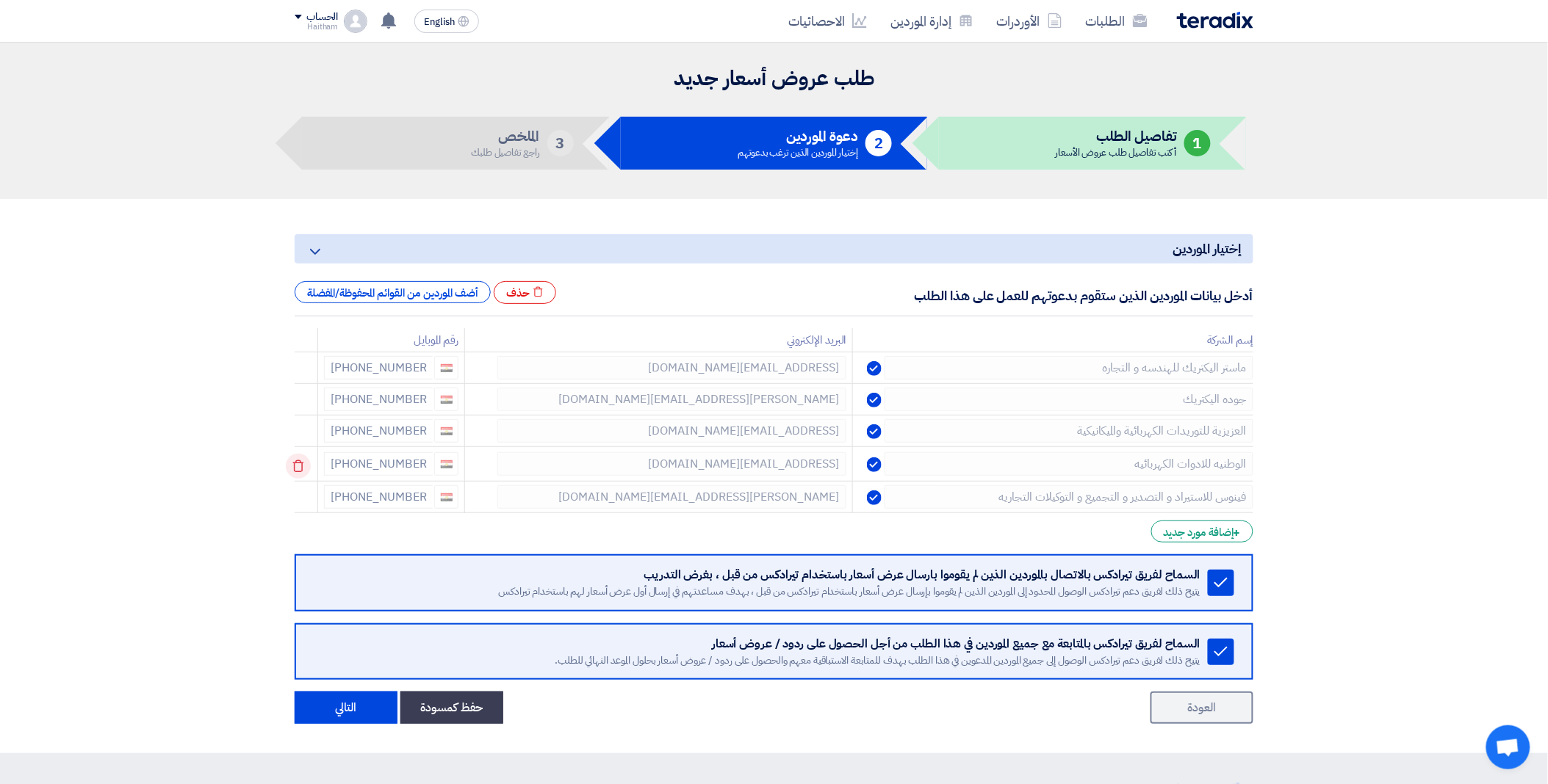
click at [302, 466] on icon at bounding box center [298, 466] width 25 height 25
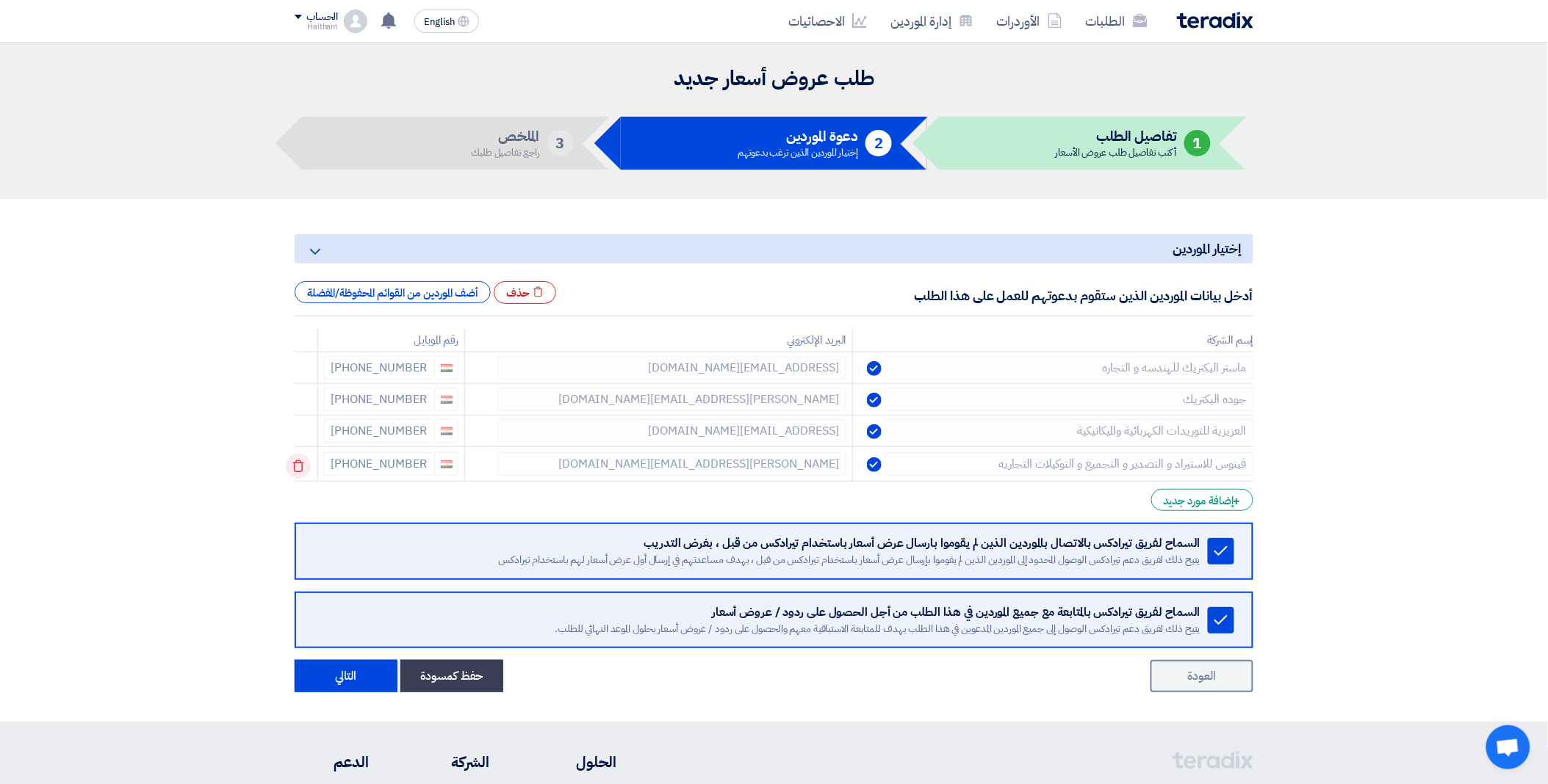
click at [302, 477] on icon at bounding box center [298, 466] width 25 height 25
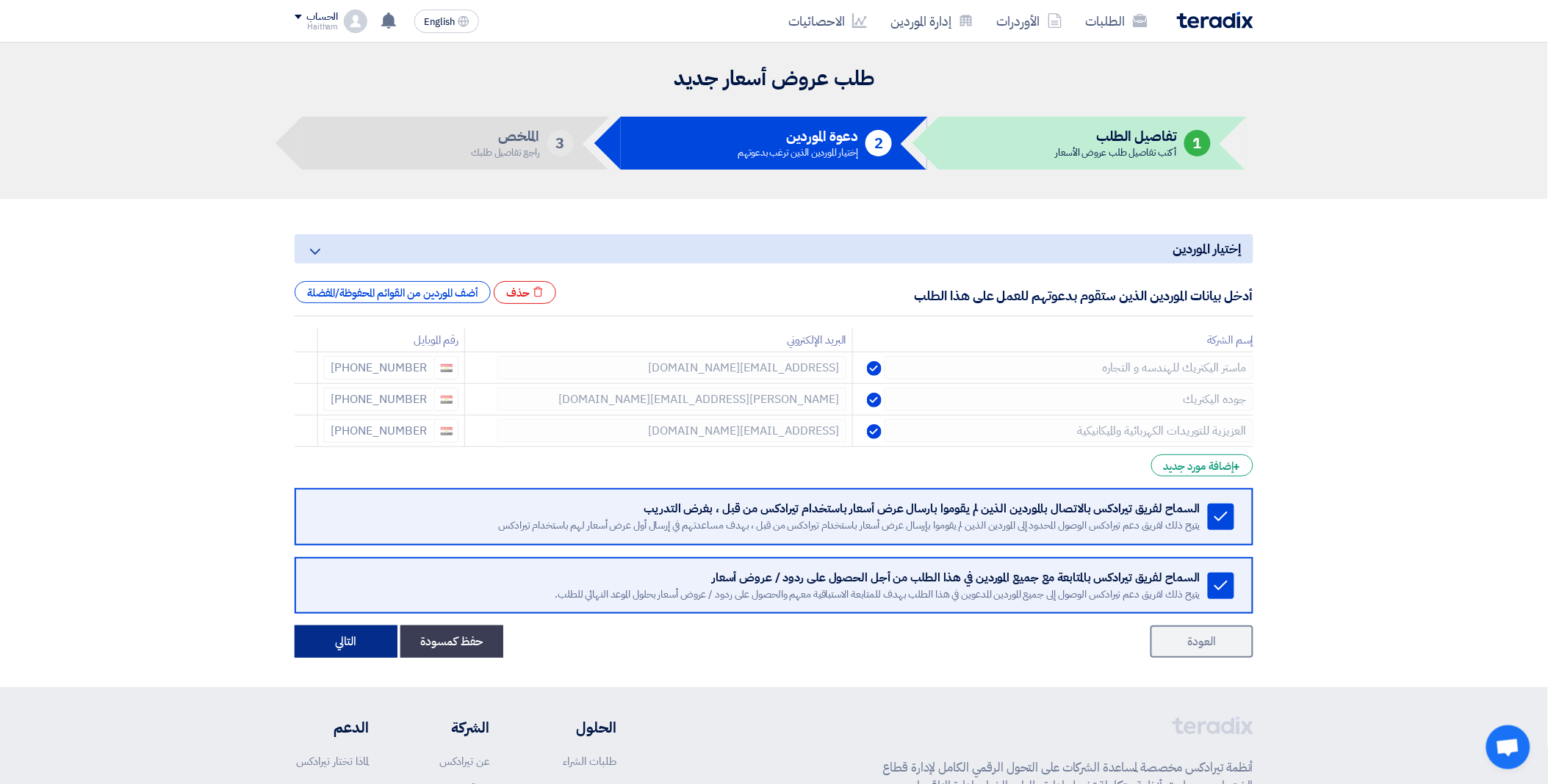
click at [335, 632] on button "التالي" at bounding box center [346, 642] width 103 height 32
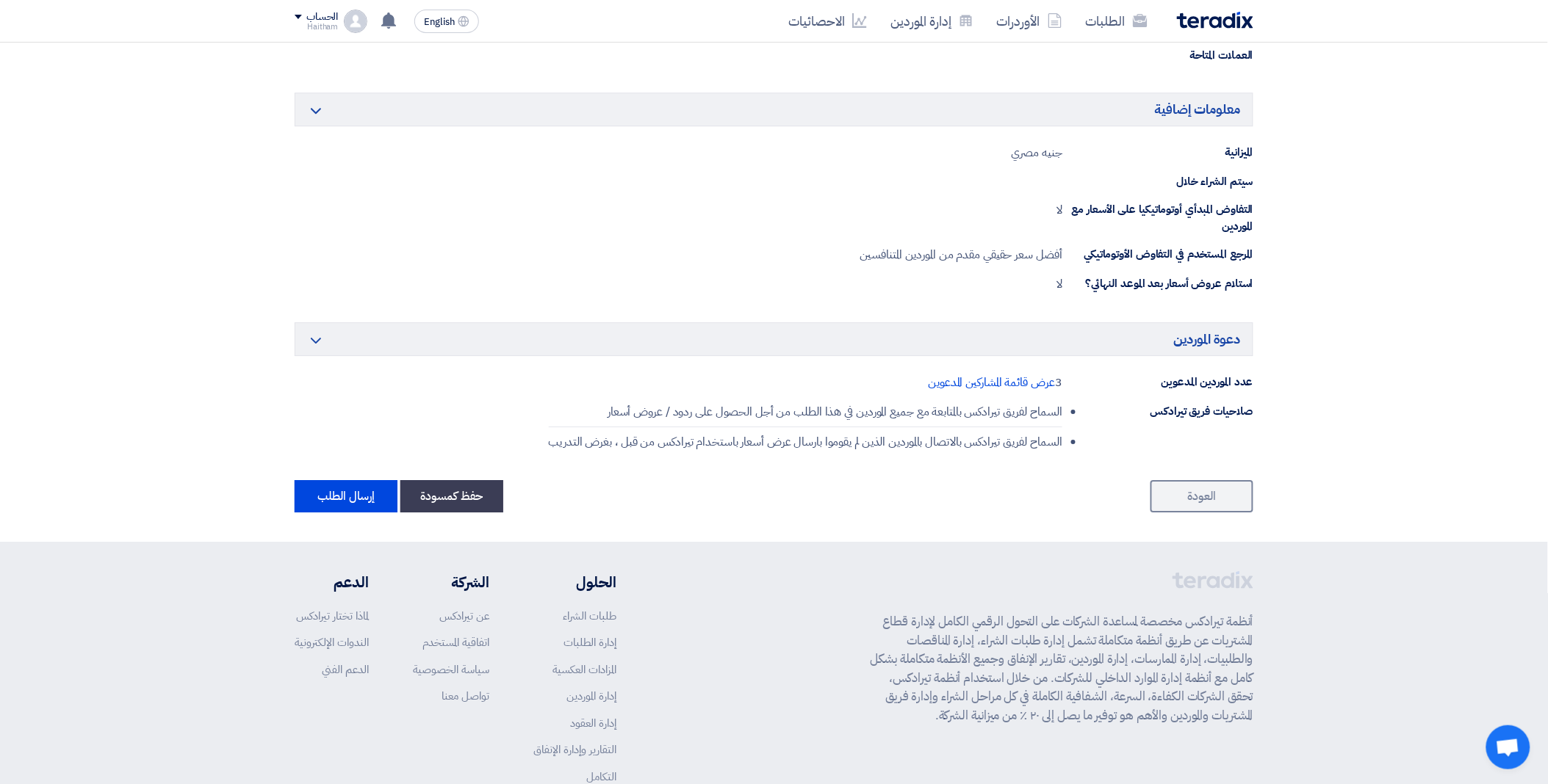
scroll to position [1463, 0]
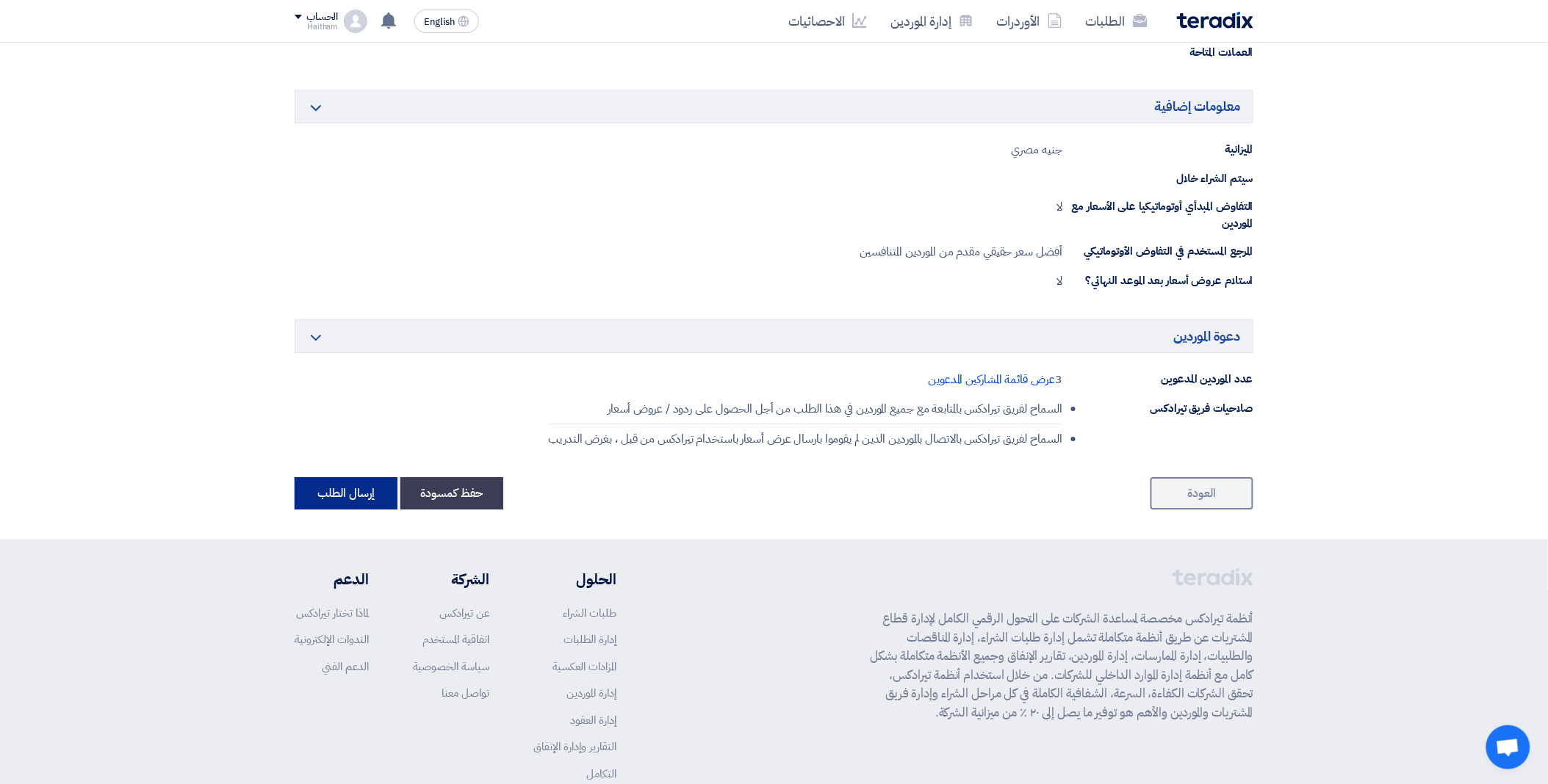
click at [342, 488] on button "إرسال الطلب" at bounding box center [346, 493] width 103 height 32
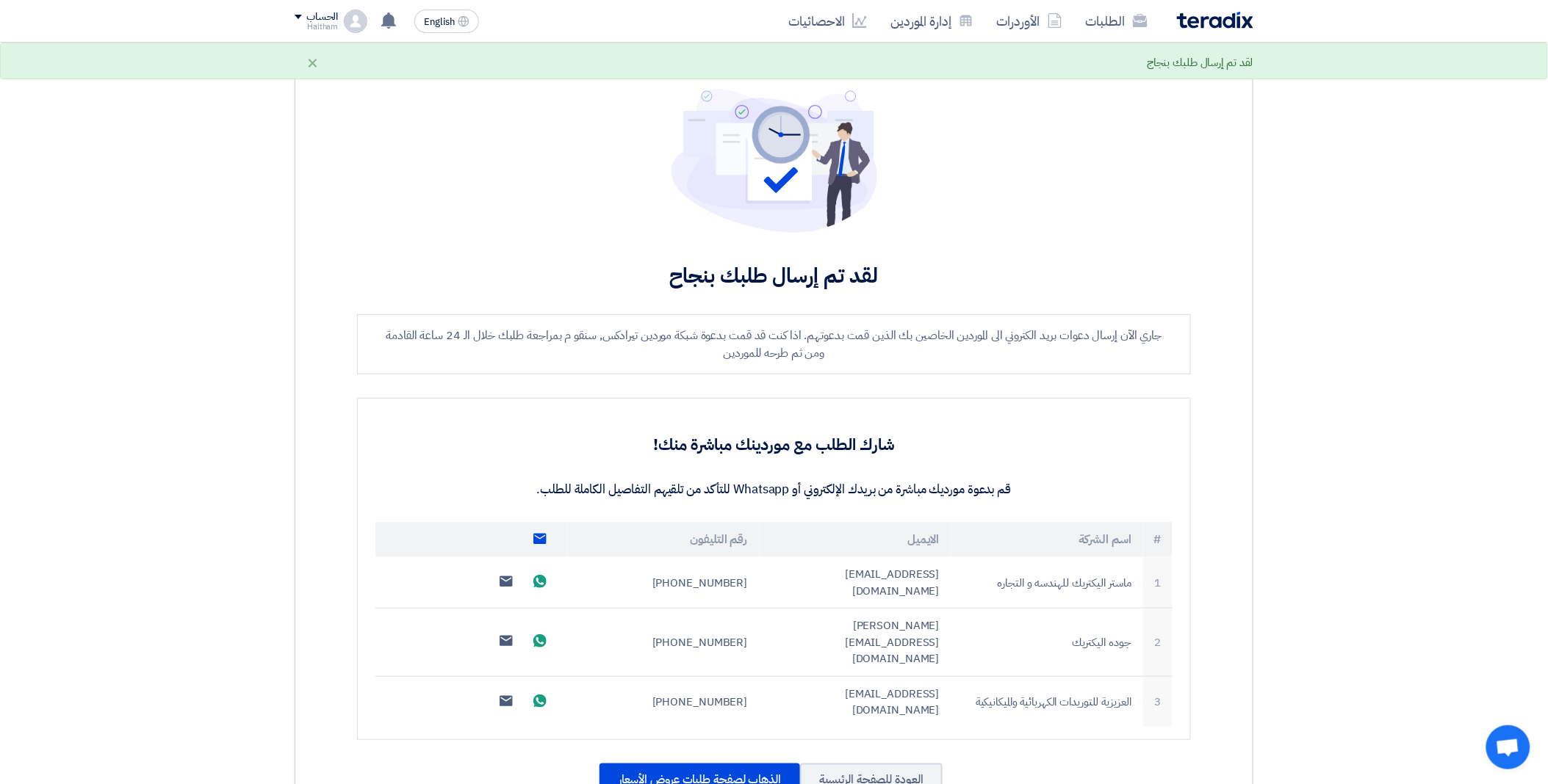
scroll to position [81, 0]
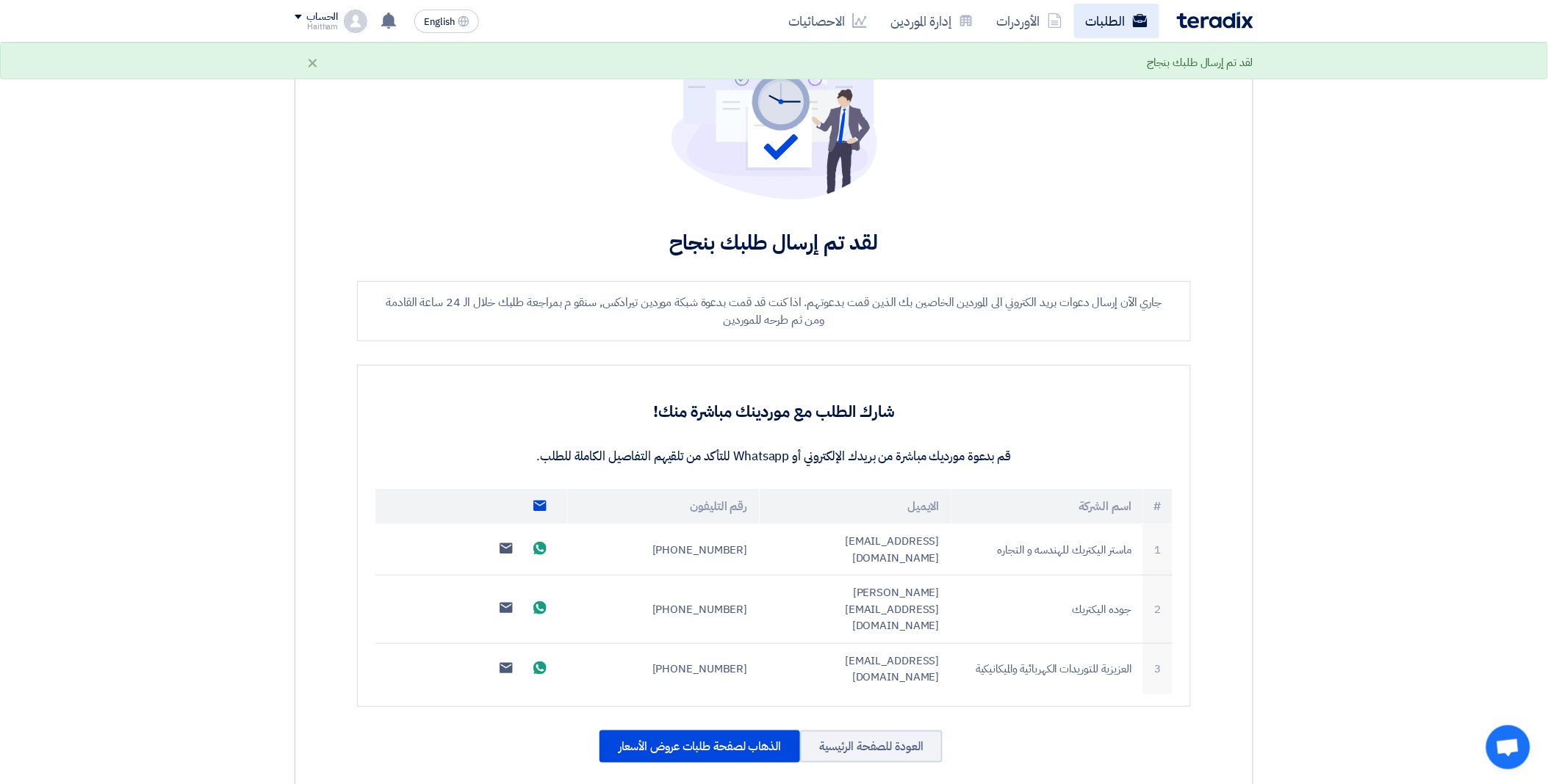
click at [1122, 26] on link "الطلبات" at bounding box center [1117, 21] width 85 height 35
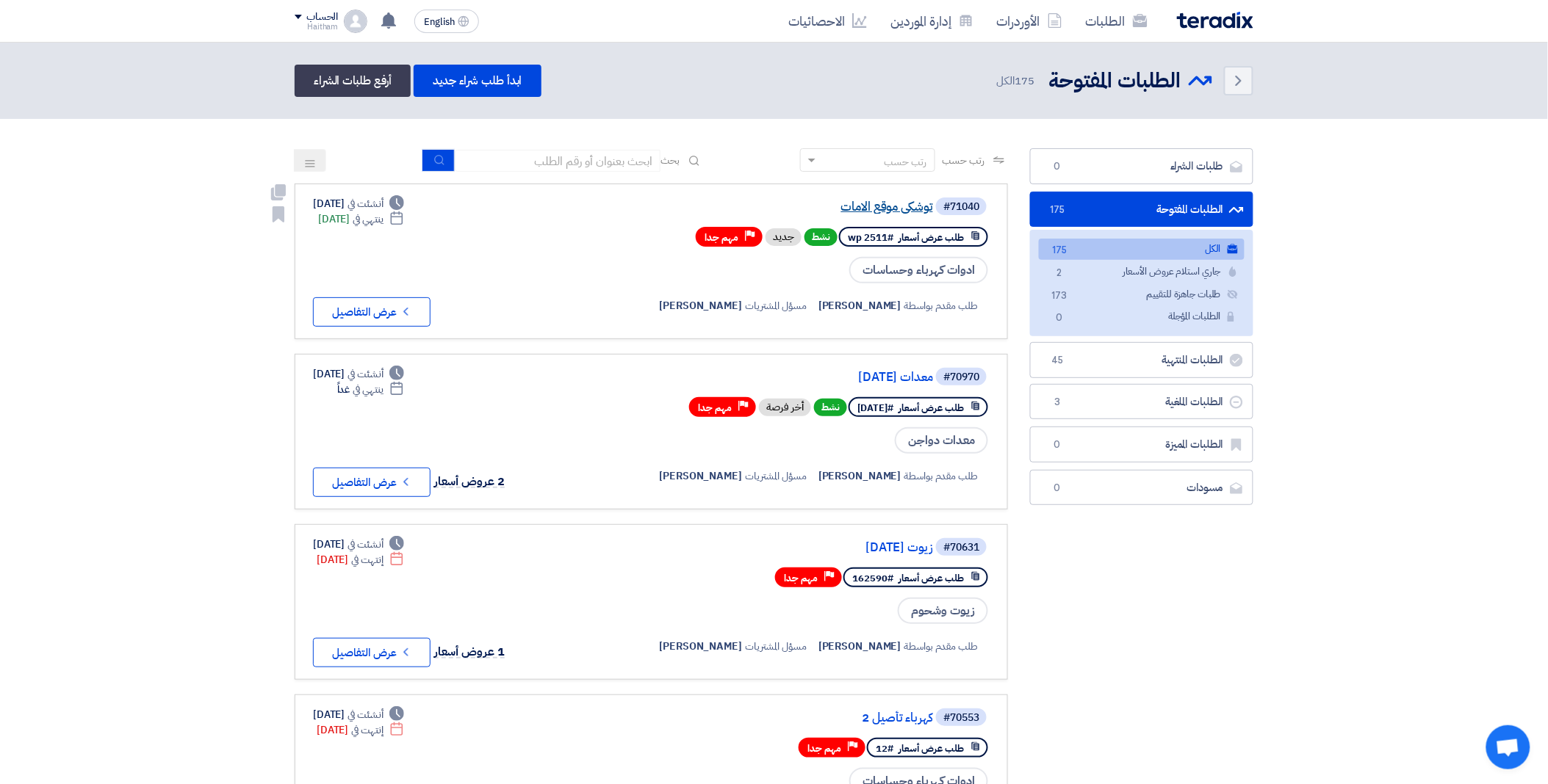
click at [893, 207] on link "توشكى موقع الامات" at bounding box center [786, 206] width 294 height 13
